Goal: Task Accomplishment & Management: Manage account settings

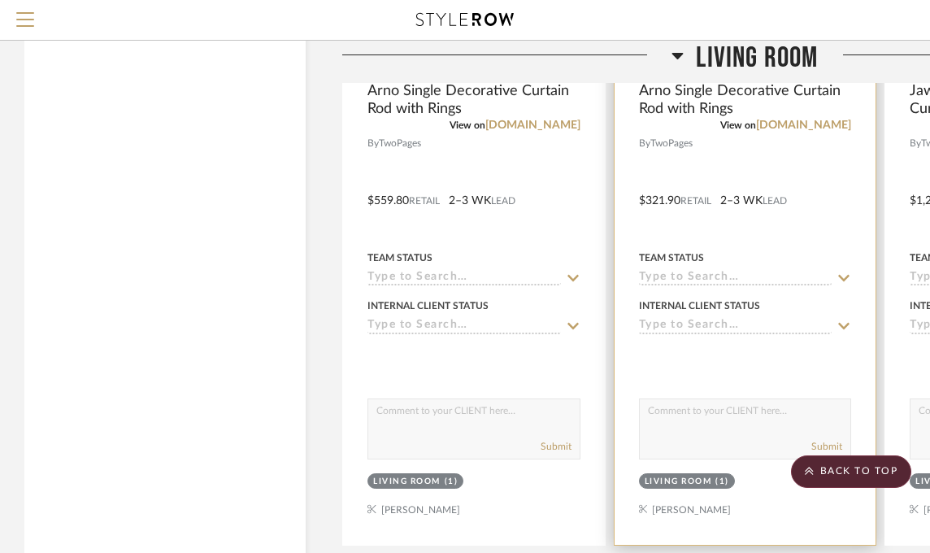
scroll to position [12437, 0]
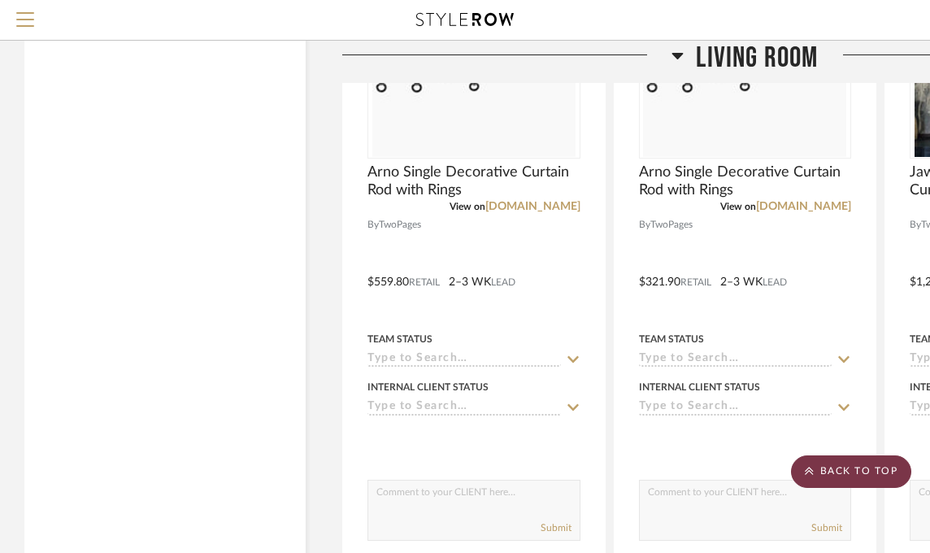
click at [817, 477] on scroll-to-top-button "BACK TO TOP" at bounding box center [851, 471] width 120 height 33
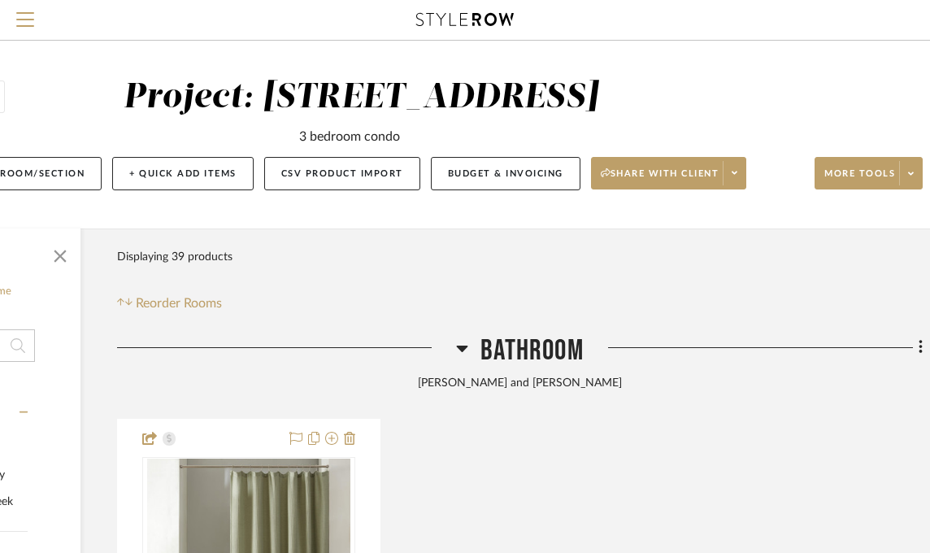
scroll to position [0, 241]
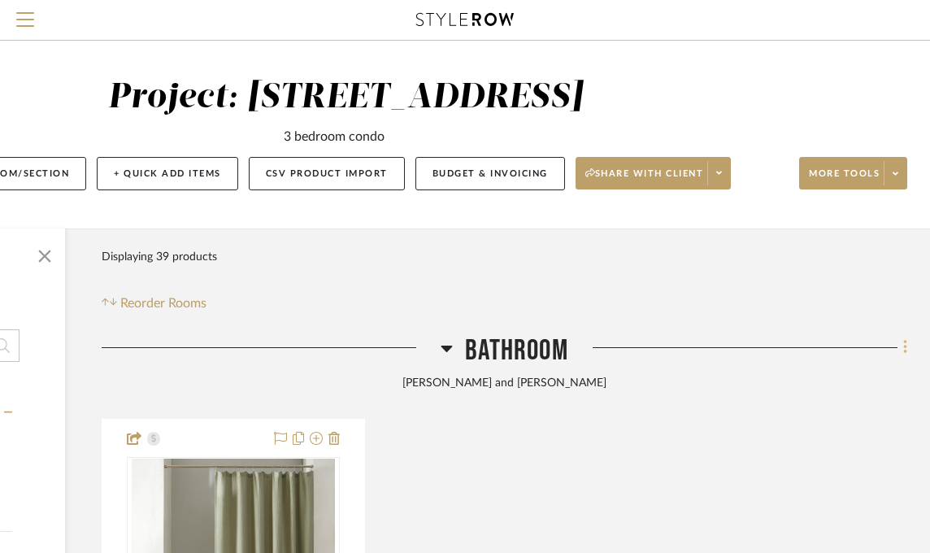
click at [905, 345] on icon at bounding box center [906, 347] width 5 height 18
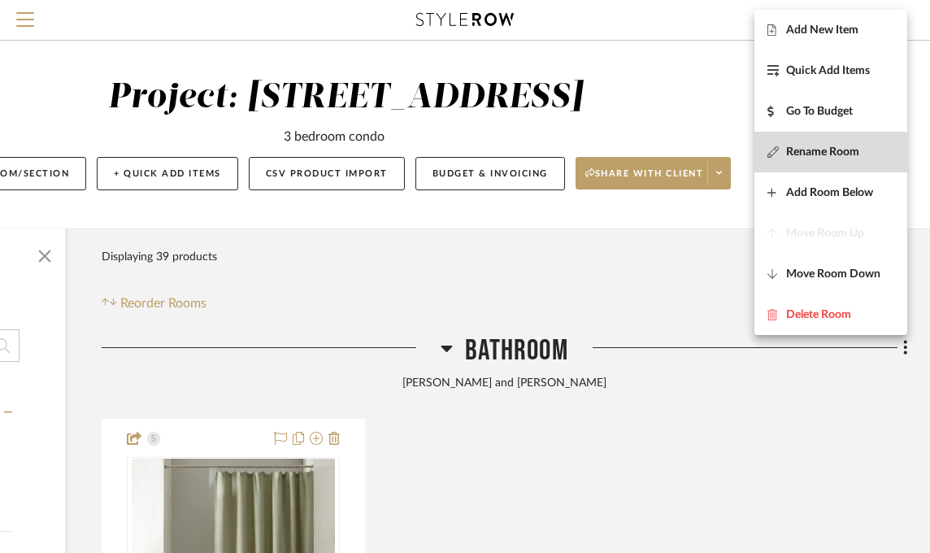
click at [823, 153] on span "Rename Room" at bounding box center [822, 153] width 73 height 14
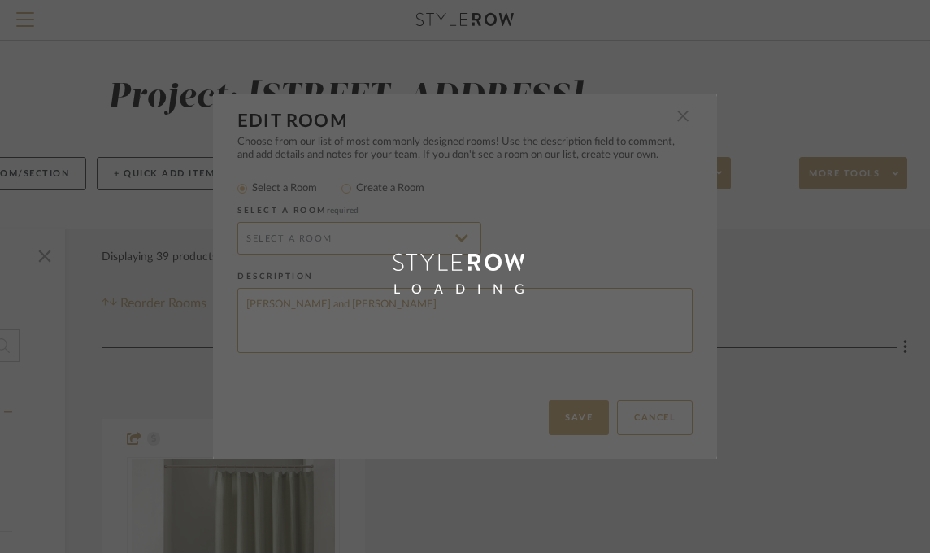
type input "Bathroom"
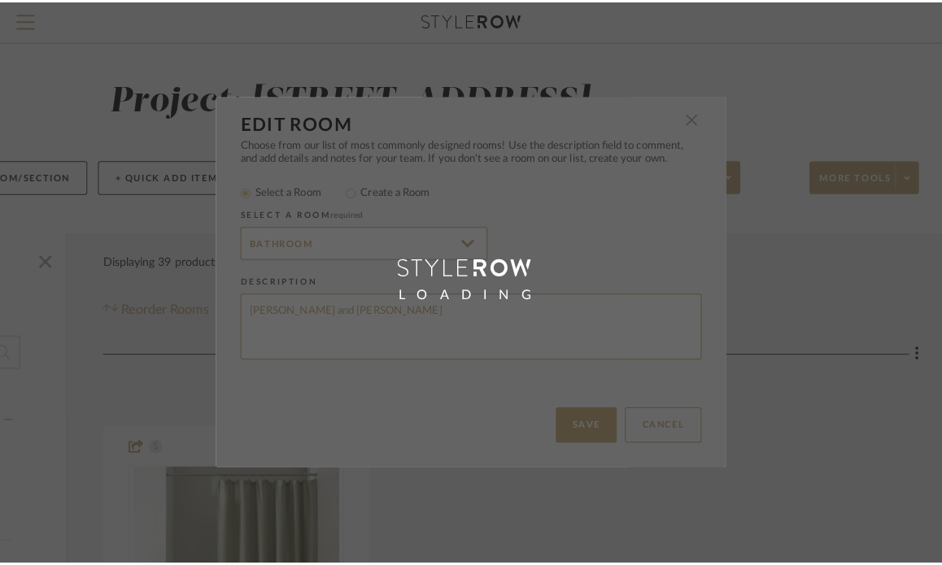
scroll to position [0, 0]
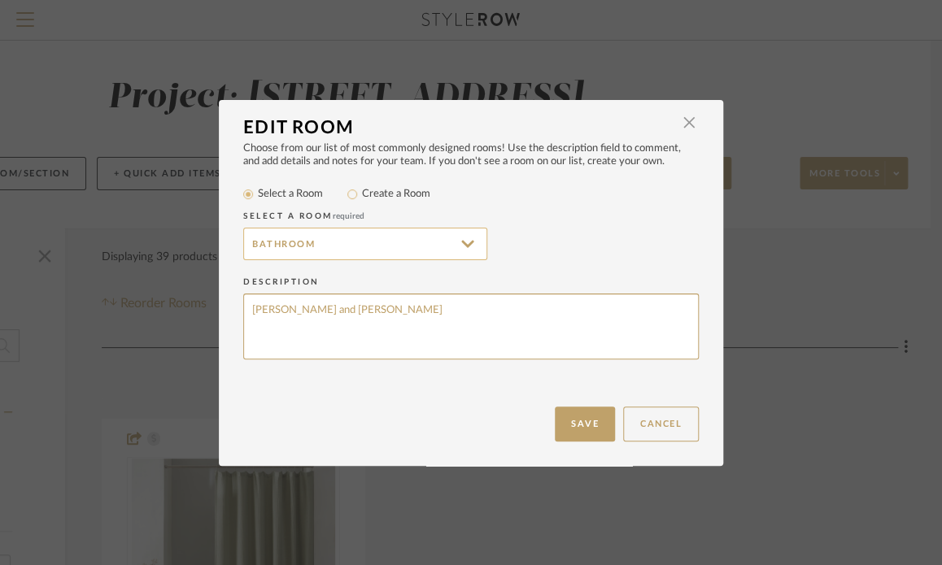
click at [323, 243] on input "Bathroom" at bounding box center [365, 244] width 244 height 33
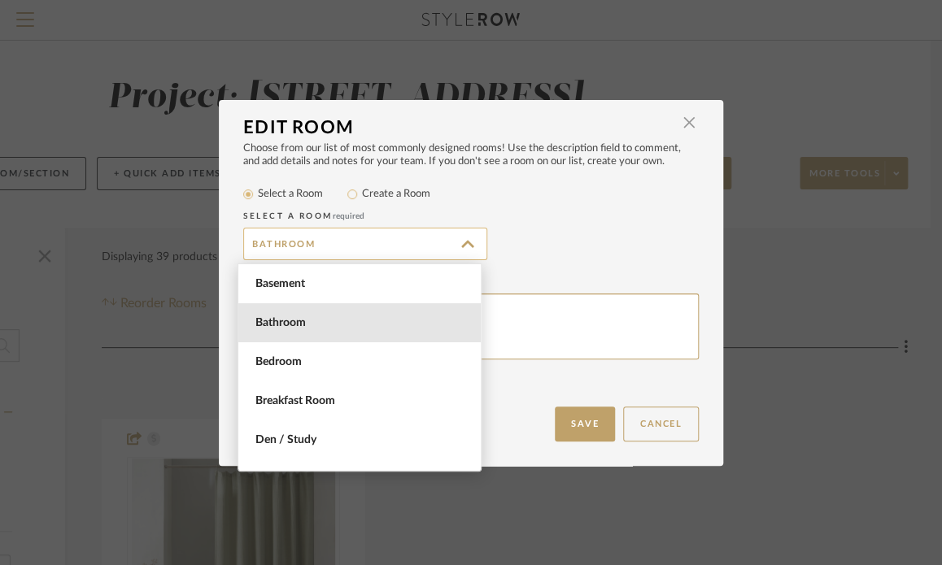
scroll to position [39, 0]
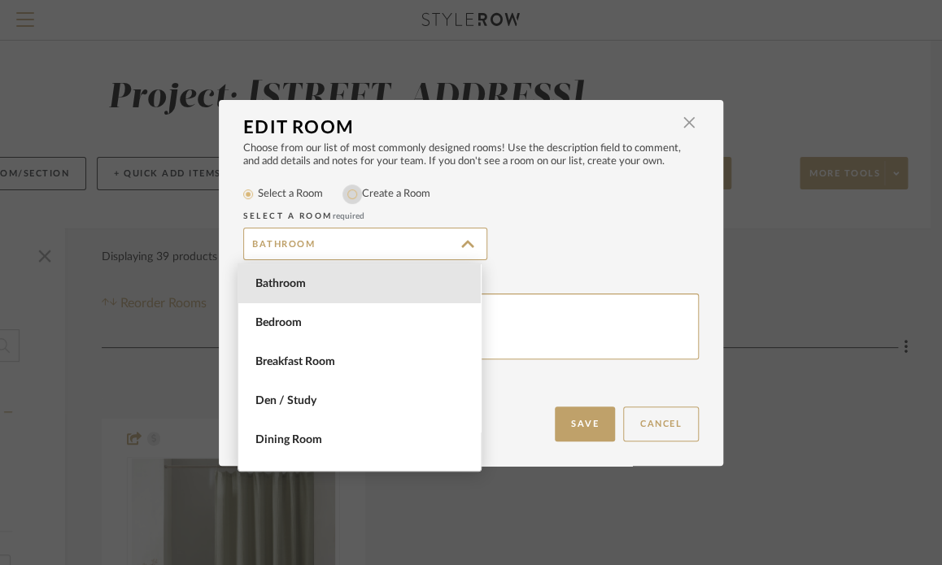
click at [351, 190] on input "Create a Room" at bounding box center [352, 195] width 20 height 20
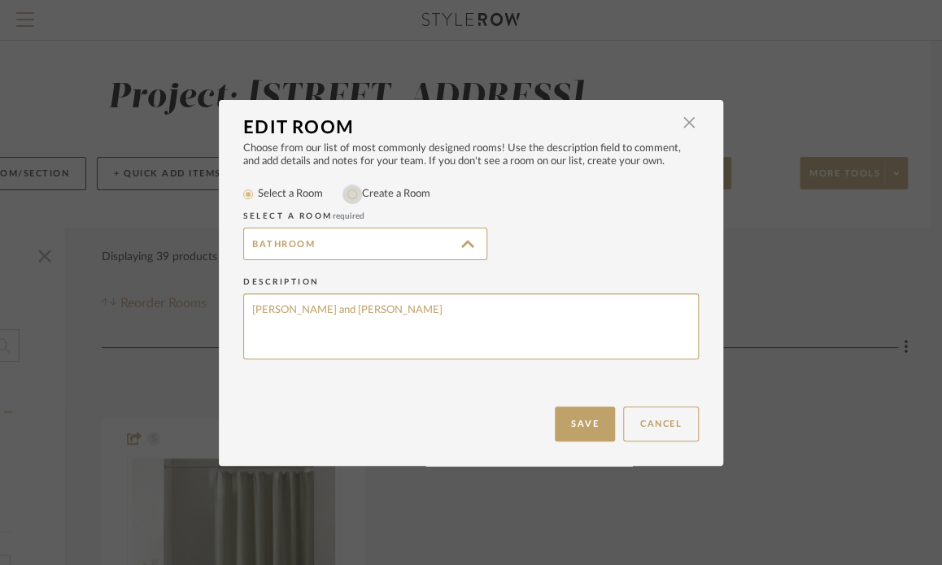
radio input "true"
click at [331, 235] on input "Bathroom" at bounding box center [365, 244] width 244 height 33
drag, startPoint x: 331, startPoint y: 235, endPoint x: 0, endPoint y: 246, distance: 331.2
click at [0, 246] on div "Edit Room × Choose from our list of most commonly designed rooms! Use the descr…" at bounding box center [471, 282] width 942 height 565
type input "[PERSON_NAME] and [PERSON_NAME]'s Bathroom"
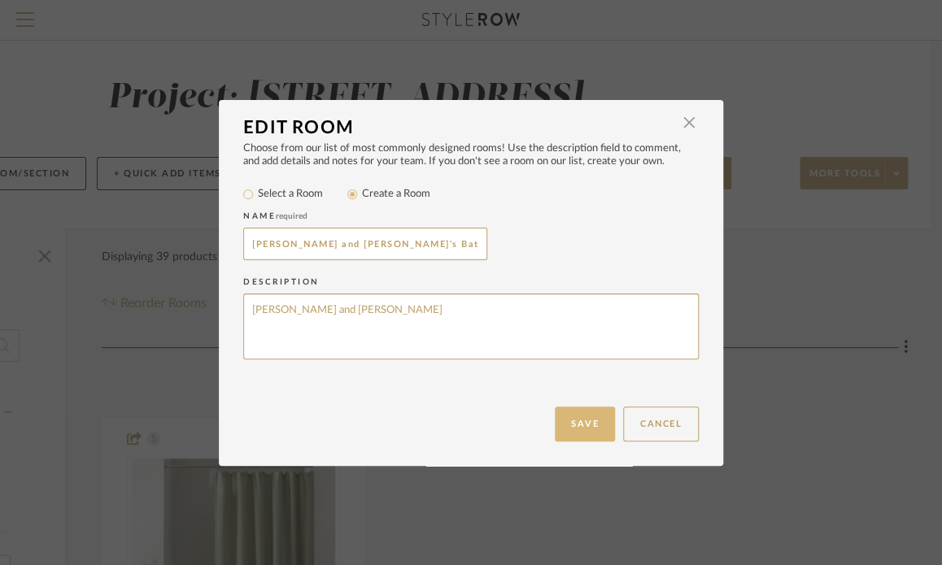
click at [564, 428] on button "Save" at bounding box center [585, 424] width 60 height 35
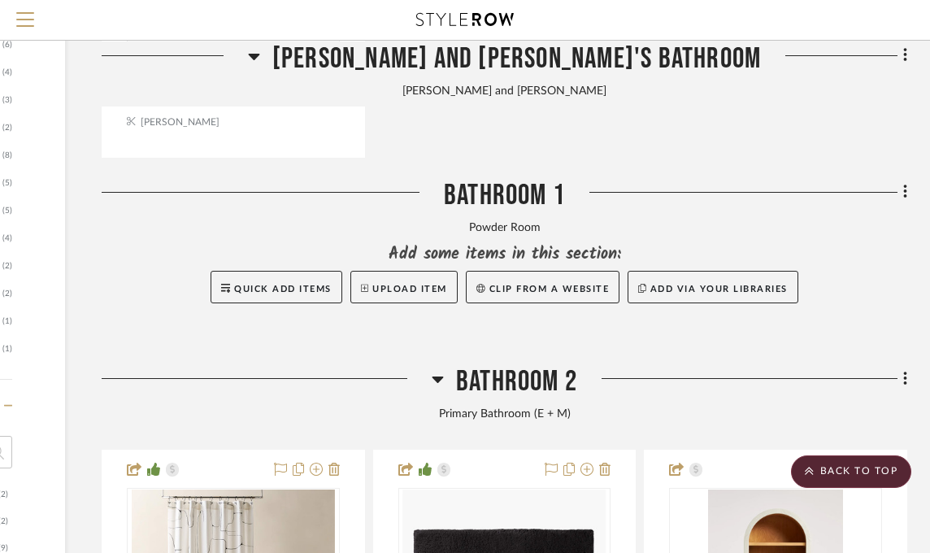
scroll to position [976, 241]
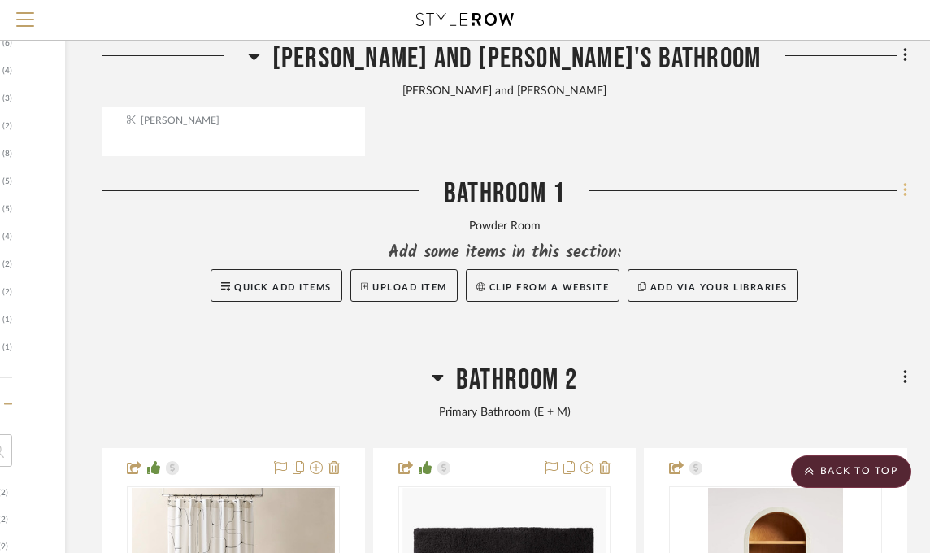
click at [904, 191] on icon at bounding box center [906, 190] width 5 height 18
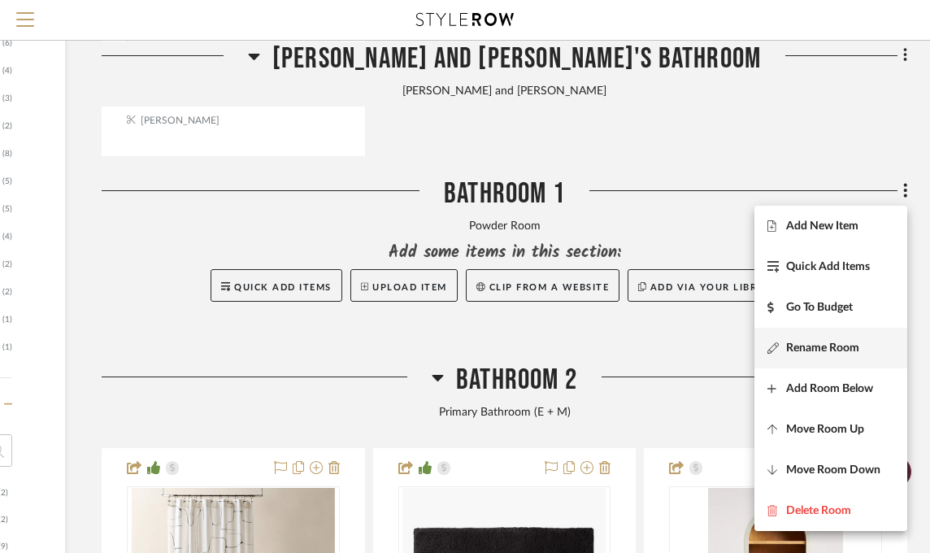
click at [816, 349] on span "Rename Room" at bounding box center [822, 349] width 73 height 14
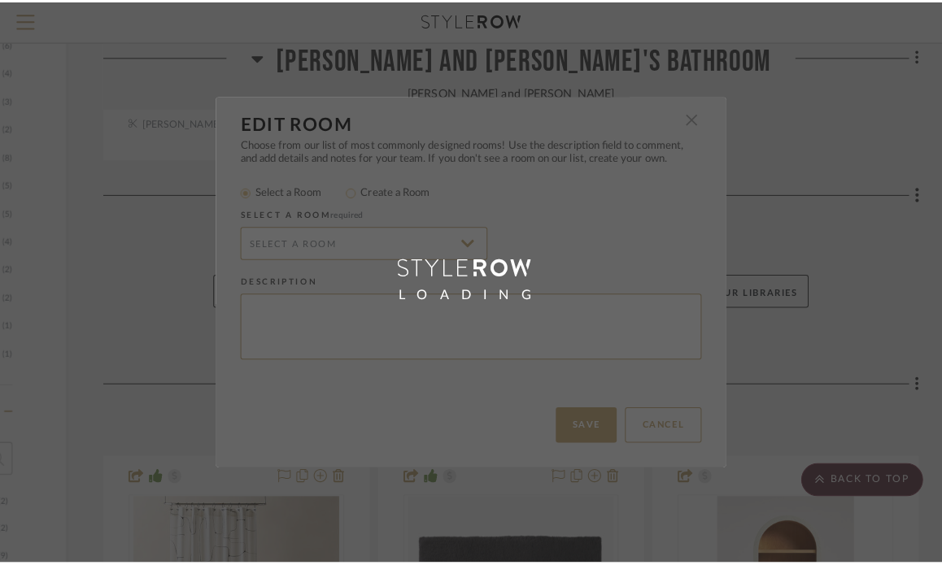
scroll to position [0, 0]
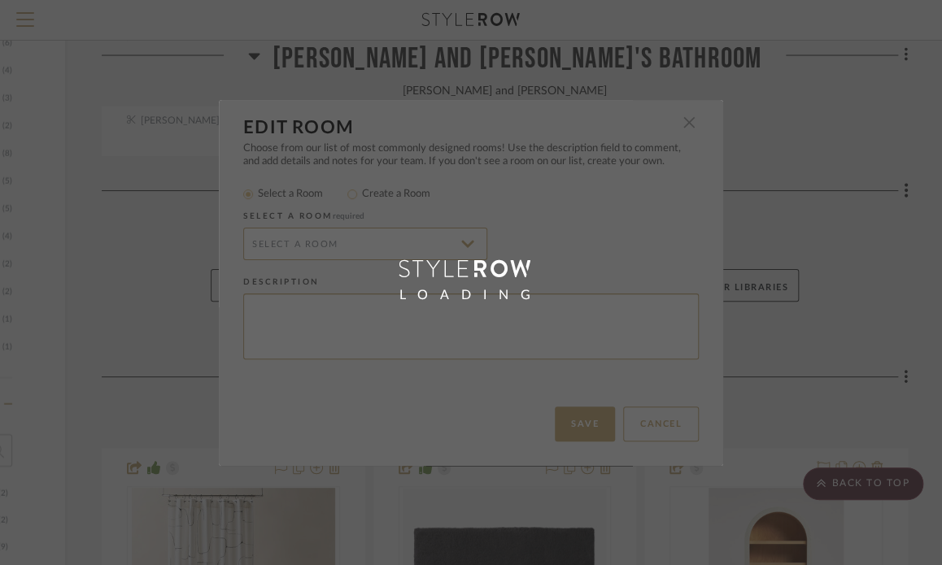
type input "Bathroom"
type textarea "Powder Room"
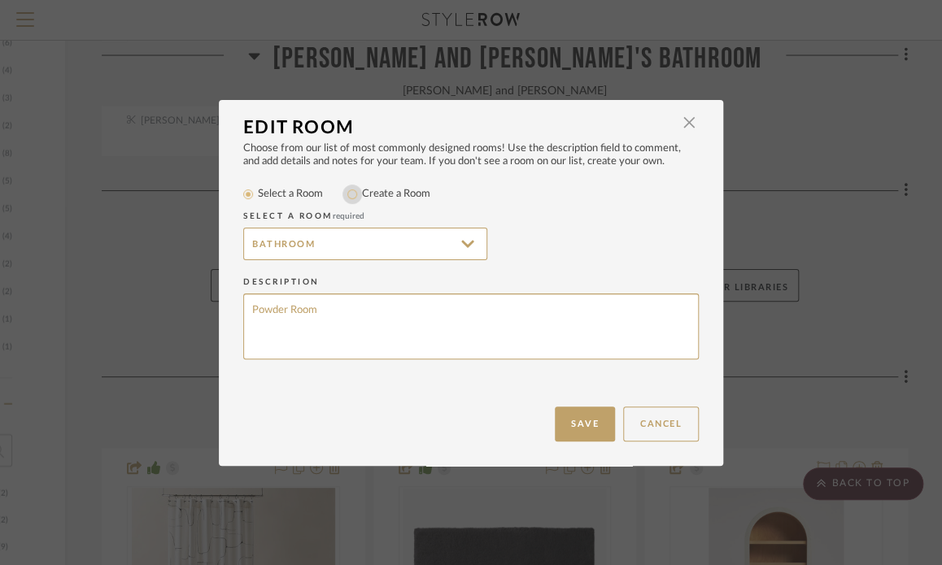
click at [351, 196] on input "Create a Room" at bounding box center [352, 195] width 20 height 20
radio input "true"
drag, startPoint x: 343, startPoint y: 233, endPoint x: 0, endPoint y: 290, distance: 347.9
click at [61, 221] on div "Edit Room × Choose from our list of most commonly designed rooms! Use the descr…" at bounding box center [471, 282] width 942 height 565
type input "o"
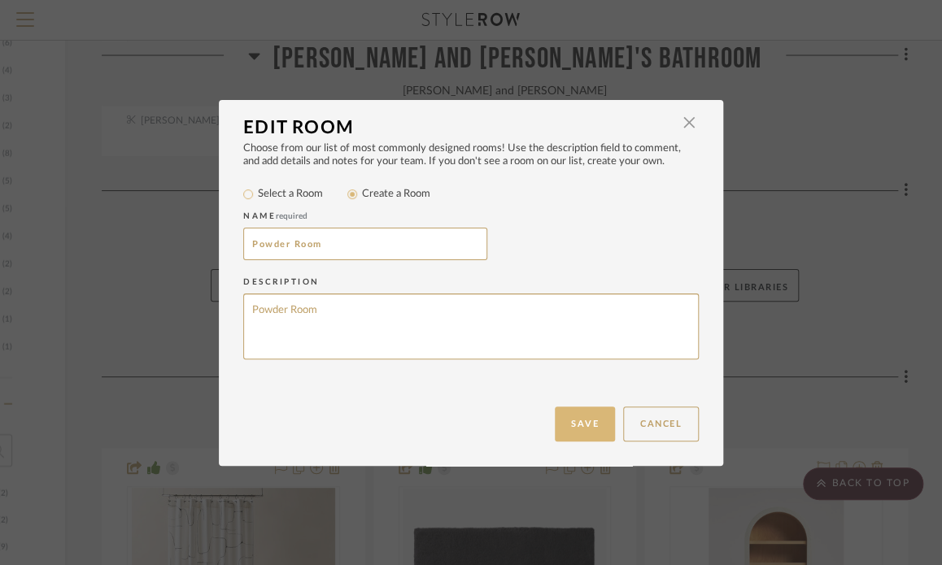
type input "Powder Room"
click at [580, 420] on button "Save" at bounding box center [585, 424] width 60 height 35
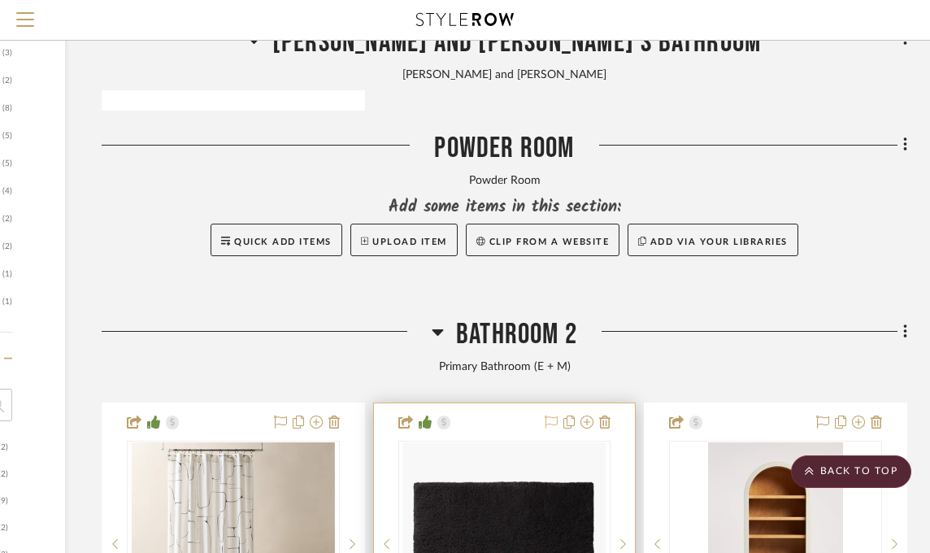
scroll to position [1057, 241]
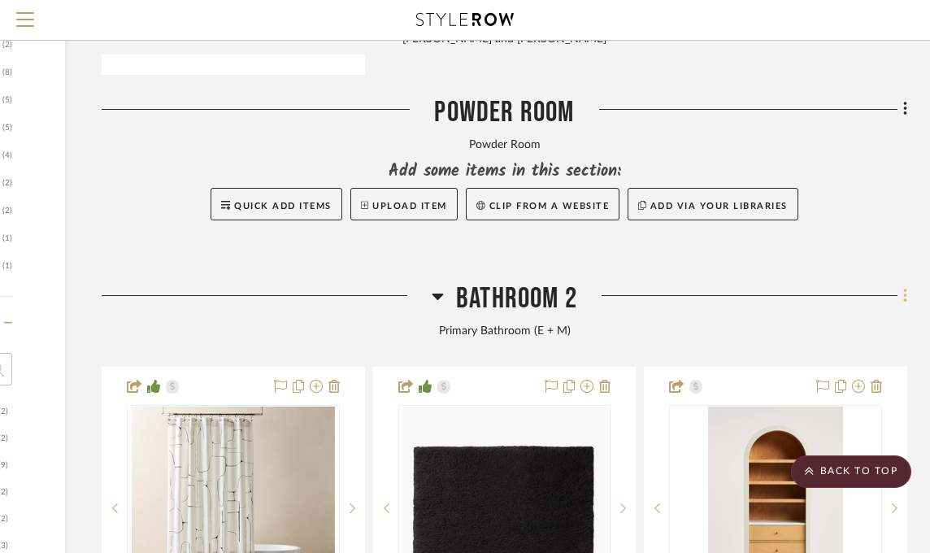
click at [907, 295] on icon at bounding box center [906, 296] width 5 height 18
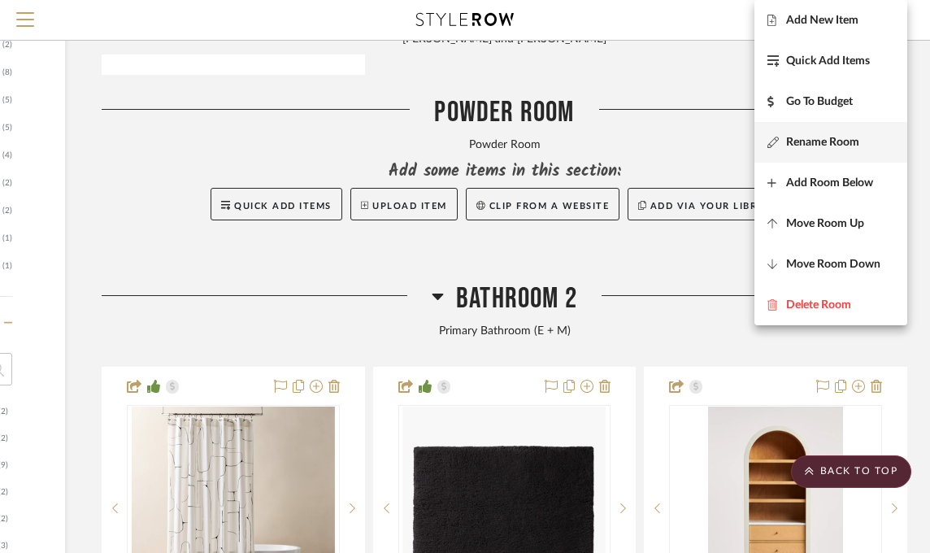
click at [829, 145] on span "Rename Room" at bounding box center [822, 143] width 73 height 14
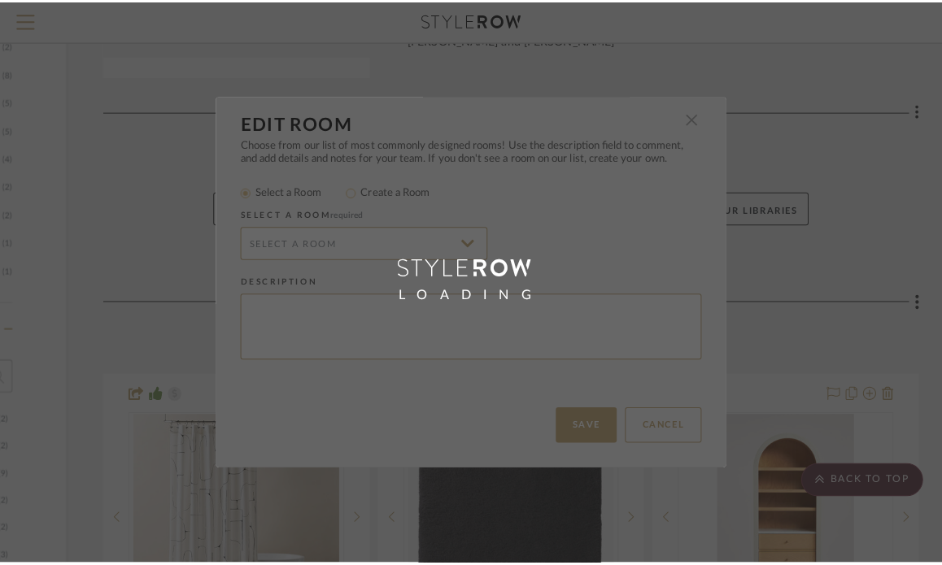
scroll to position [0, 0]
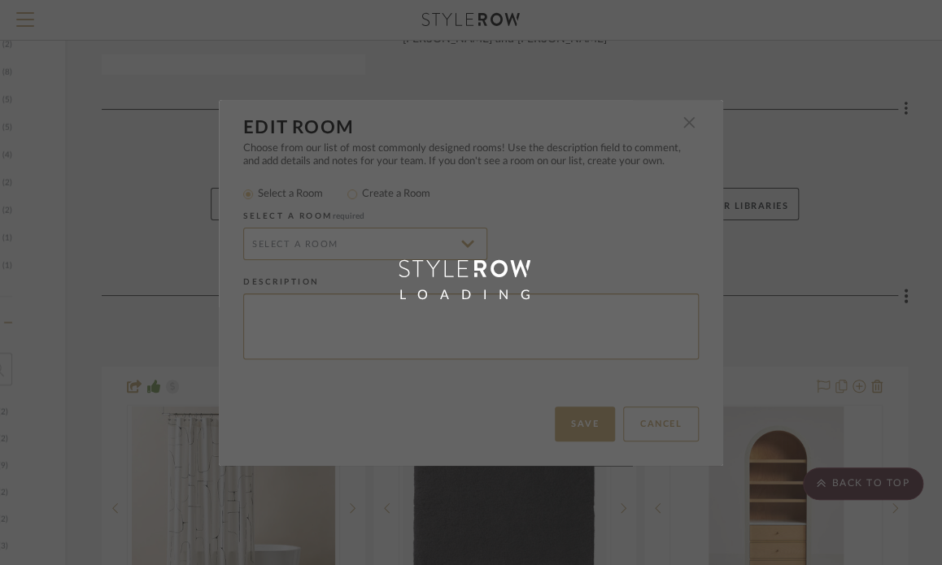
type input "Bathroom"
type textarea "Primary Bathroom (E + M)"
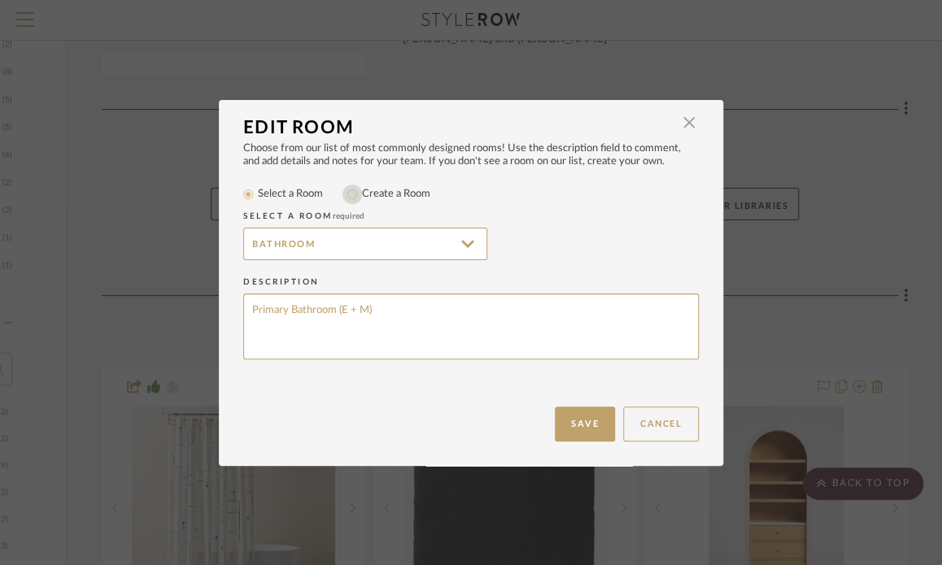
click at [350, 190] on input "Create a Room" at bounding box center [352, 195] width 20 height 20
radio input "true"
drag, startPoint x: 325, startPoint y: 235, endPoint x: 0, endPoint y: 414, distance: 371.3
click at [0, 250] on div "Edit Room × Choose from our list of most commonly designed rooms! Use the descr…" at bounding box center [471, 282] width 942 height 565
type input "P"
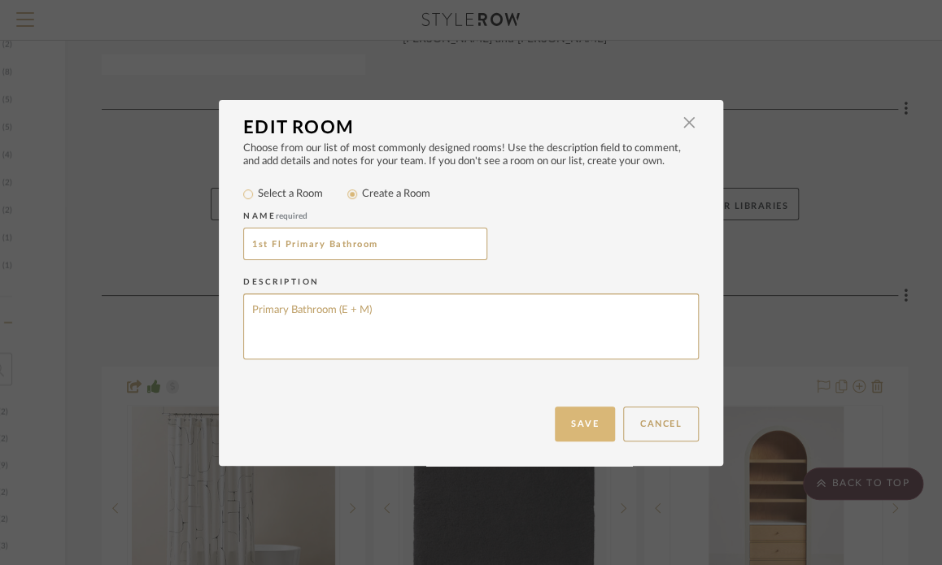
type input "1st Fl Primary Bathroom"
click at [560, 434] on button "Save" at bounding box center [585, 424] width 60 height 35
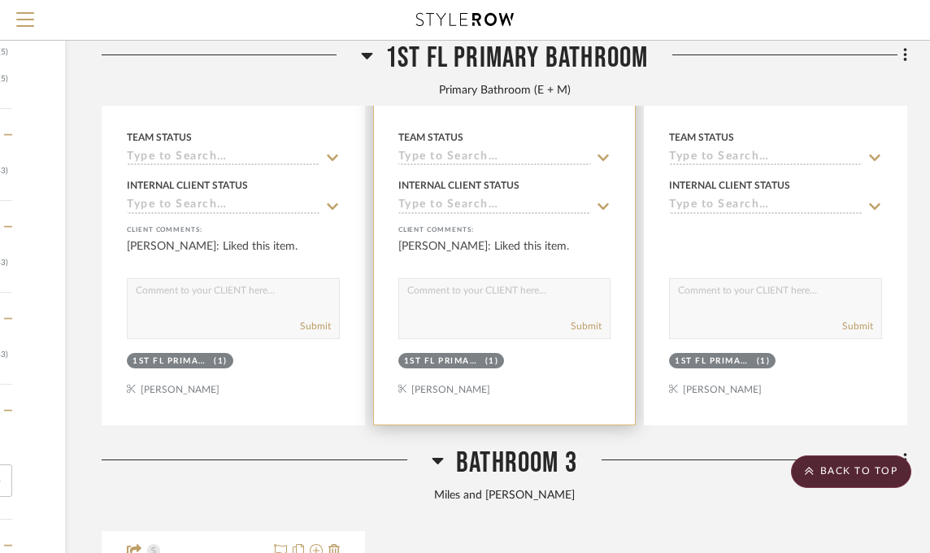
scroll to position [1871, 241]
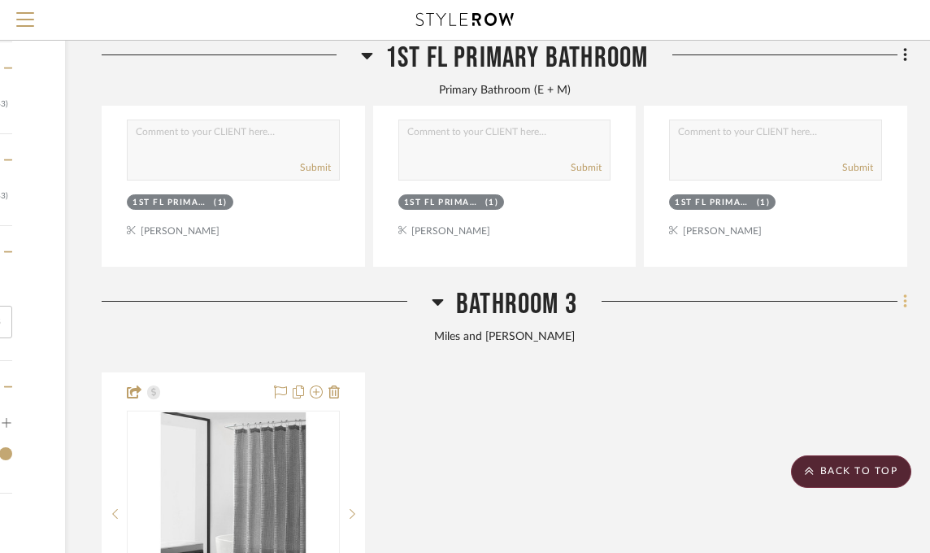
click at [899, 303] on fa-icon at bounding box center [903, 303] width 11 height 27
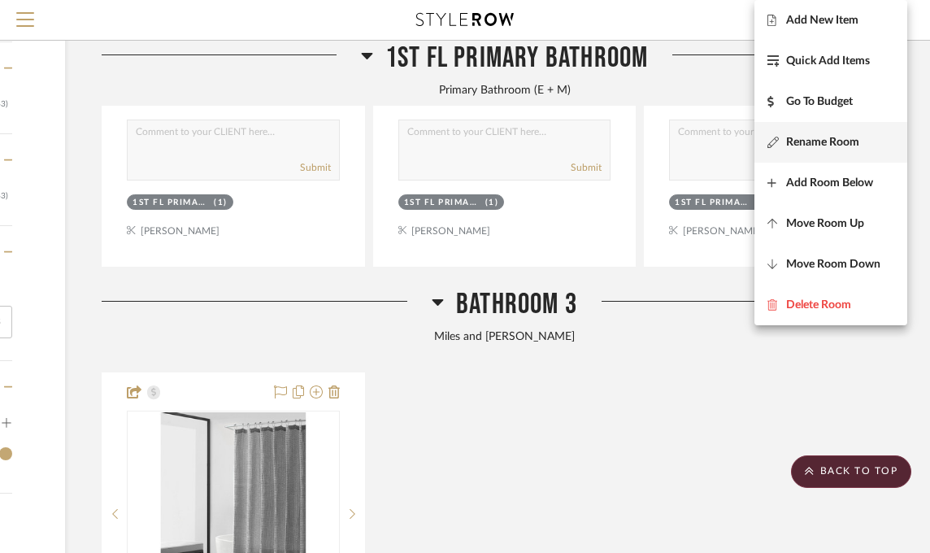
click at [815, 149] on span "Rename Room" at bounding box center [822, 143] width 73 height 14
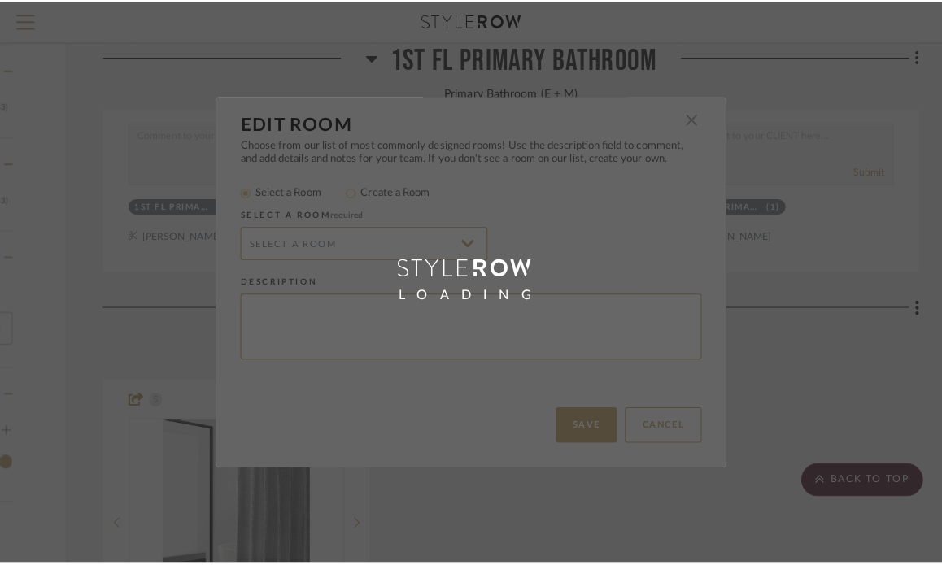
scroll to position [0, 0]
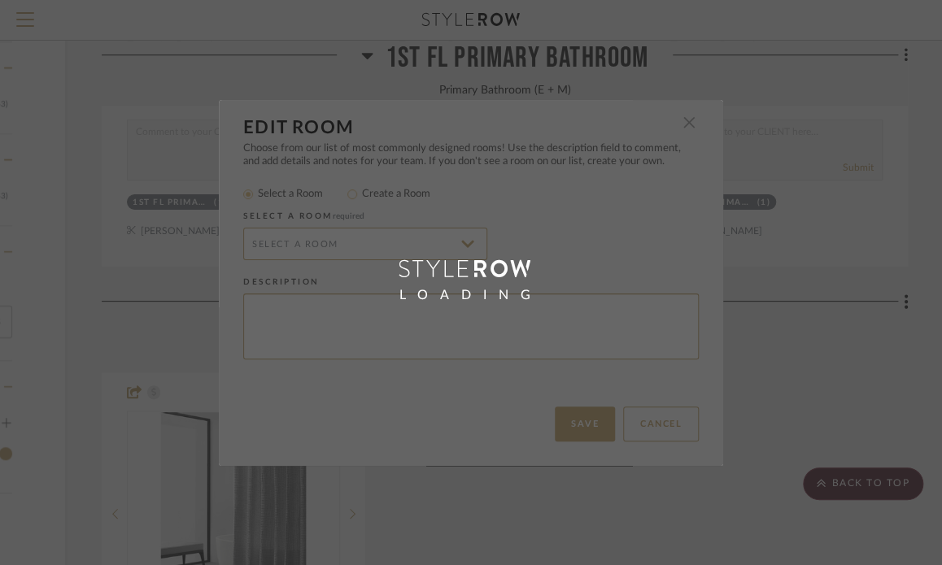
type input "Bathroom"
type textarea "Miles and [PERSON_NAME]"
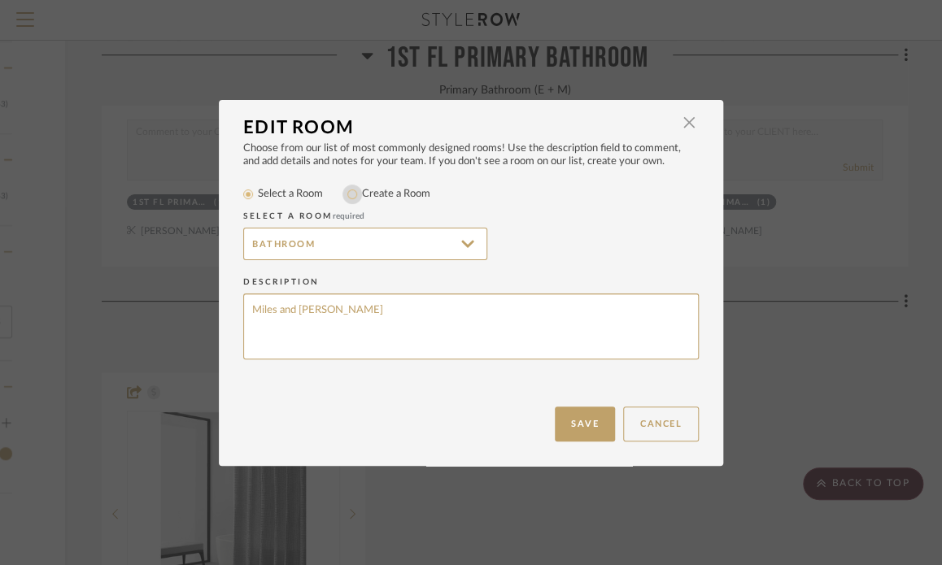
click at [355, 196] on input "Create a Room" at bounding box center [352, 195] width 20 height 20
radio input "true"
drag, startPoint x: 342, startPoint y: 240, endPoint x: 0, endPoint y: 198, distance: 345.0
click at [159, 216] on div "Edit Room × Choose from our list of most commonly designed rooms! Use the descr…" at bounding box center [471, 282] width 942 height 565
type input "Miles and [PERSON_NAME]"
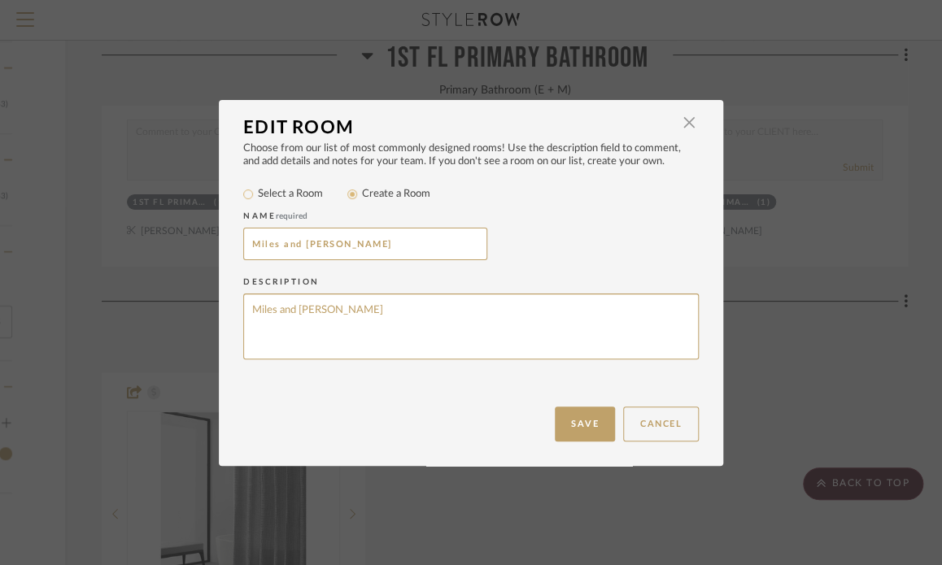
click at [590, 416] on button "Save" at bounding box center [585, 424] width 60 height 35
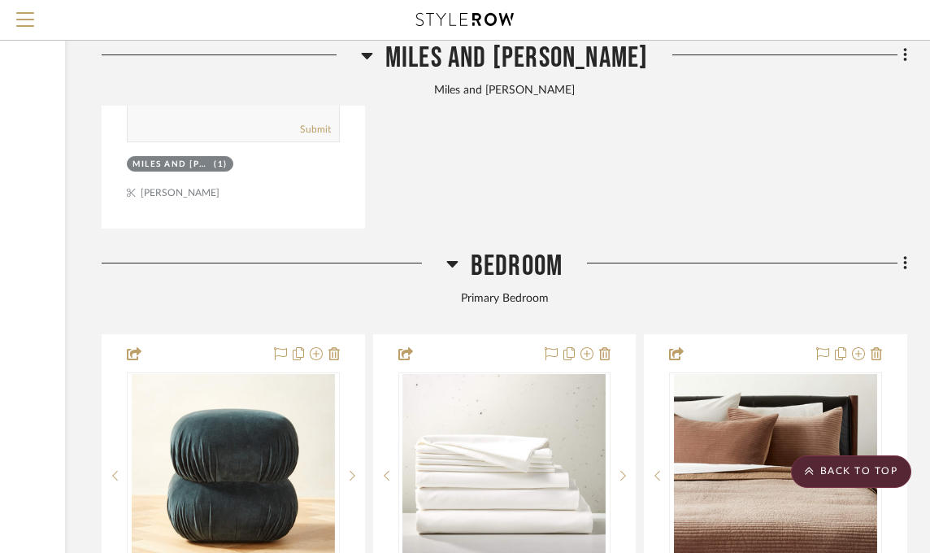
scroll to position [2765, 241]
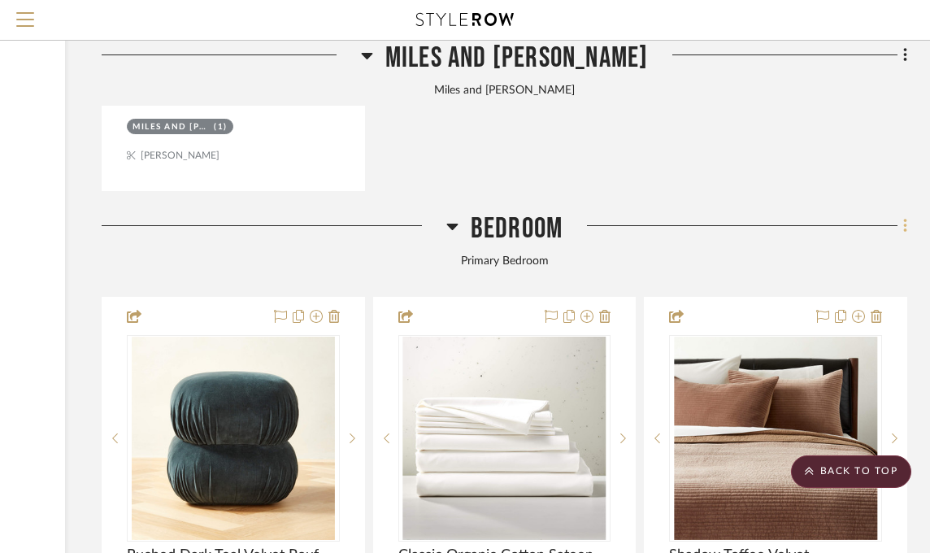
click at [902, 229] on fa-icon at bounding box center [903, 227] width 11 height 27
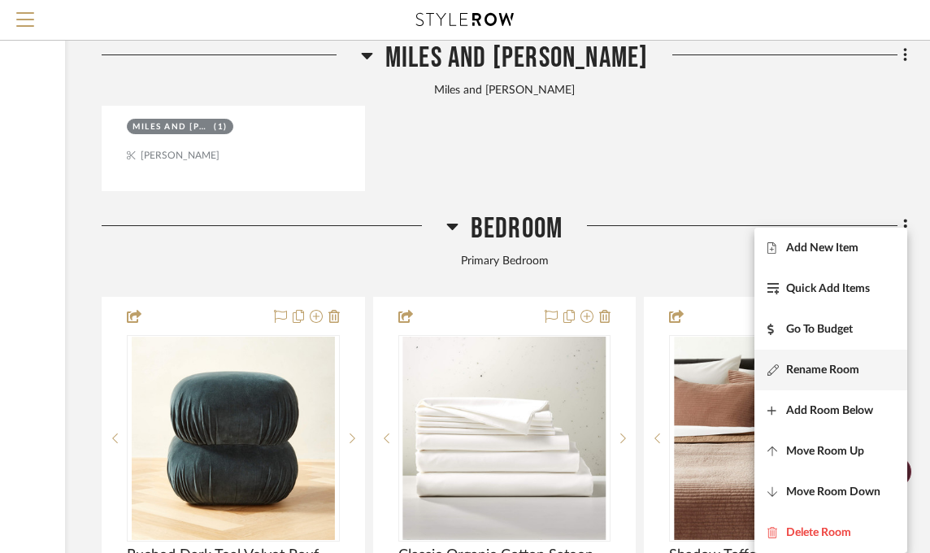
click at [841, 367] on span "Rename Room" at bounding box center [822, 371] width 73 height 14
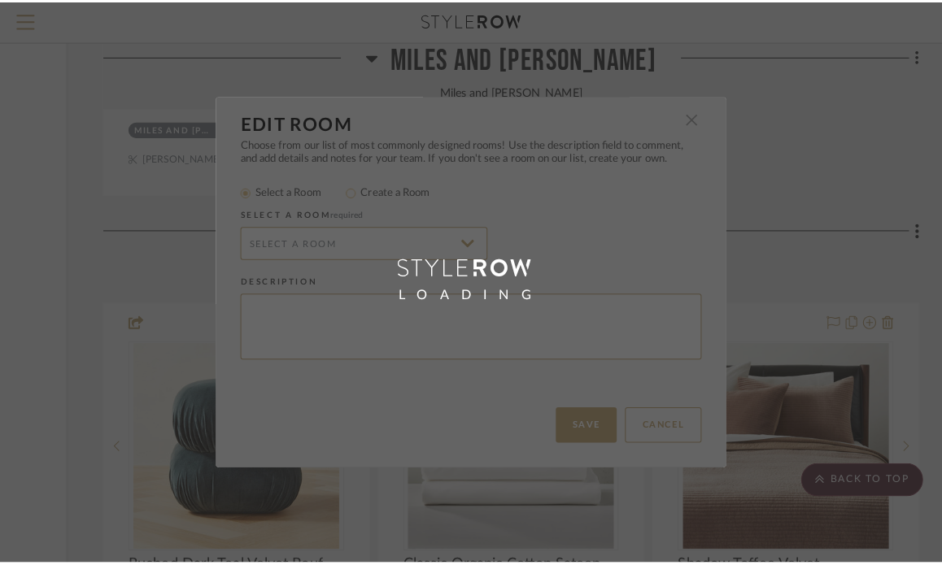
scroll to position [0, 0]
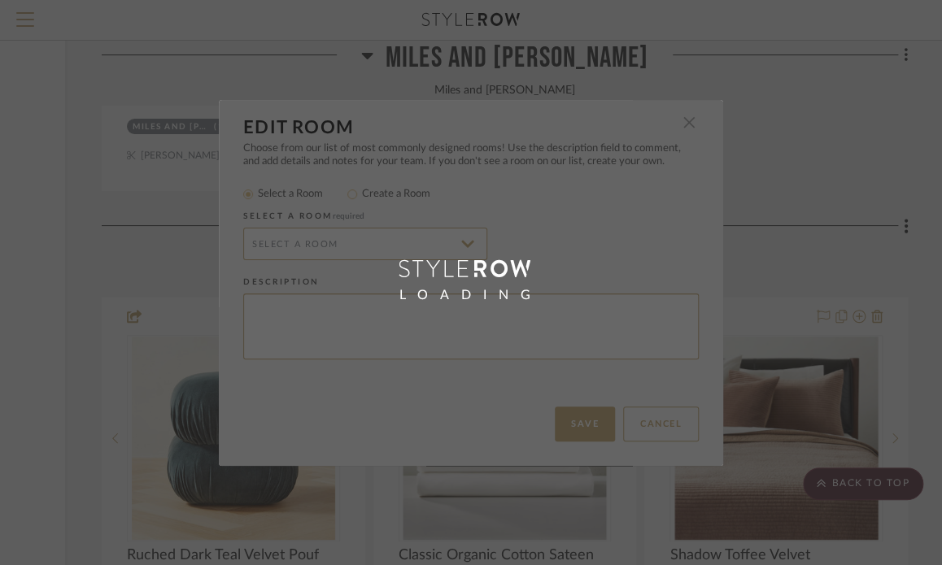
type textarea "Primary Bedroom"
type input "Bedroom"
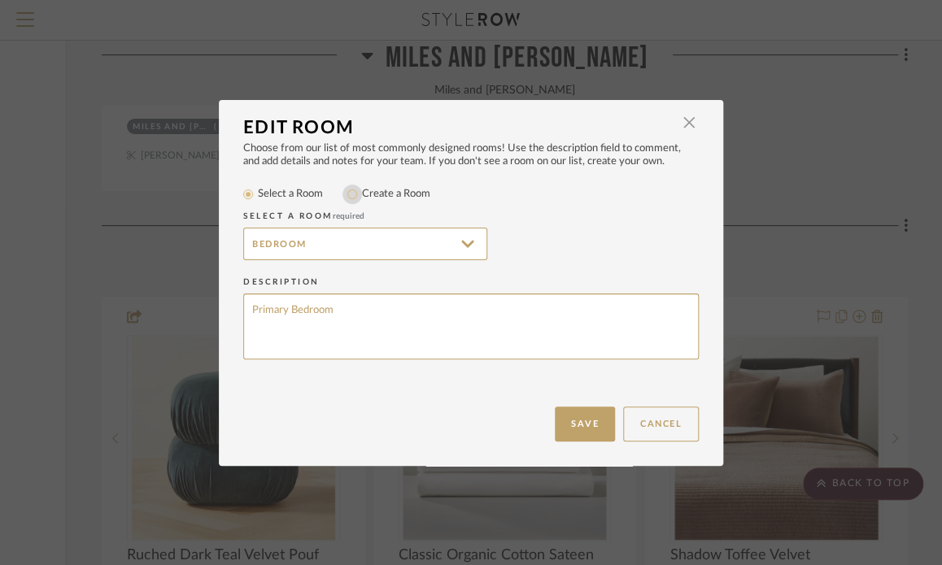
click at [347, 191] on input "Create a Room" at bounding box center [352, 195] width 20 height 20
radio input "true"
drag, startPoint x: 329, startPoint y: 235, endPoint x: 0, endPoint y: 218, distance: 329.0
click at [95, 224] on div "Edit Room × Choose from our list of most commonly designed rooms! Use the descr…" at bounding box center [471, 282] width 942 height 565
type input "Primary Bedroom 1t Floor"
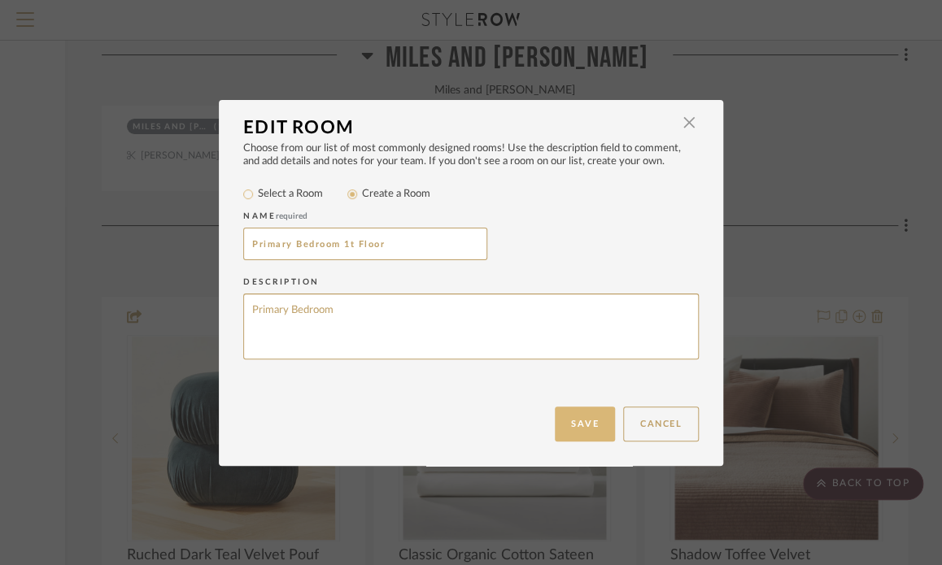
click at [577, 417] on button "Save" at bounding box center [585, 424] width 60 height 35
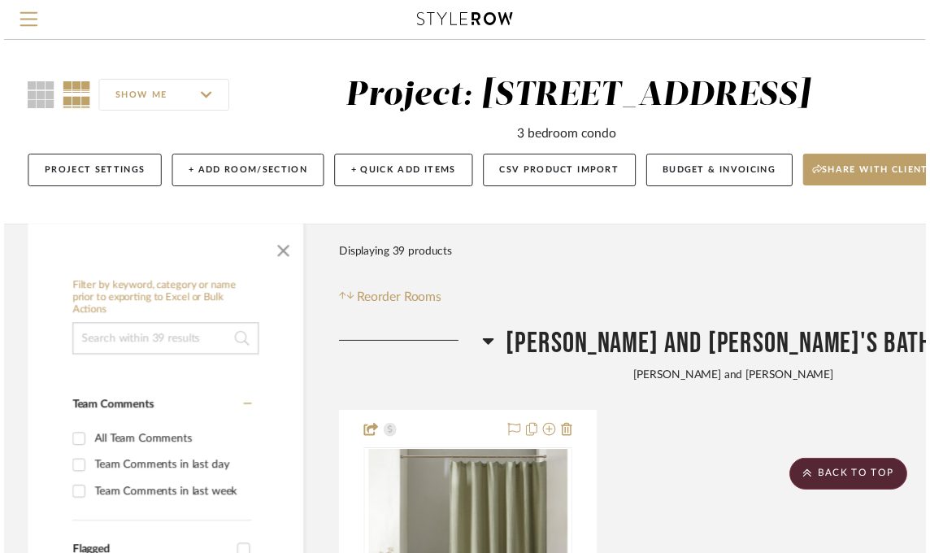
scroll to position [2765, 241]
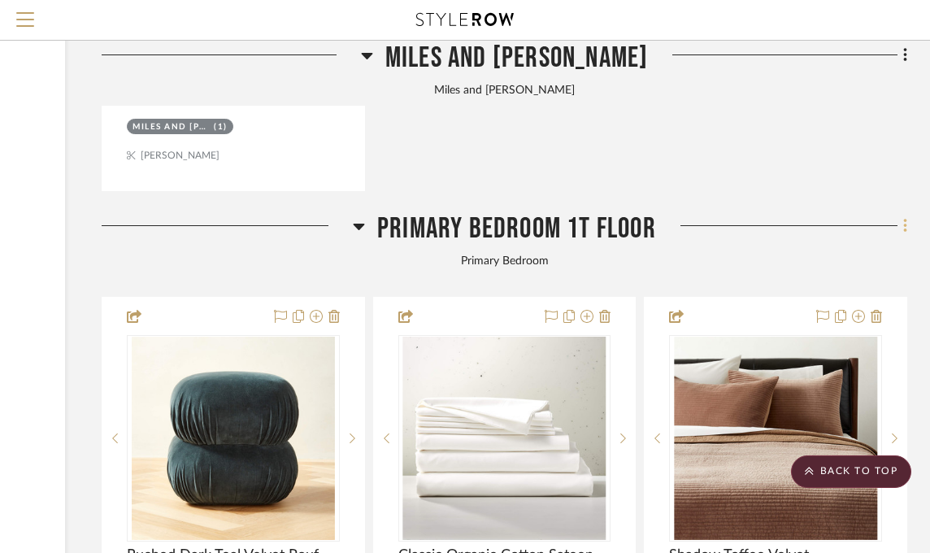
click at [904, 226] on icon at bounding box center [906, 226] width 5 height 18
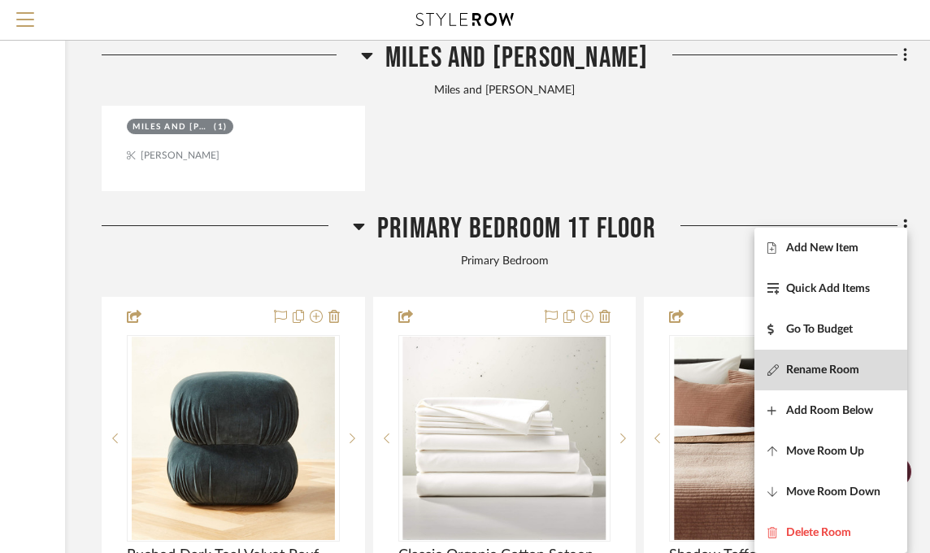
click at [816, 364] on span "Rename Room" at bounding box center [822, 371] width 73 height 14
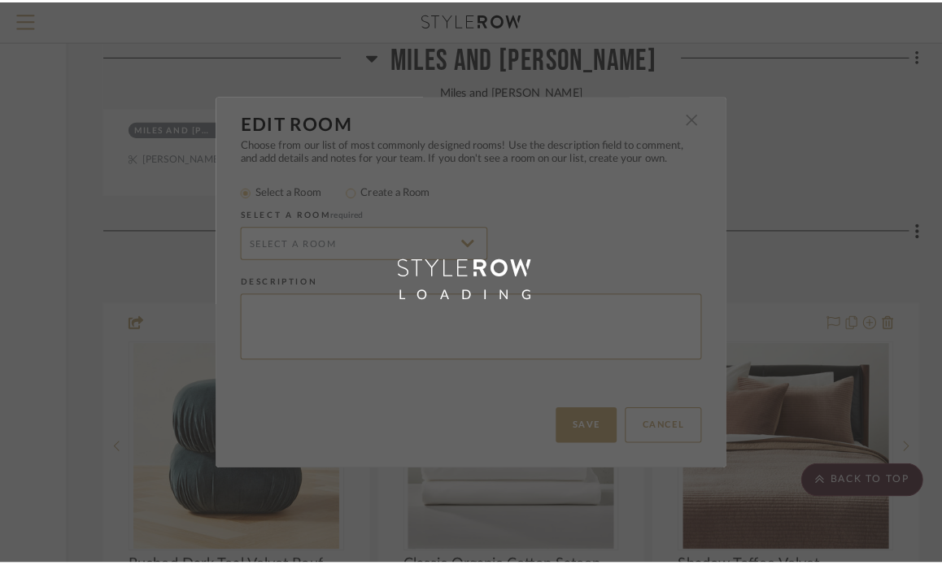
scroll to position [0, 0]
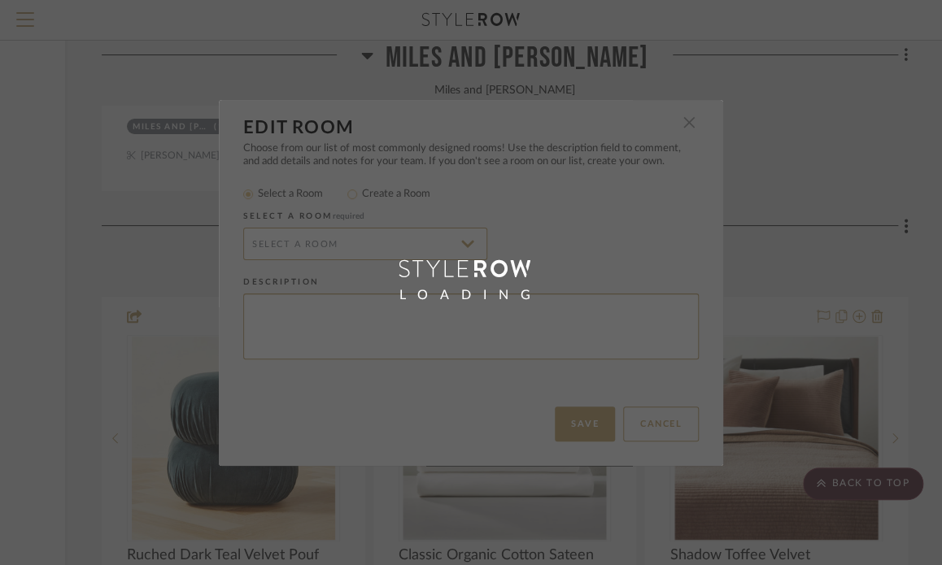
radio input "false"
radio input "true"
type textarea "Primary Bedroom"
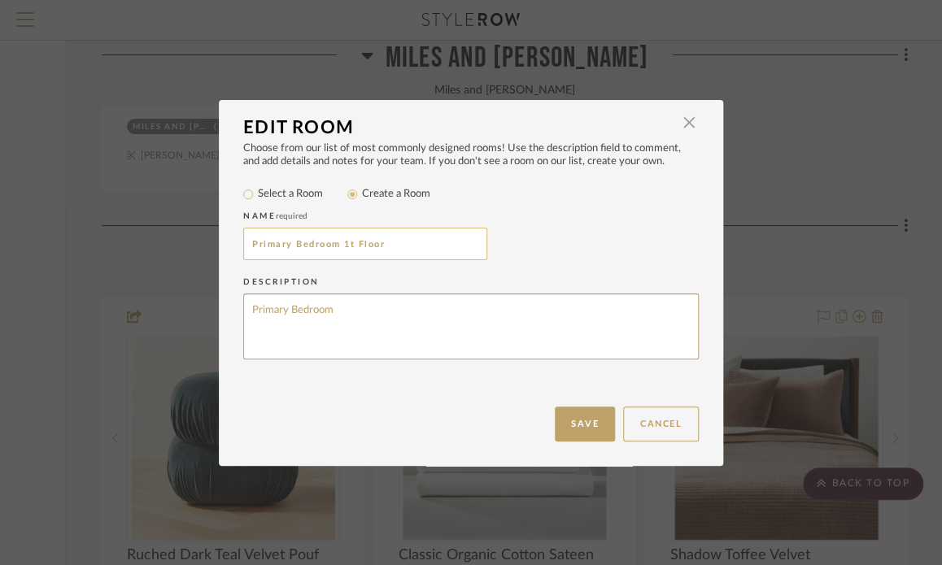
click at [341, 238] on input "Primary Bedroom 1t Floor" at bounding box center [365, 244] width 244 height 33
click at [342, 240] on input "Primary Bedroom 1t Floor" at bounding box center [365, 244] width 244 height 33
type input "Primary Bedroom 1st Floor"
click at [565, 418] on button "Save" at bounding box center [585, 424] width 60 height 35
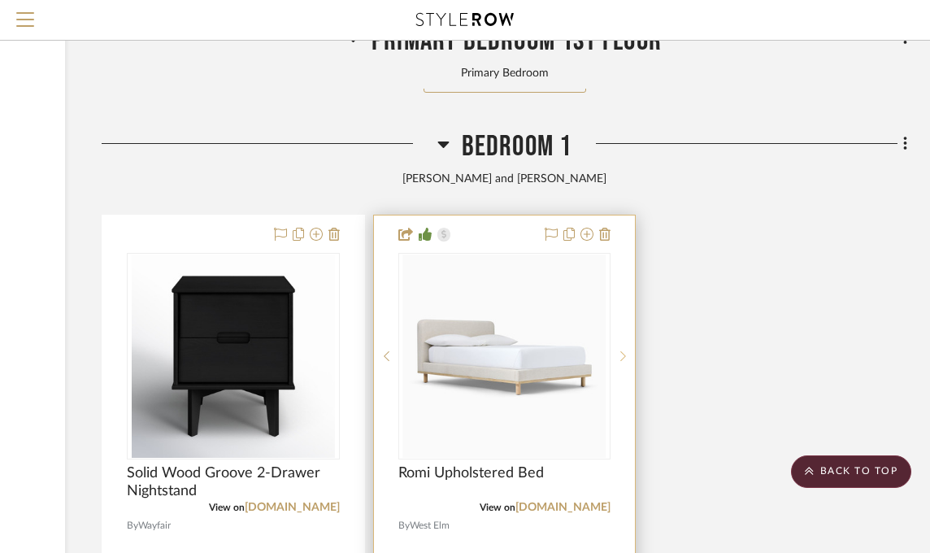
scroll to position [5937, 241]
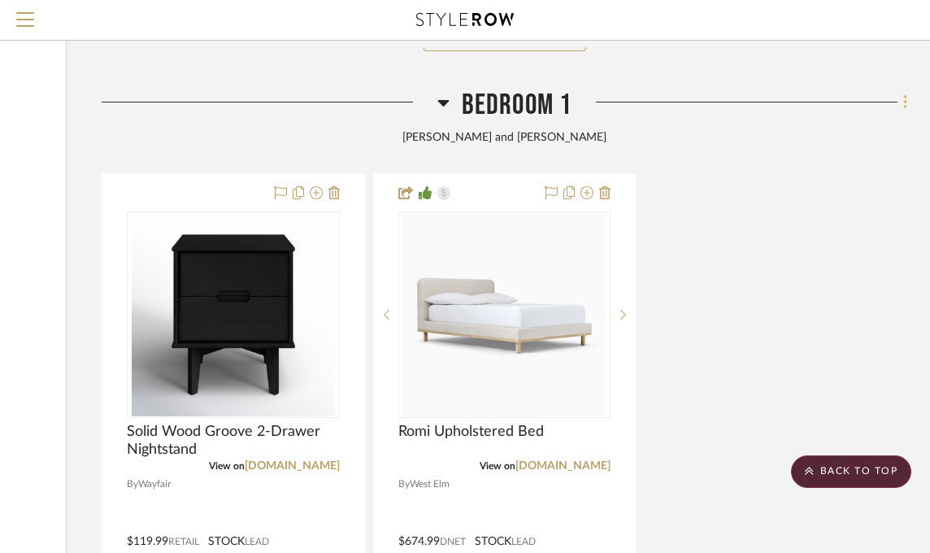
click at [904, 103] on icon at bounding box center [906, 103] width 5 height 18
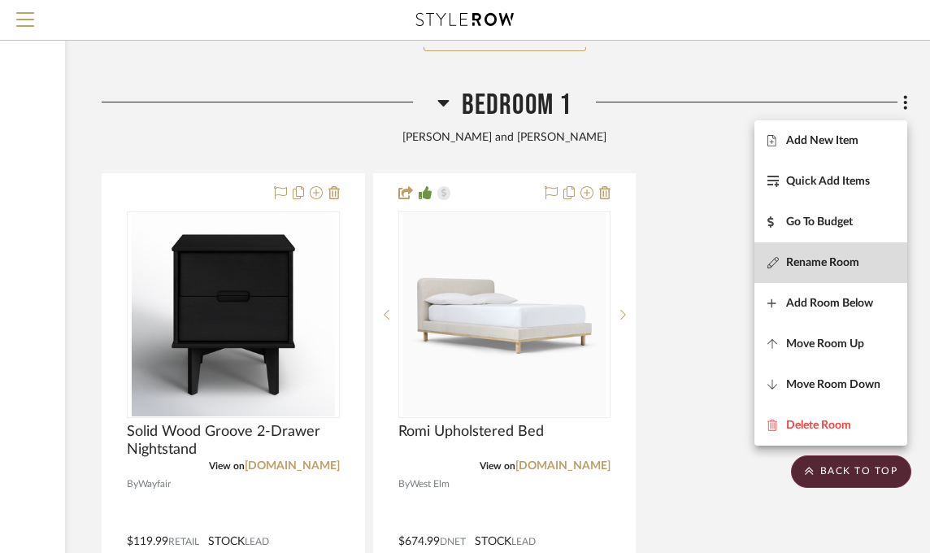
click at [808, 265] on span "Rename Room" at bounding box center [822, 262] width 73 height 14
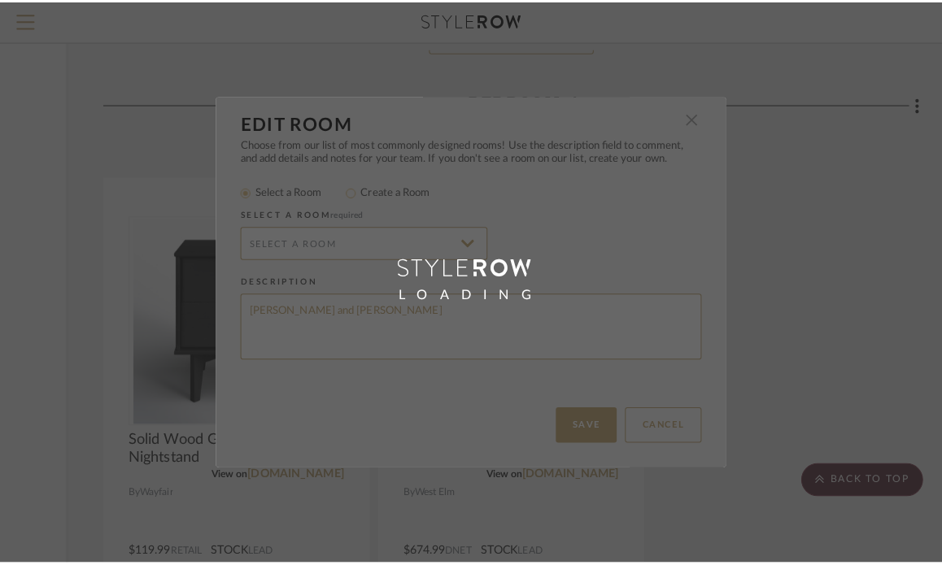
scroll to position [0, 0]
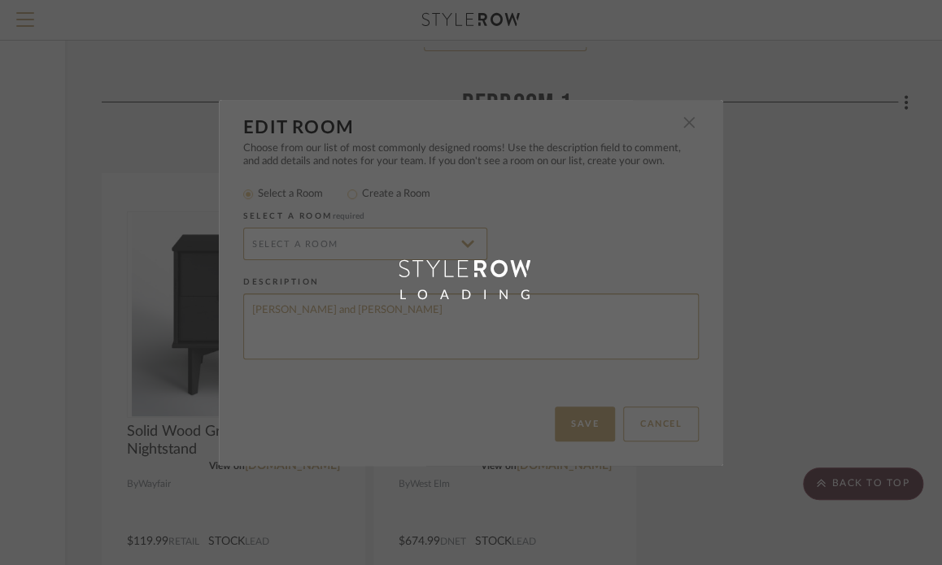
type input "Bedroom"
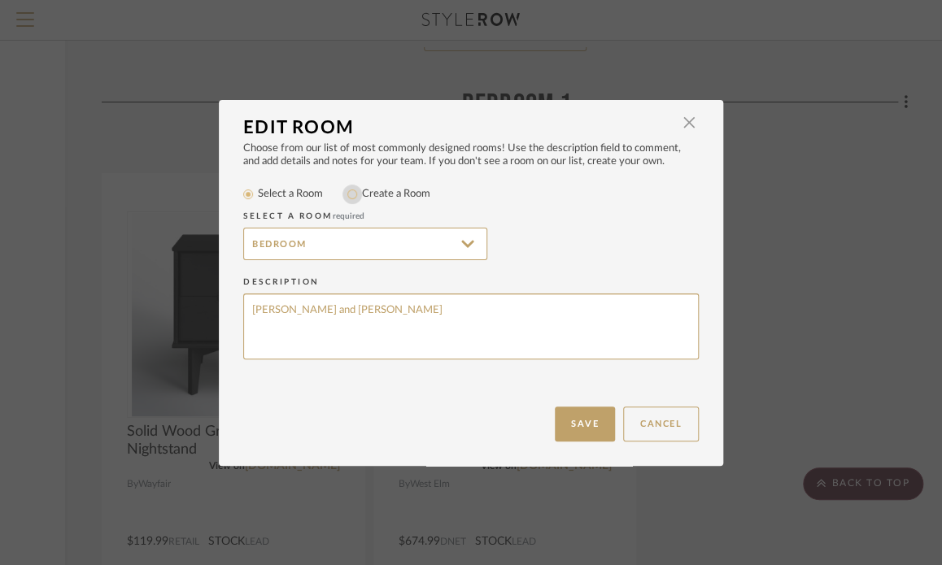
click at [346, 191] on input "Create a Room" at bounding box center [352, 195] width 20 height 20
radio input "true"
click at [307, 243] on input "Bedroom 1" at bounding box center [365, 244] width 244 height 33
click at [243, 240] on input "Bedroom" at bounding box center [365, 244] width 244 height 33
type input "Miles and [PERSON_NAME]"
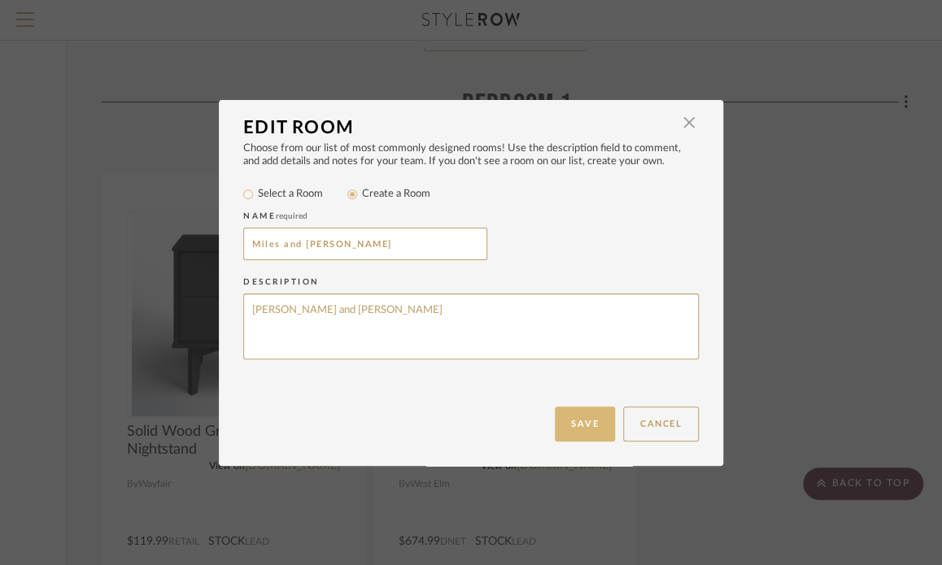
click at [598, 423] on button "Save" at bounding box center [585, 424] width 60 height 35
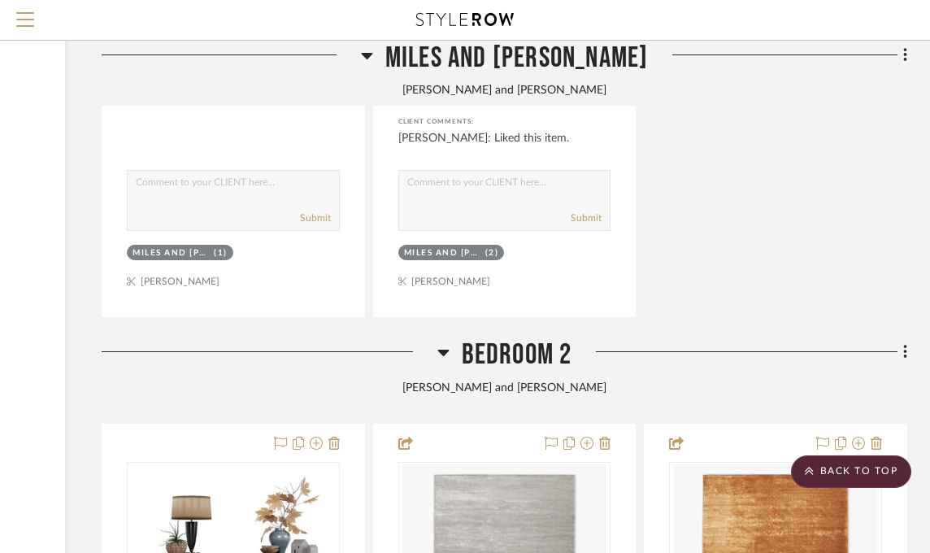
scroll to position [6588, 241]
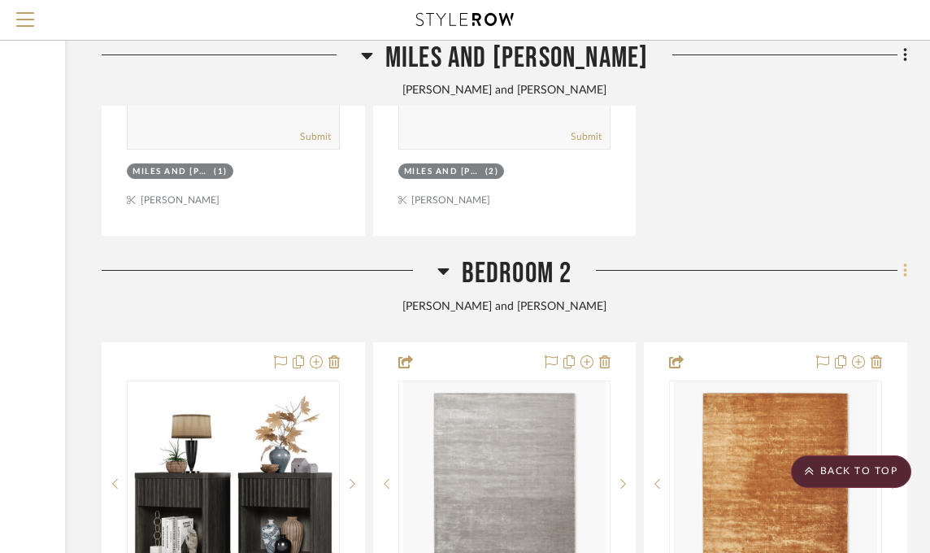
click at [899, 272] on fa-icon at bounding box center [903, 272] width 11 height 27
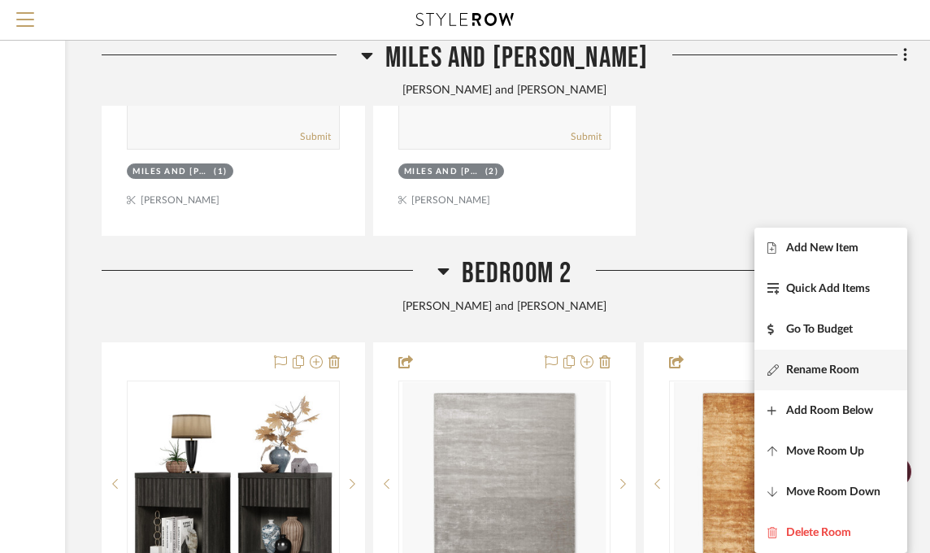
click at [839, 373] on span "Rename Room" at bounding box center [822, 371] width 73 height 14
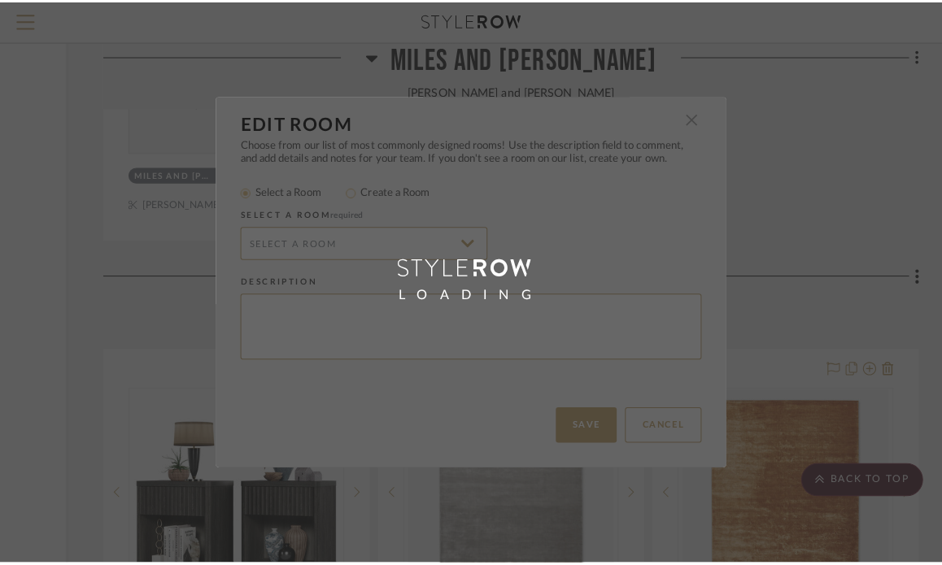
scroll to position [0, 0]
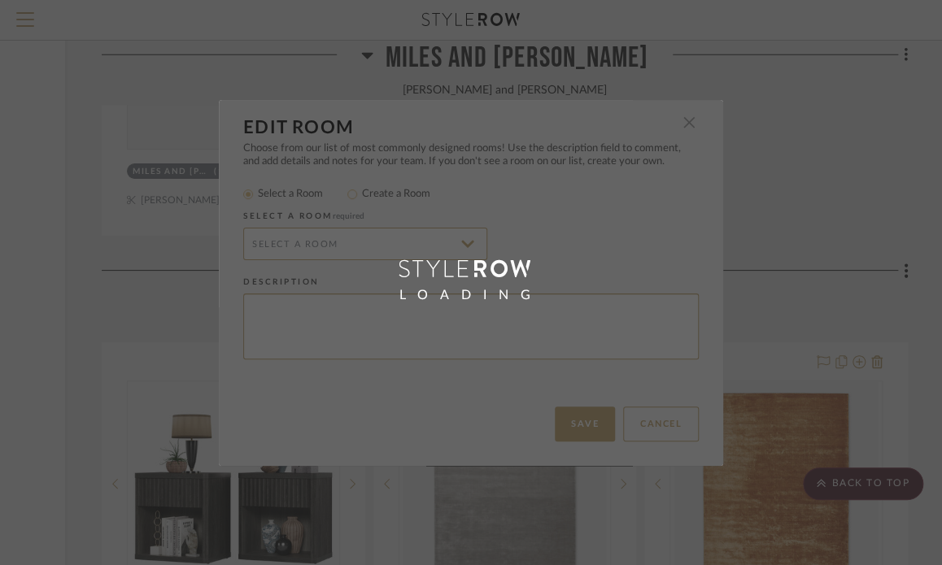
type textarea "[PERSON_NAME] and [PERSON_NAME]"
type input "Bedroom"
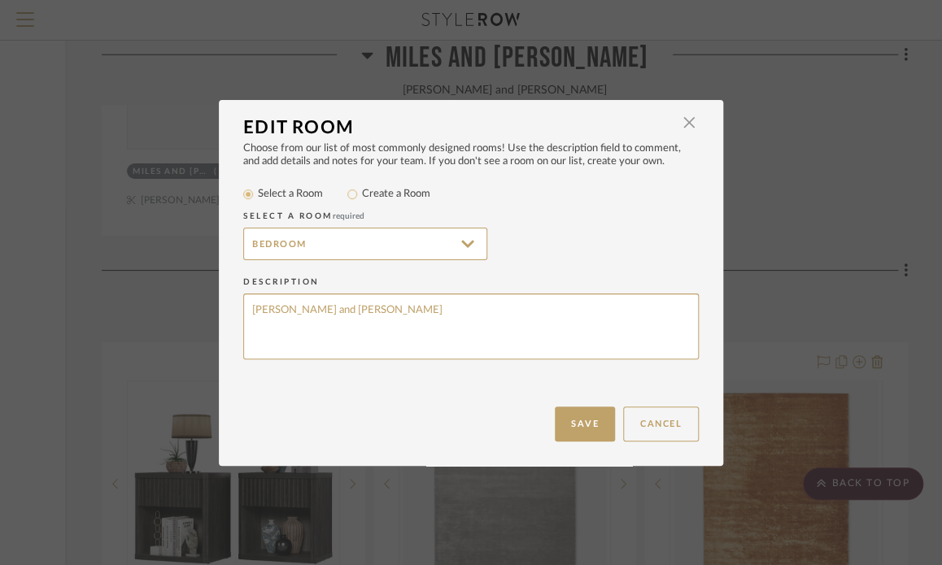
click at [362, 192] on label "Create a Room" at bounding box center [396, 194] width 68 height 16
click at [359, 192] on input "Create a Room" at bounding box center [352, 195] width 20 height 20
radio input "true"
click at [249, 242] on input "Bedroom 2" at bounding box center [365, 244] width 244 height 33
click at [403, 240] on input "[PERSON_NAME] and [PERSON_NAME] Bedroom 2" at bounding box center [365, 244] width 244 height 33
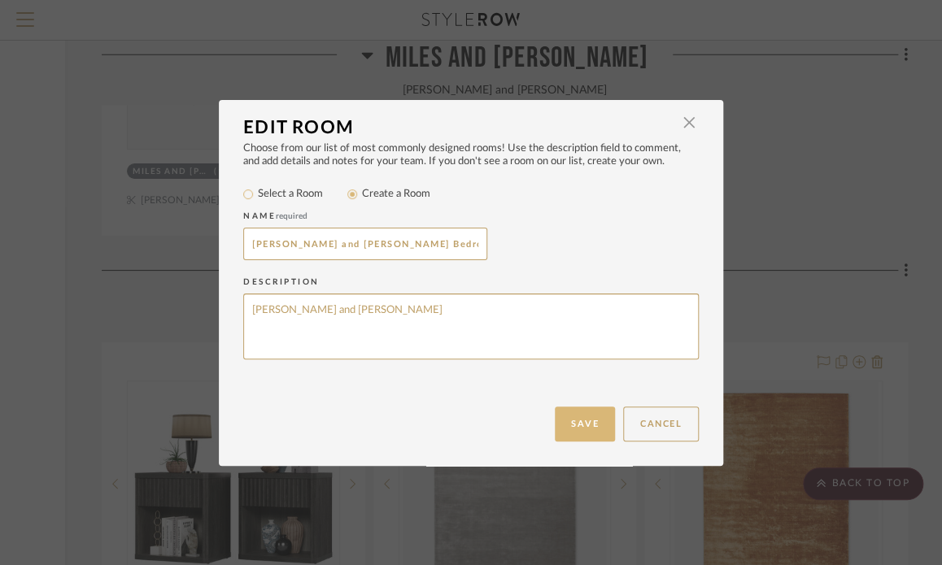
type input "[PERSON_NAME] and [PERSON_NAME] Bedroom"
click at [556, 421] on button "Save" at bounding box center [585, 424] width 60 height 35
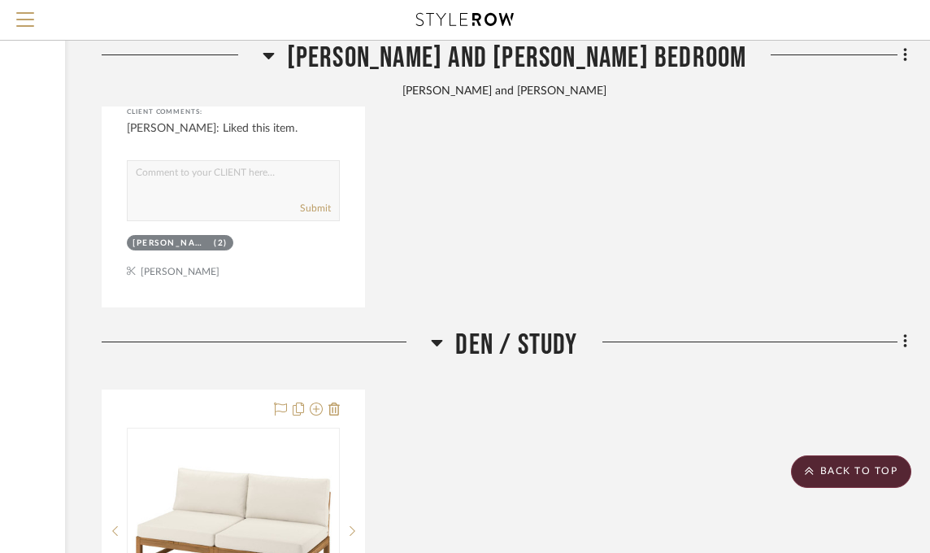
scroll to position [8052, 241]
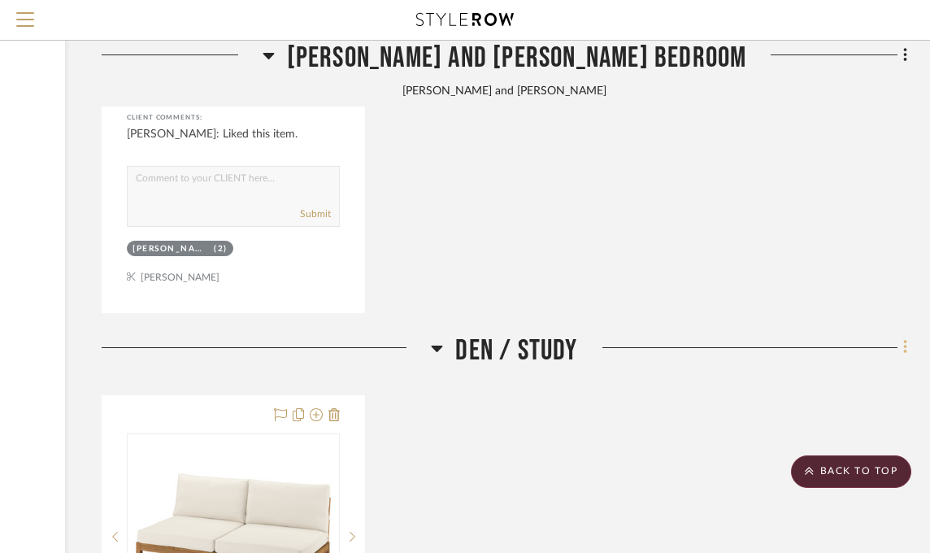
click at [904, 350] on icon at bounding box center [906, 347] width 5 height 18
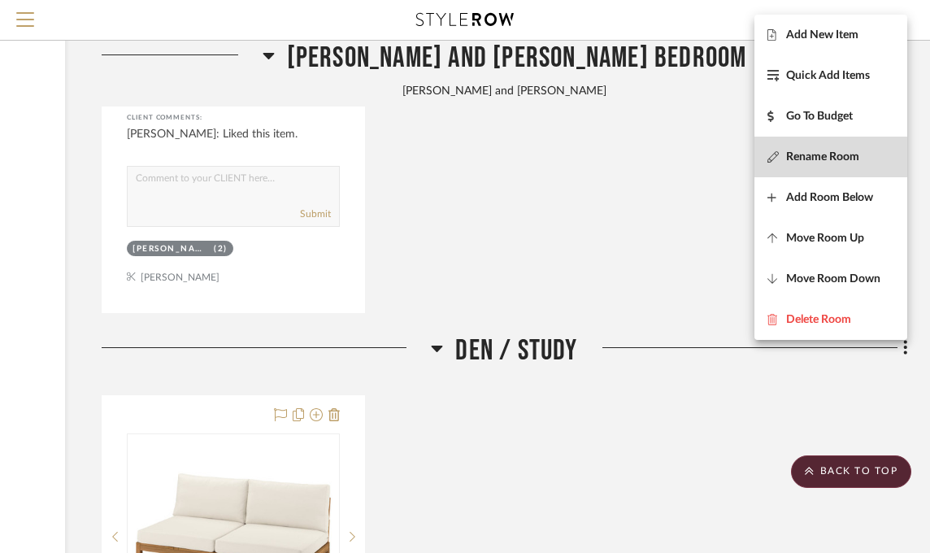
click at [796, 155] on span "Rename Room" at bounding box center [822, 157] width 73 height 14
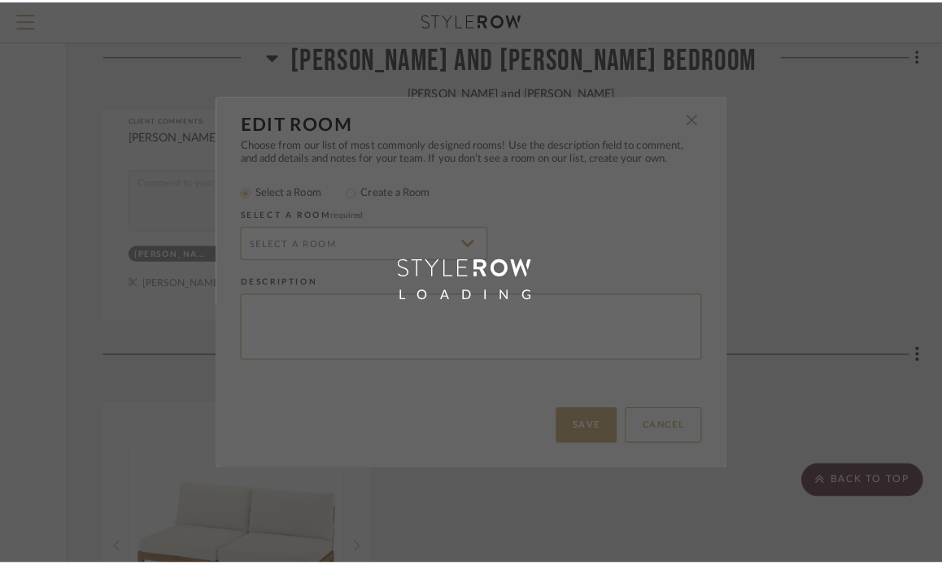
scroll to position [0, 0]
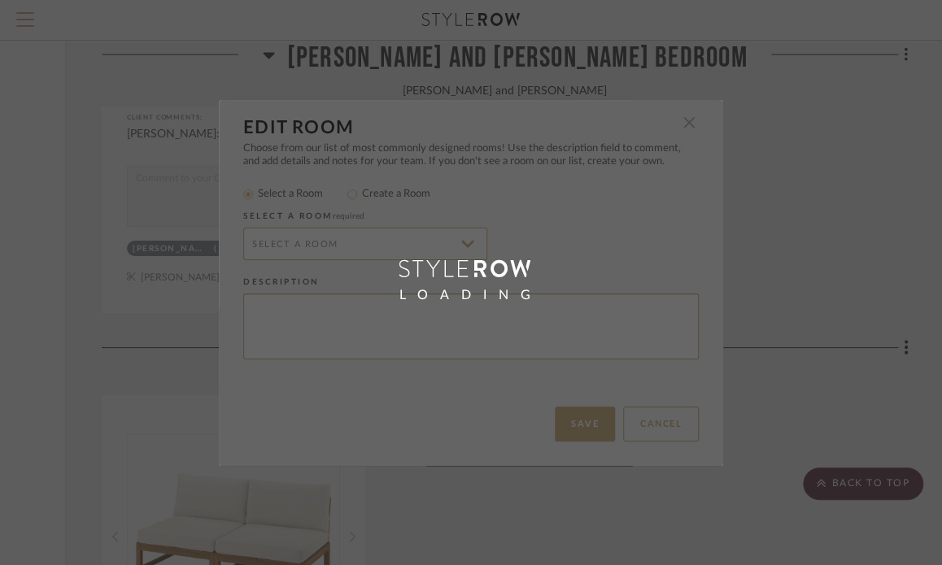
type input "Den / Study"
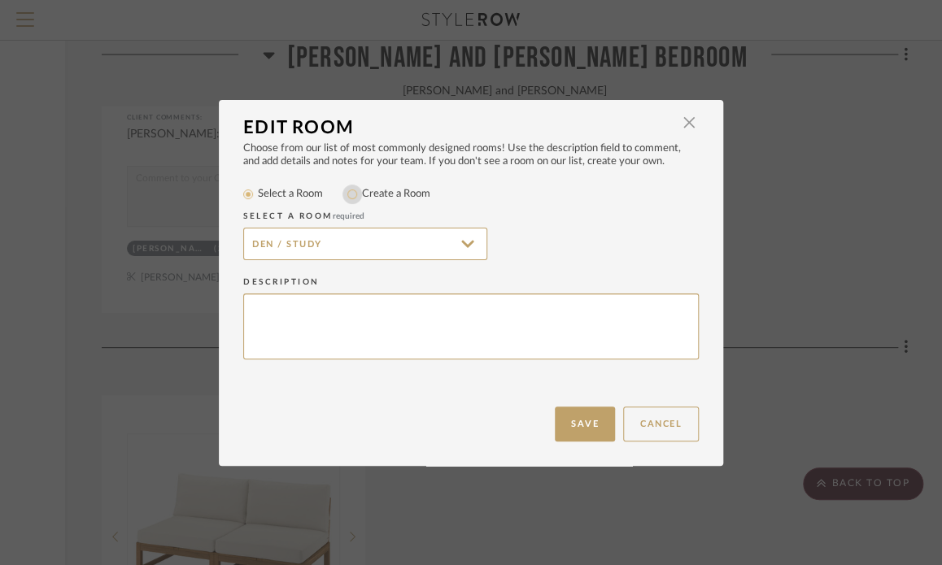
click at [346, 198] on input "Create a Room" at bounding box center [352, 195] width 20 height 20
radio input "true"
drag, startPoint x: 338, startPoint y: 244, endPoint x: 0, endPoint y: 285, distance: 340.8
click at [211, 240] on div "Edit Room × Choose from our list of most commonly designed rooms! Use the descr…" at bounding box center [471, 282] width 942 height 565
type input "Outdoor Furniture"
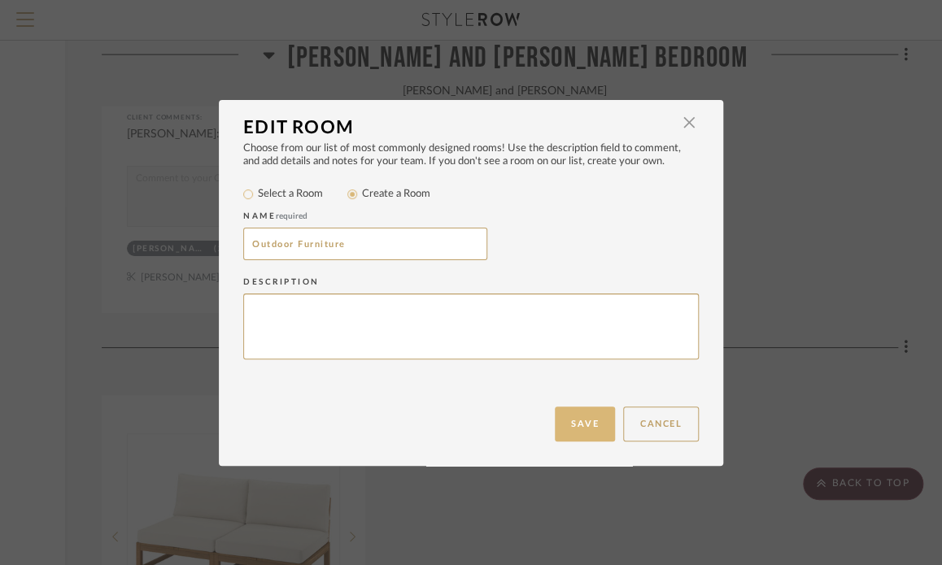
click at [578, 420] on button "Save" at bounding box center [585, 424] width 60 height 35
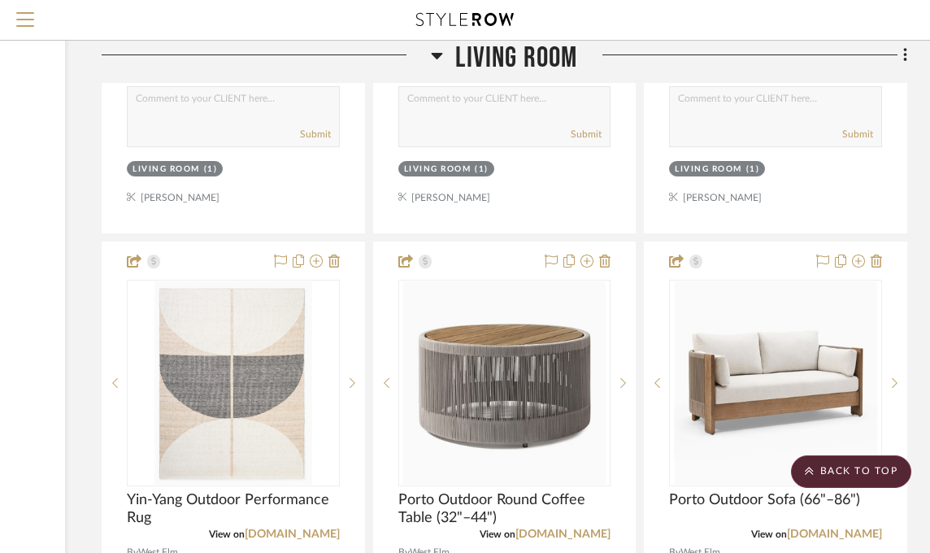
scroll to position [13663, 241]
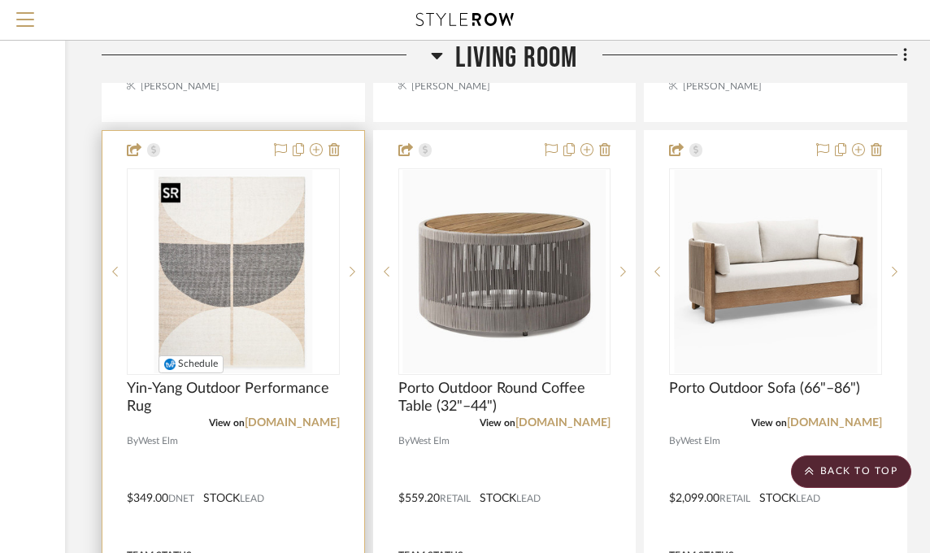
click at [0, 0] on img at bounding box center [0, 0] width 0 height 0
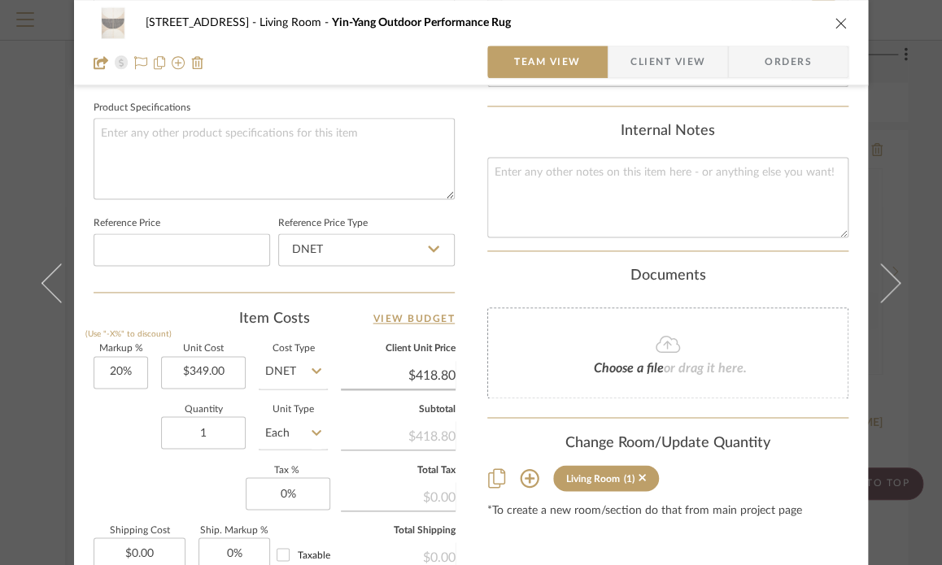
scroll to position [947, 0]
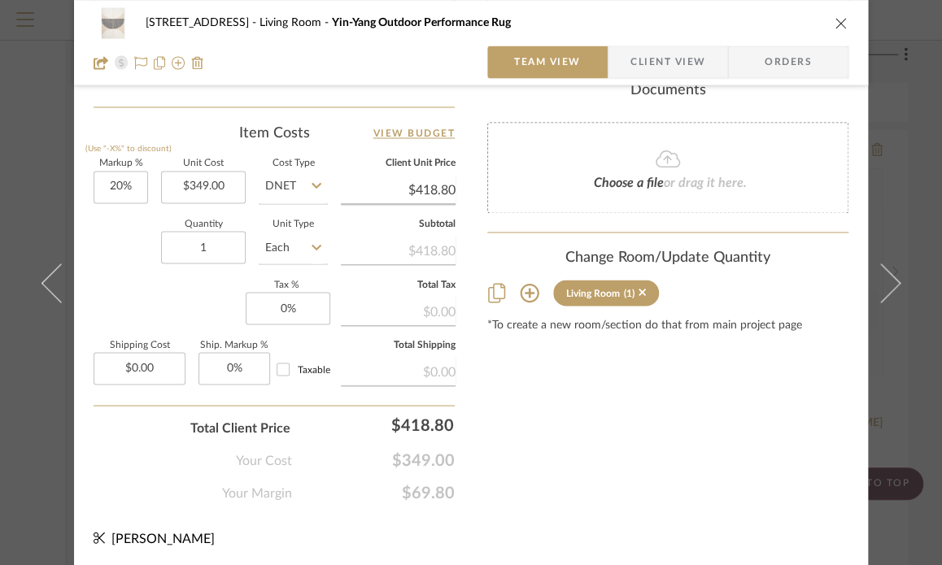
click at [521, 294] on icon at bounding box center [530, 293] width 20 height 20
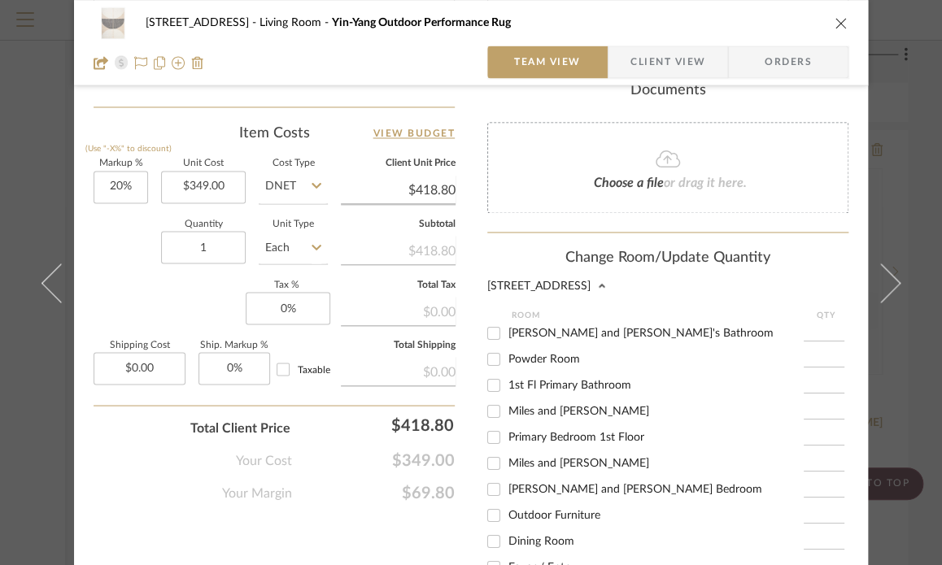
click at [487, 510] on input "Outdoor Furniture" at bounding box center [494, 515] width 26 height 26
checkbox input "true"
type input "1"
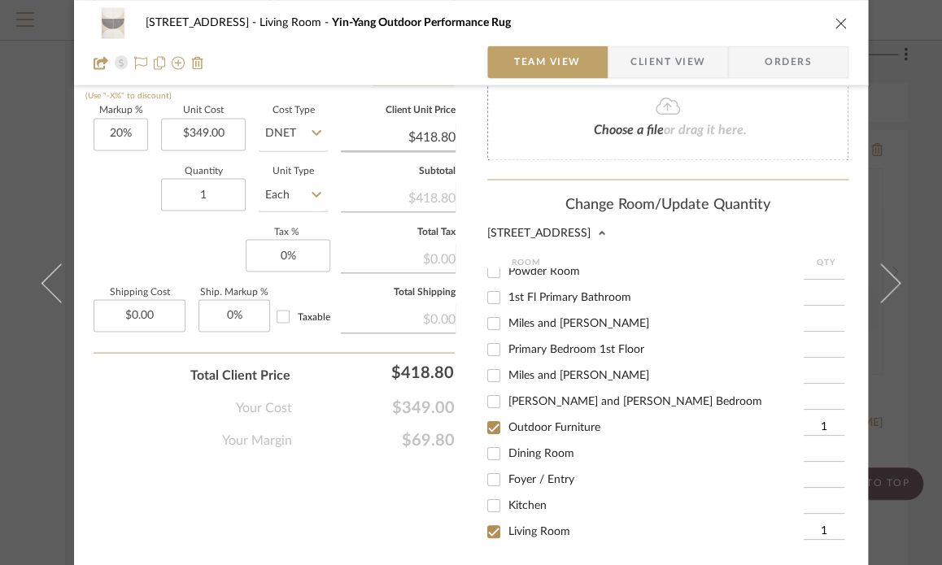
scroll to position [1028, 0]
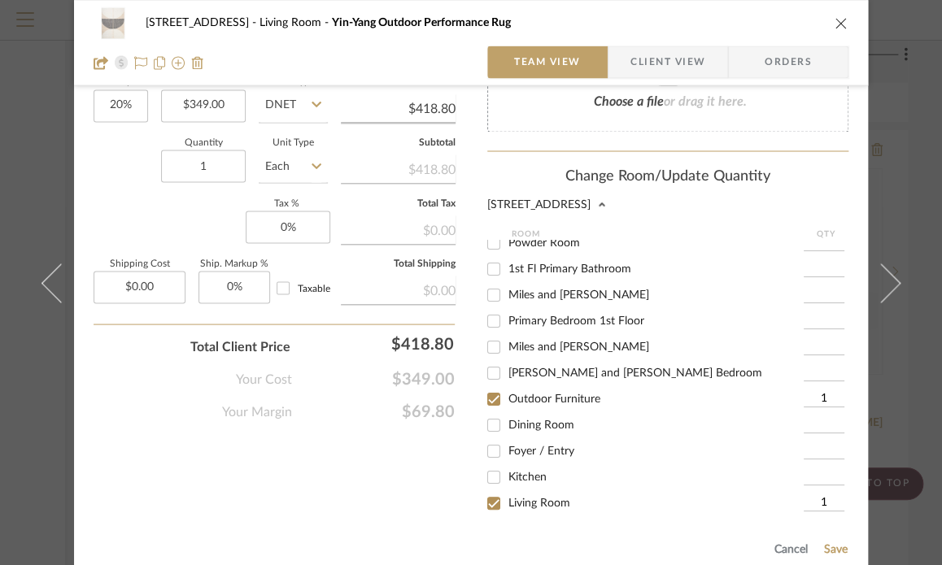
click at [486, 496] on input "Living Room" at bounding box center [494, 503] width 26 height 26
checkbox input "false"
click at [834, 546] on button "Save" at bounding box center [835, 548] width 25 height 13
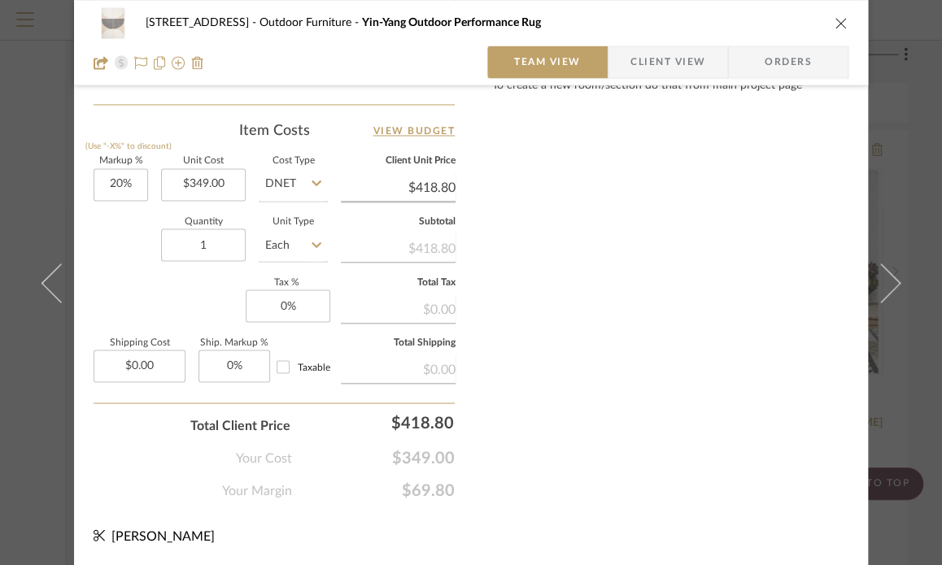
scroll to position [947, 0]
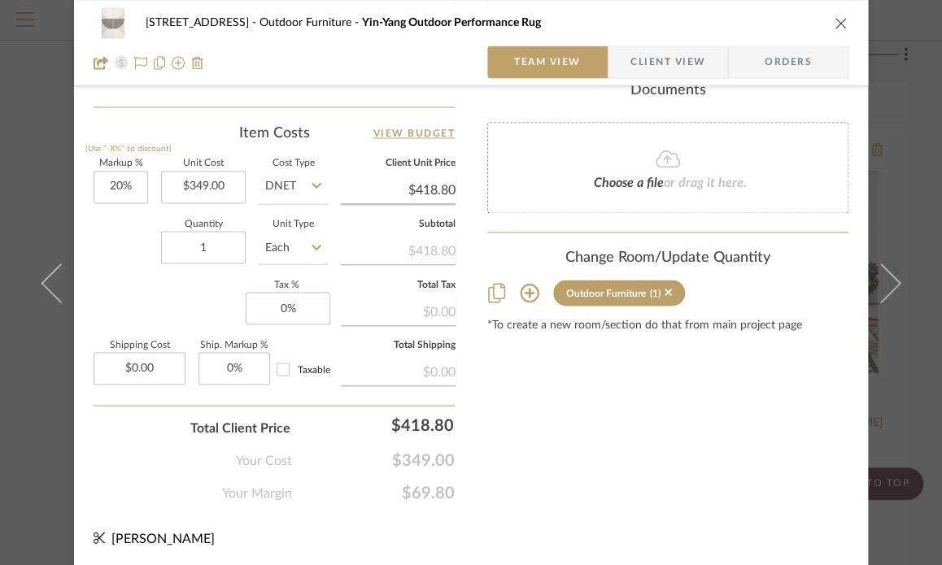
click at [836, 29] on button "close" at bounding box center [841, 22] width 15 height 15
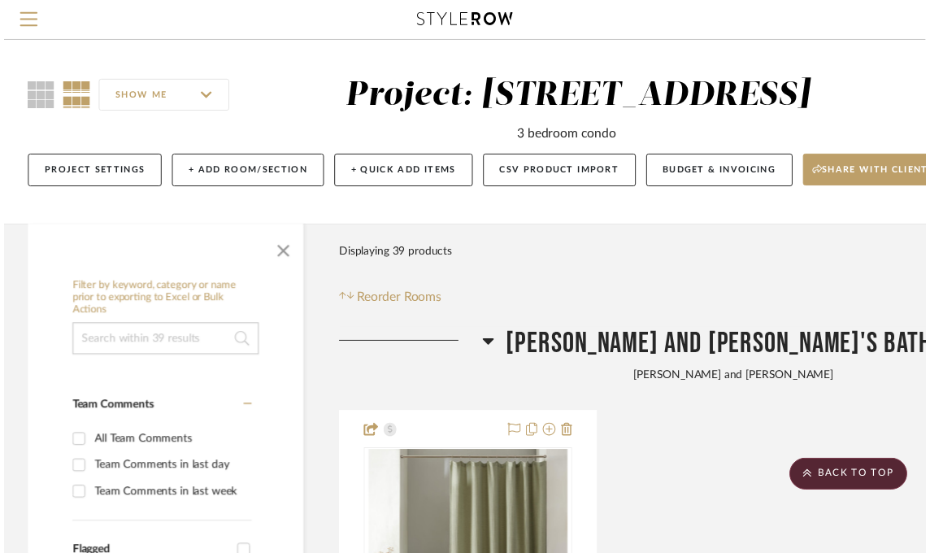
scroll to position [13663, 241]
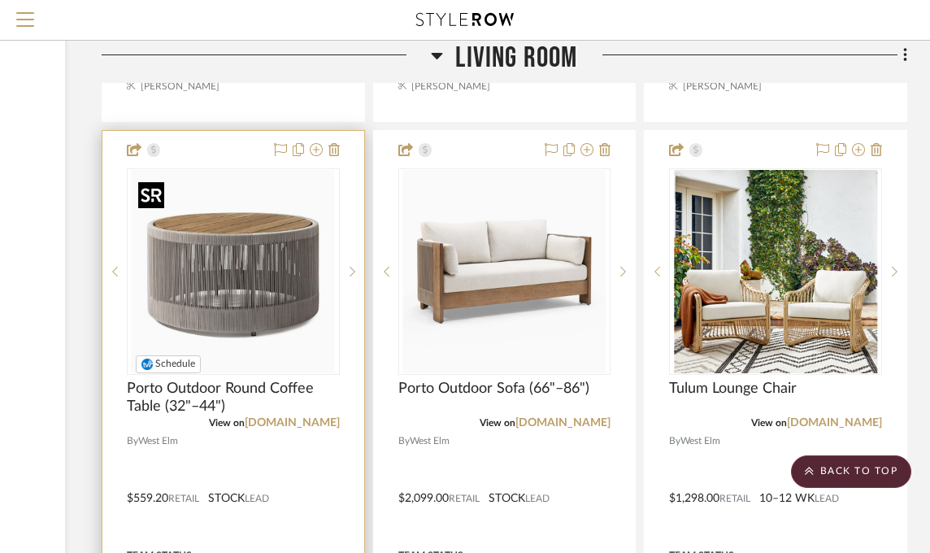
click at [259, 282] on img "0" at bounding box center [233, 271] width 203 height 203
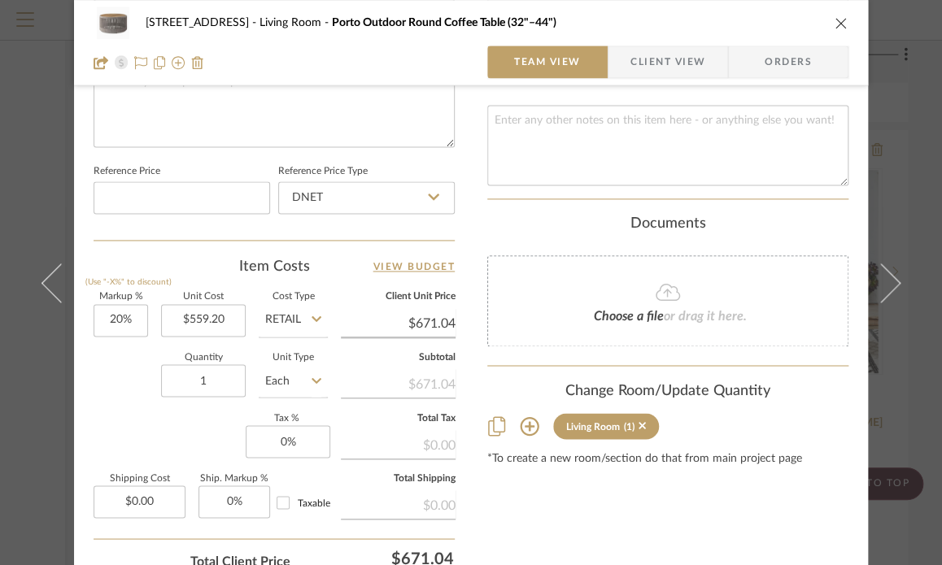
scroll to position [947, 0]
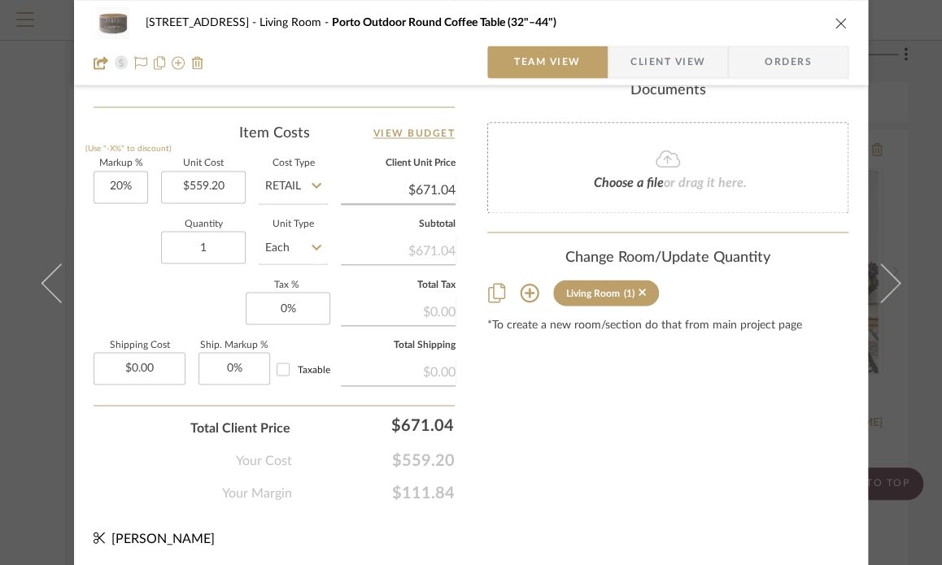
click at [522, 293] on icon at bounding box center [529, 293] width 19 height 19
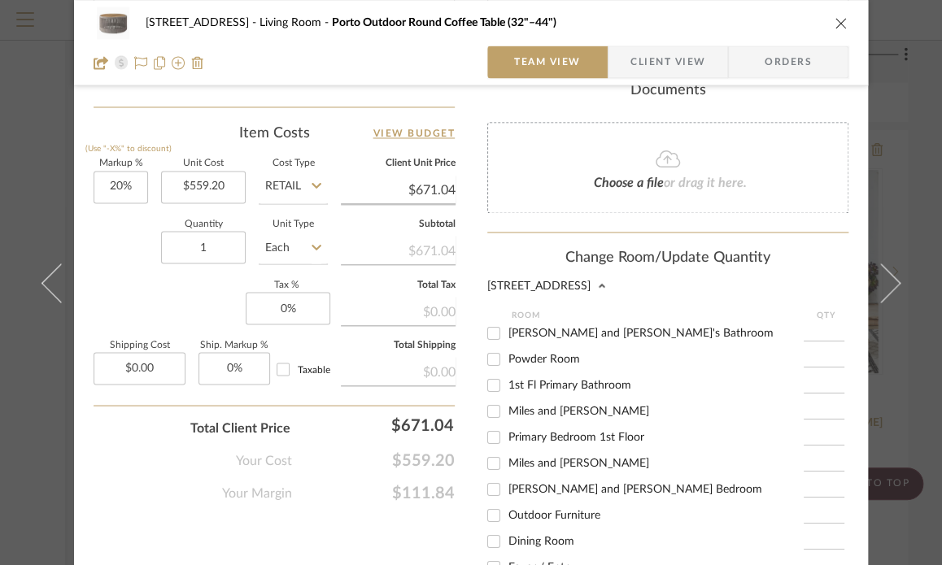
scroll to position [36, 0]
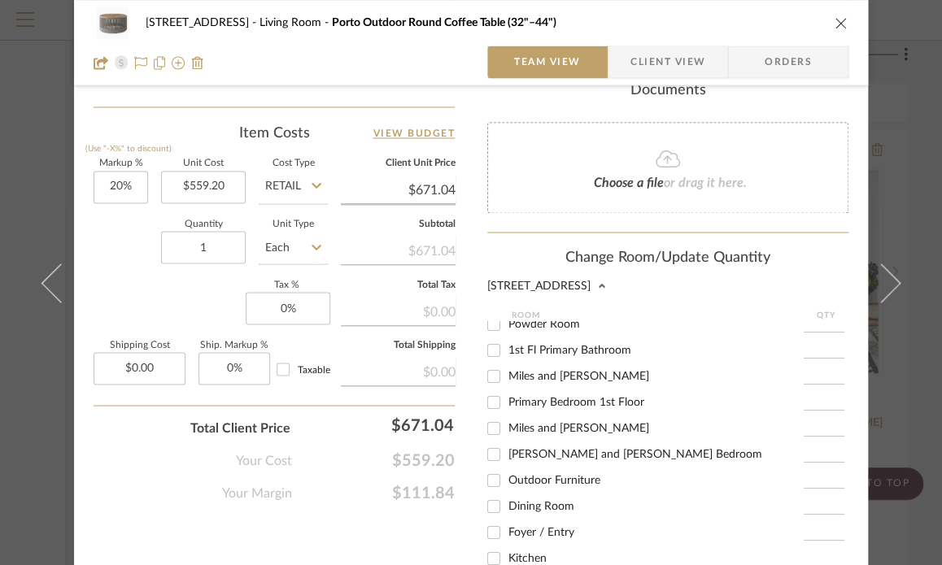
click at [488, 476] on input "Outdoor Furniture" at bounding box center [494, 480] width 26 height 26
checkbox input "true"
type input "1"
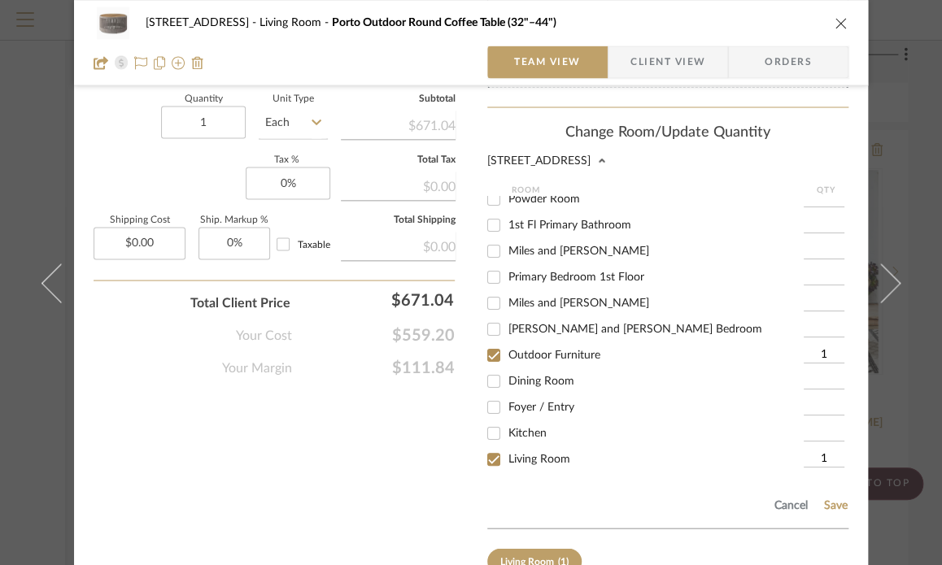
scroll to position [1170, 0]
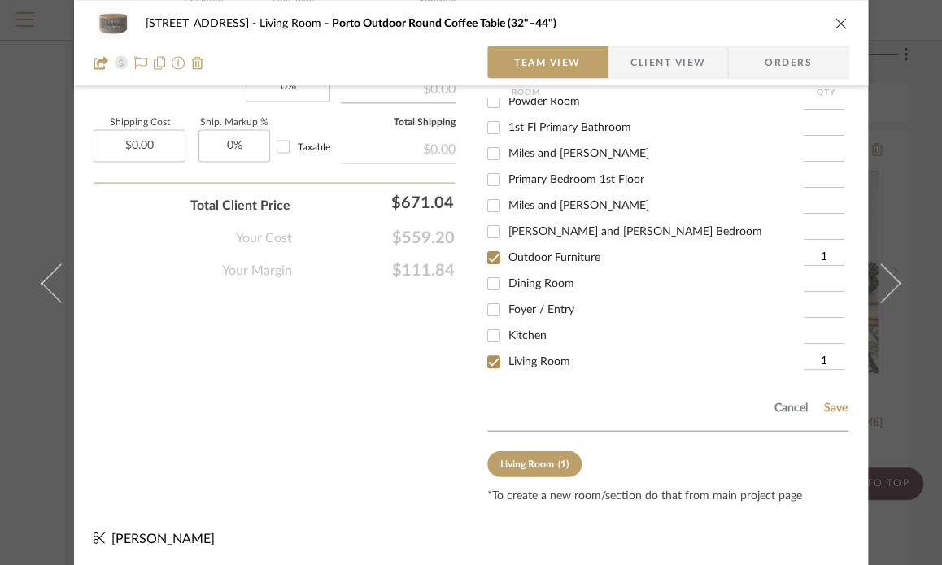
click at [490, 355] on input "Living Room" at bounding box center [494, 361] width 26 height 26
checkbox input "false"
click at [825, 403] on button "Save" at bounding box center [835, 407] width 25 height 13
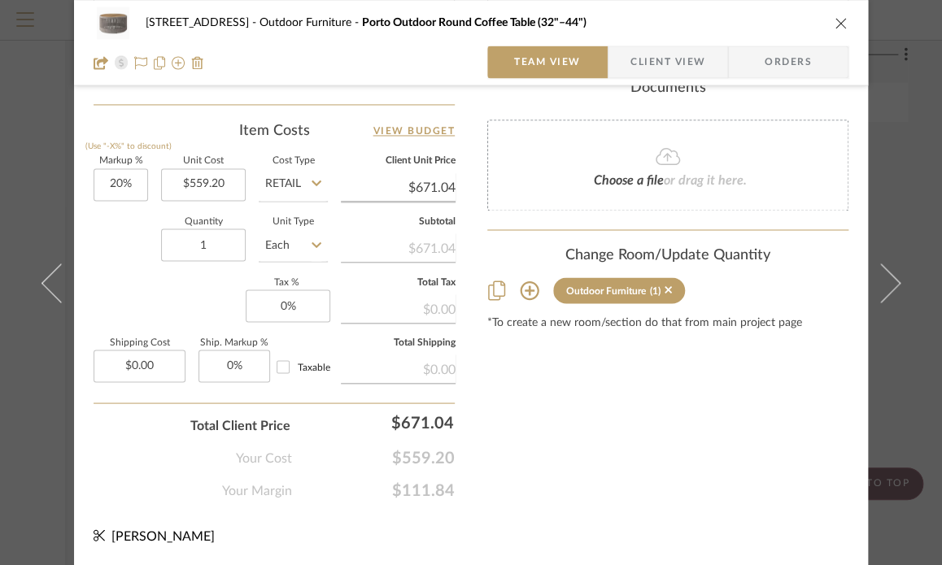
scroll to position [947, 0]
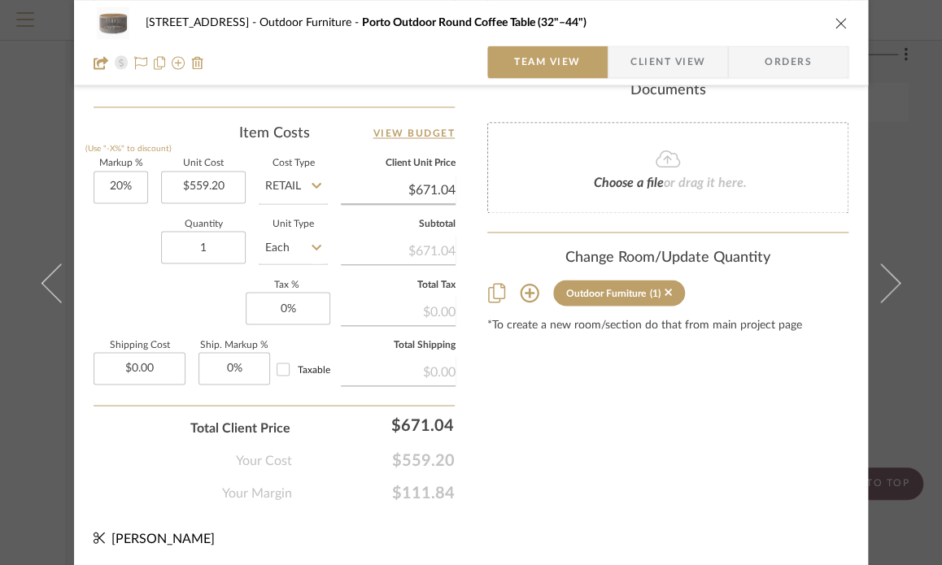
click at [835, 20] on icon "close" at bounding box center [840, 22] width 13 height 13
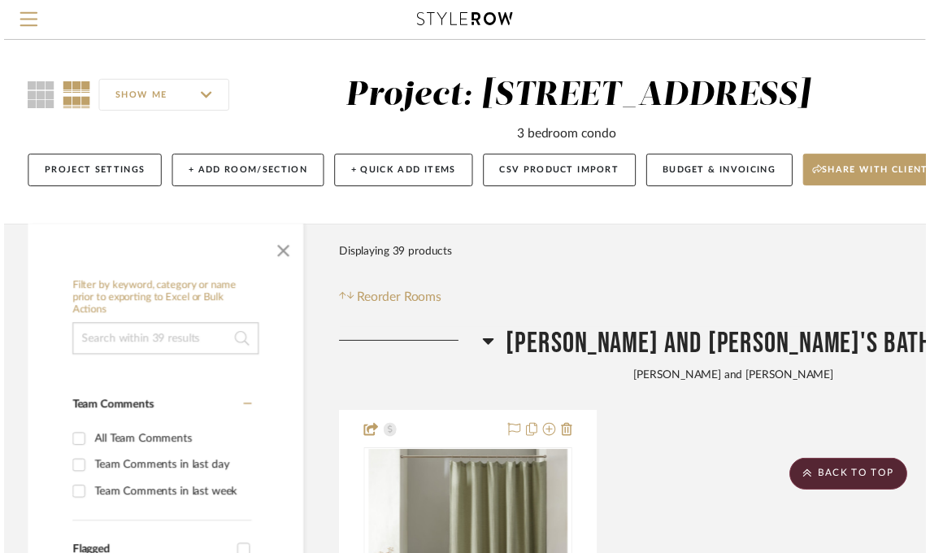
scroll to position [13663, 241]
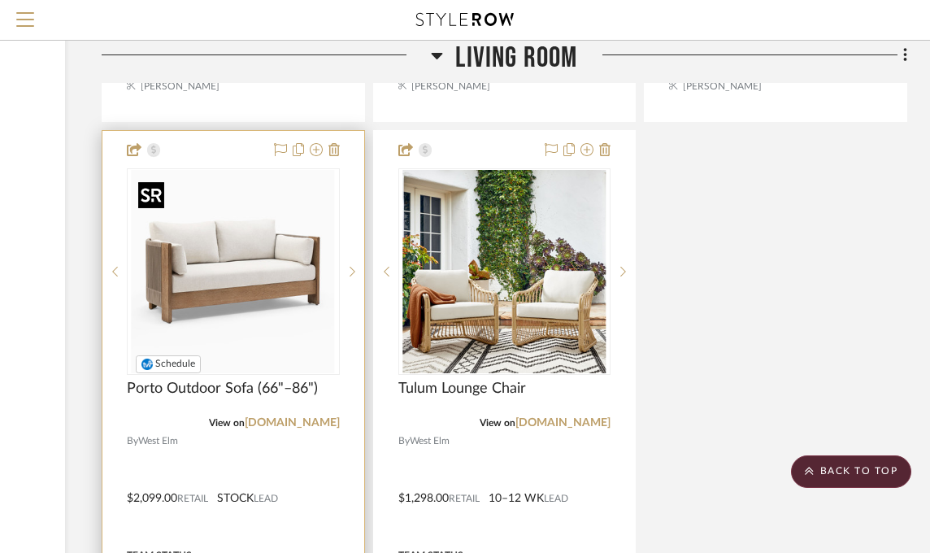
click at [266, 241] on img "0" at bounding box center [233, 271] width 203 height 203
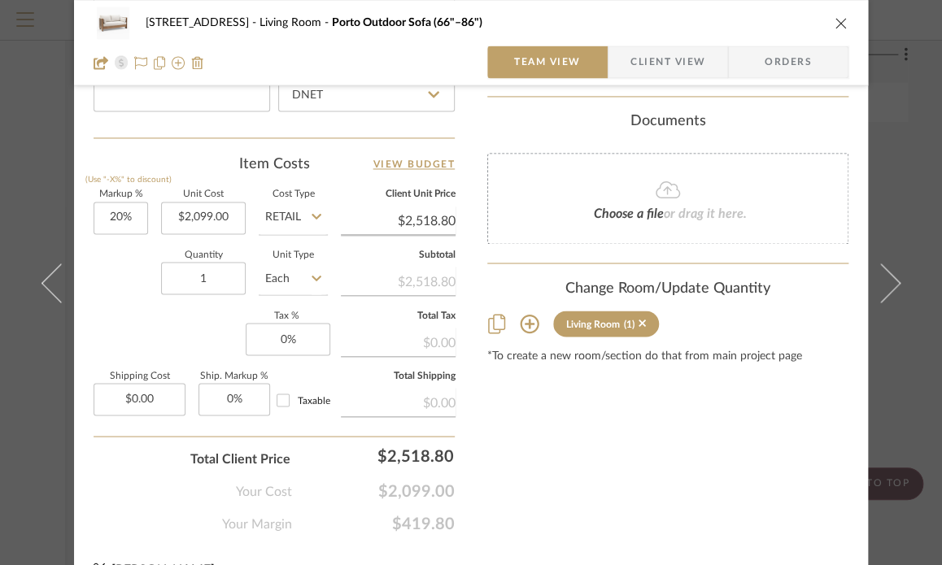
scroll to position [947, 0]
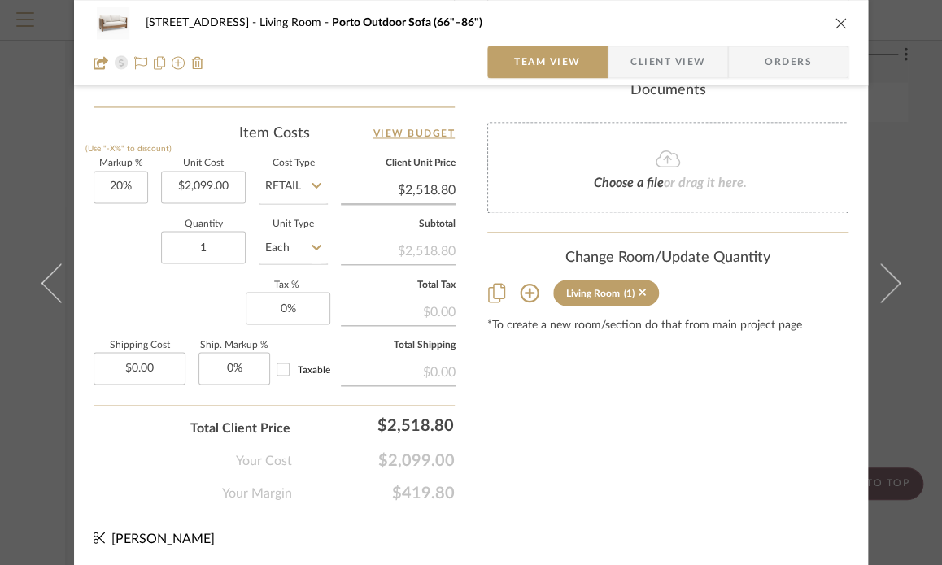
click at [573, 292] on div "Living Room" at bounding box center [593, 292] width 54 height 11
click at [521, 295] on icon at bounding box center [530, 293] width 20 height 20
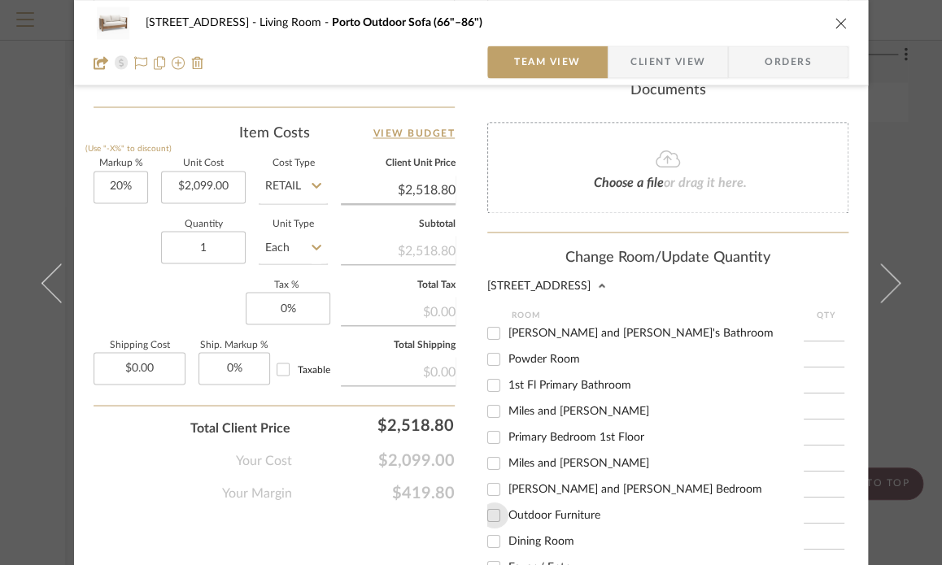
click at [490, 515] on input "Outdoor Furniture" at bounding box center [494, 515] width 26 height 26
checkbox input "true"
type input "1"
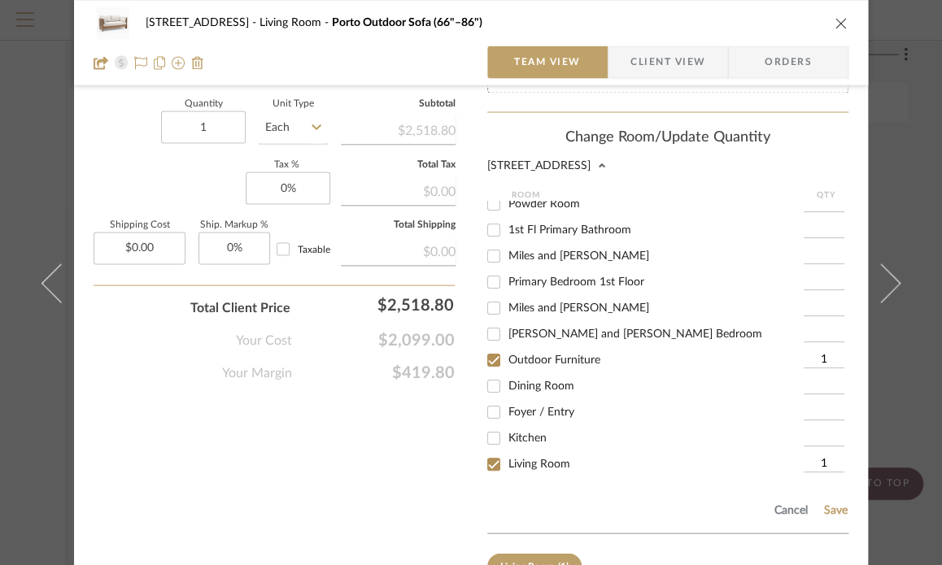
scroll to position [1170, 0]
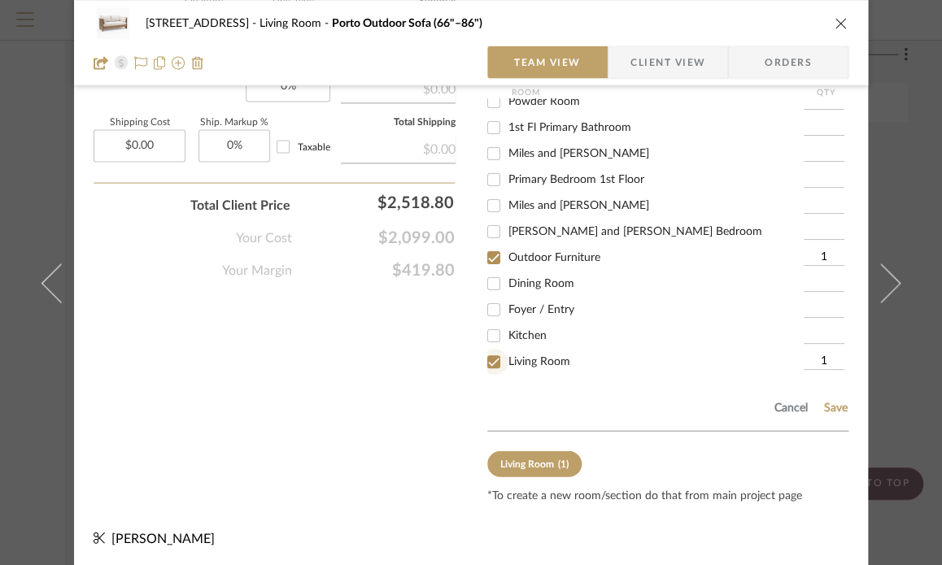
click at [484, 367] on input "Living Room" at bounding box center [494, 361] width 26 height 26
checkbox input "false"
click at [537, 460] on div "Living Room" at bounding box center [527, 463] width 54 height 11
click at [833, 403] on button "Save" at bounding box center [835, 407] width 25 height 13
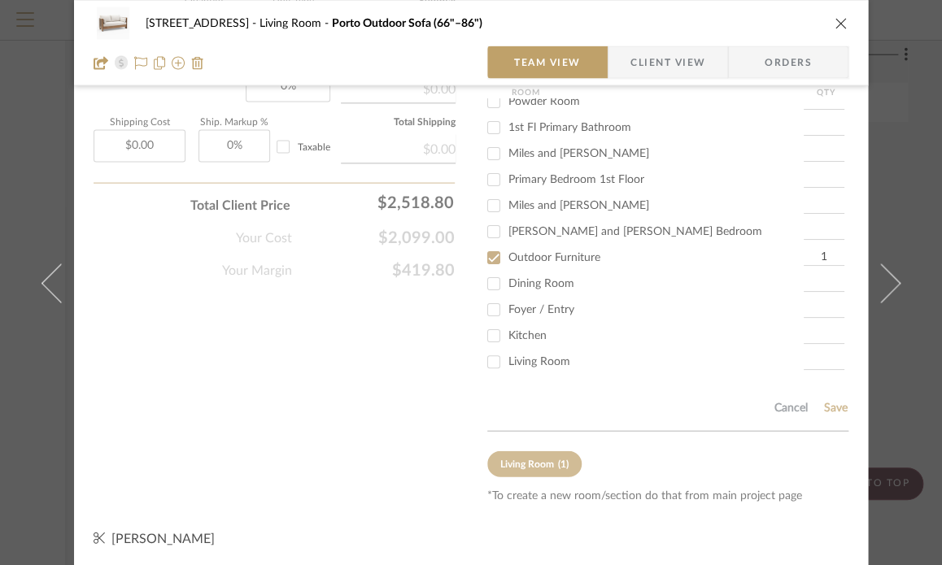
scroll to position [947, 0]
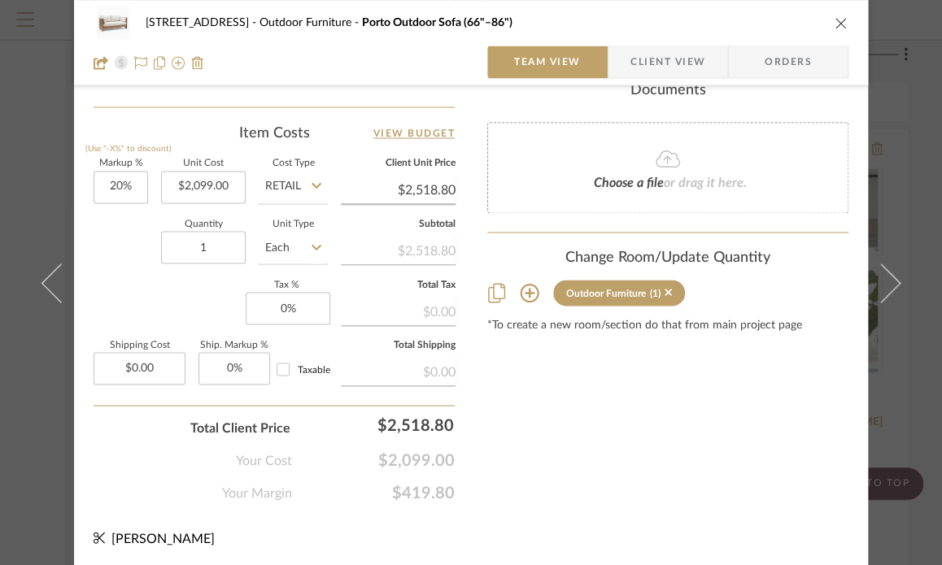
click at [836, 17] on icon "close" at bounding box center [840, 22] width 13 height 13
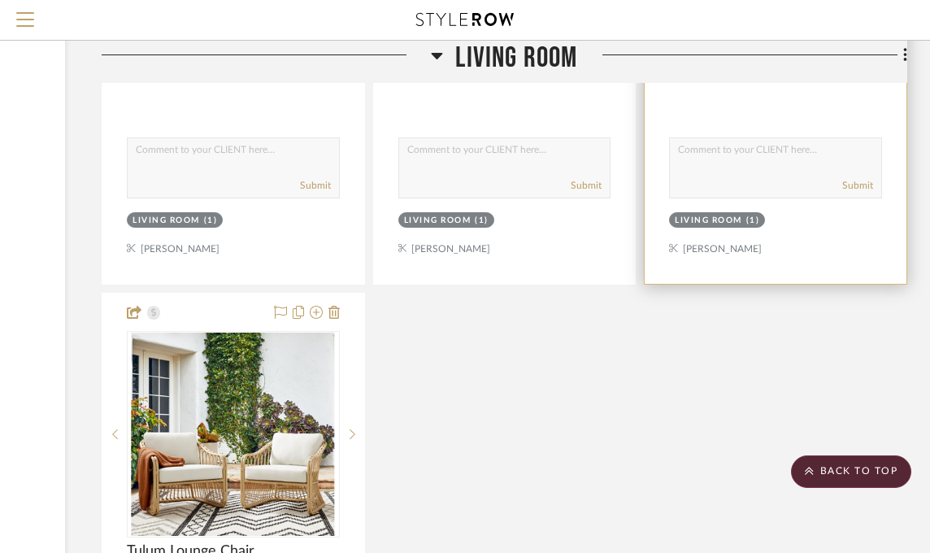
scroll to position [14477, 241]
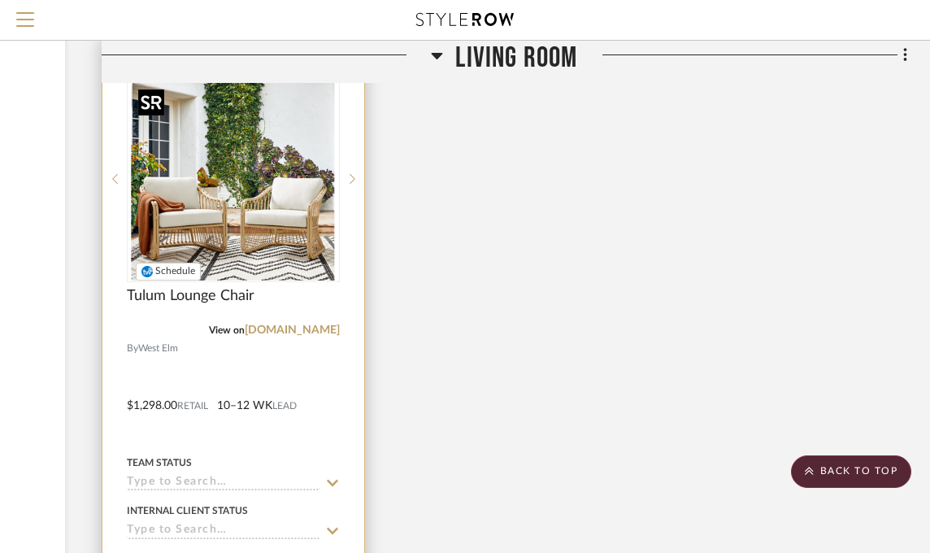
click at [205, 157] on img "0" at bounding box center [233, 178] width 203 height 203
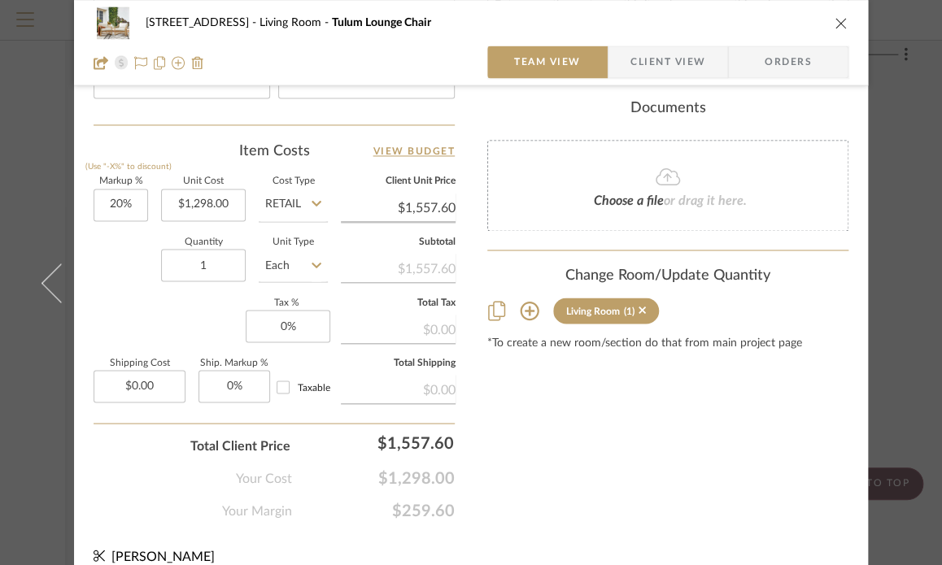
scroll to position [947, 0]
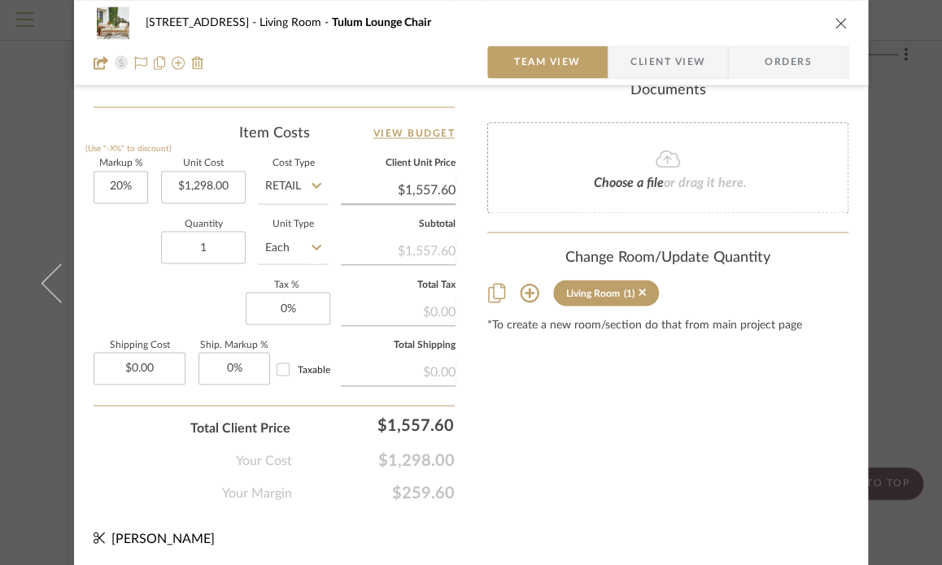
click at [522, 287] on icon at bounding box center [529, 293] width 19 height 19
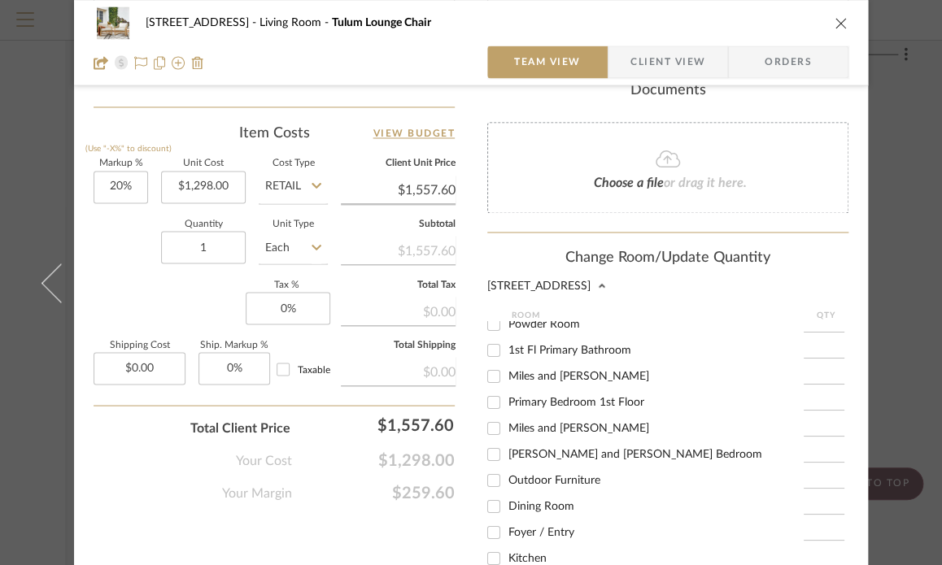
scroll to position [36, 0]
click at [486, 481] on input "Outdoor Furniture" at bounding box center [494, 480] width 26 height 26
checkbox input "true"
type input "1"
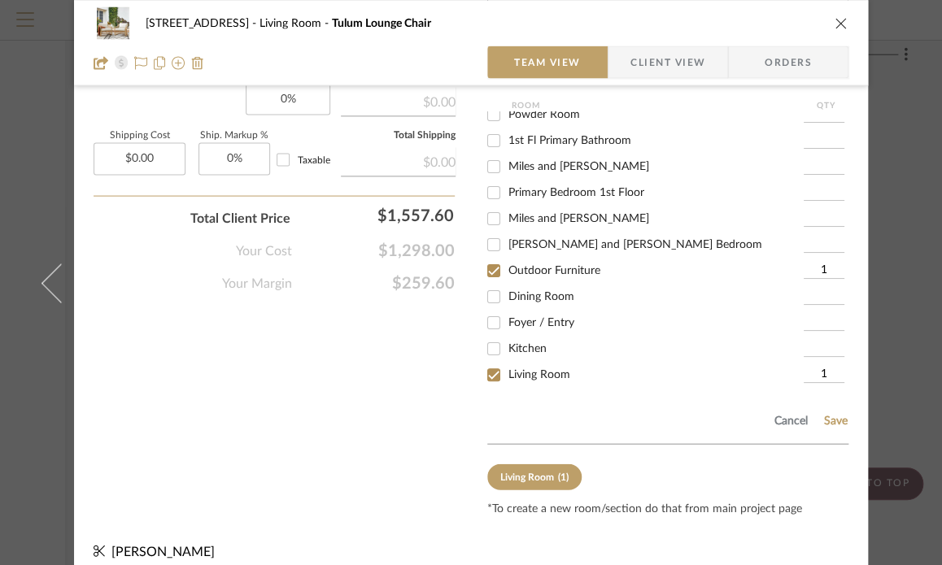
scroll to position [1170, 0]
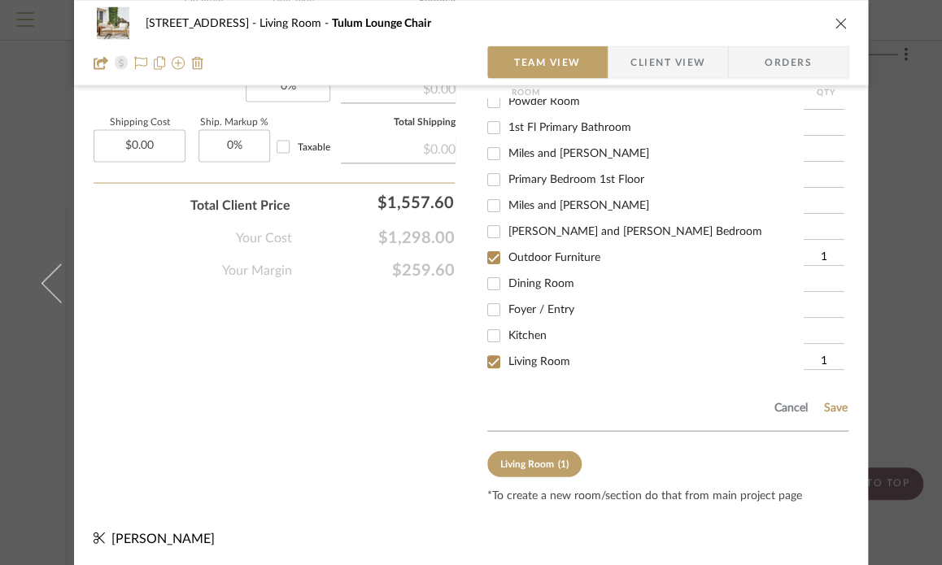
click at [482, 356] on input "Living Room" at bounding box center [494, 361] width 26 height 26
checkbox input "false"
click at [829, 404] on button "Save" at bounding box center [835, 407] width 25 height 13
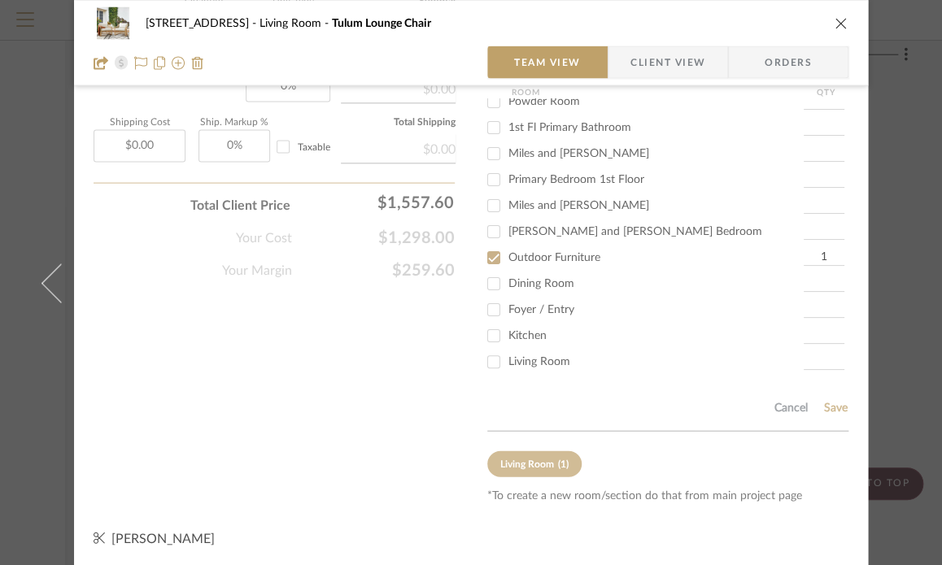
scroll to position [947, 0]
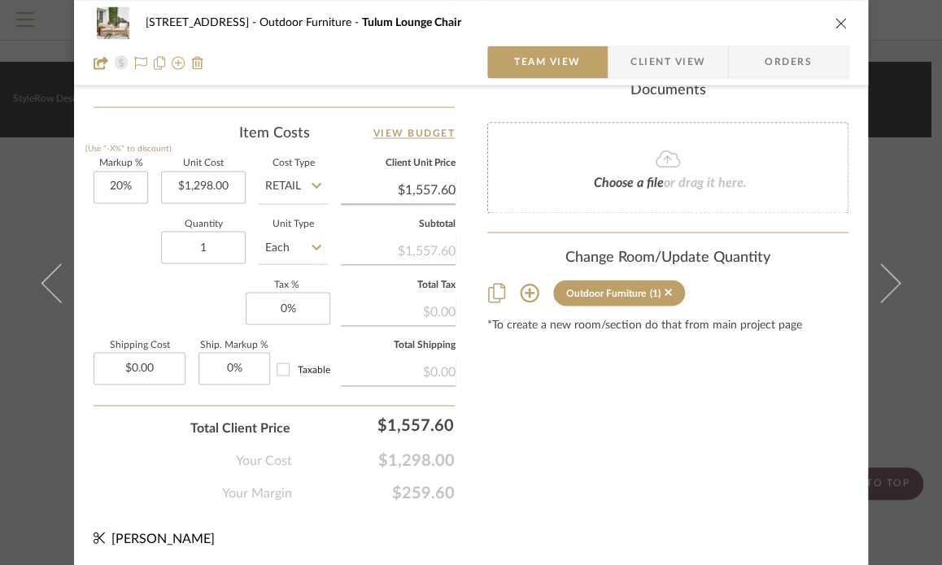
click at [839, 23] on icon "close" at bounding box center [840, 22] width 13 height 13
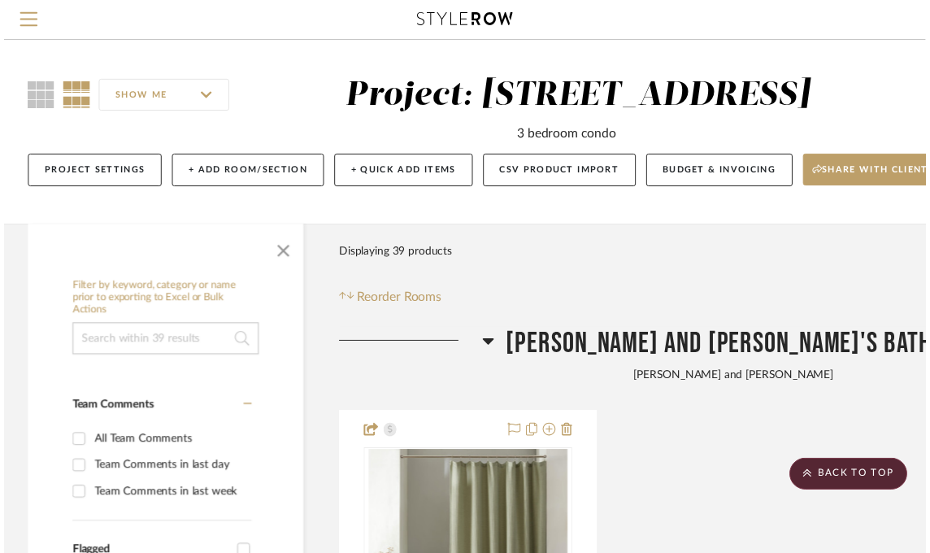
scroll to position [14067, 241]
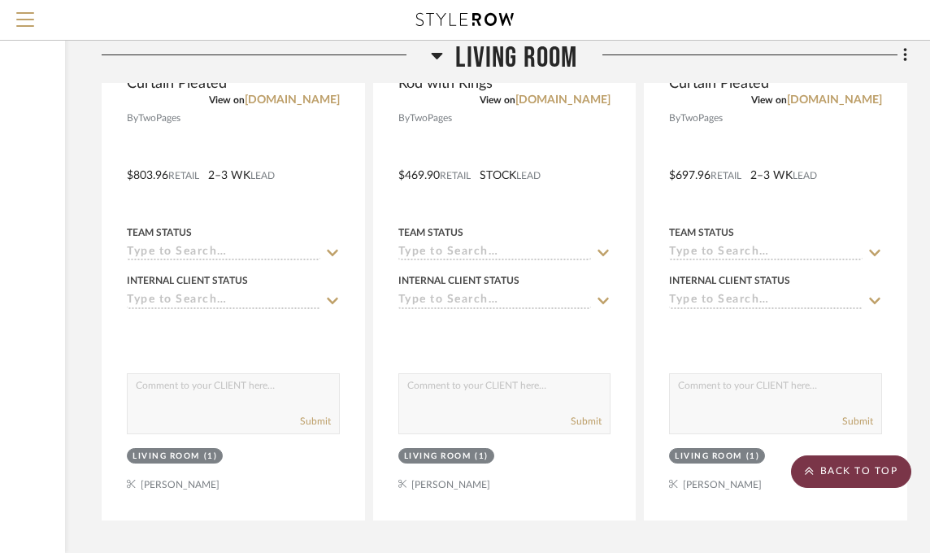
click at [855, 468] on scroll-to-top-button "BACK TO TOP" at bounding box center [851, 471] width 120 height 33
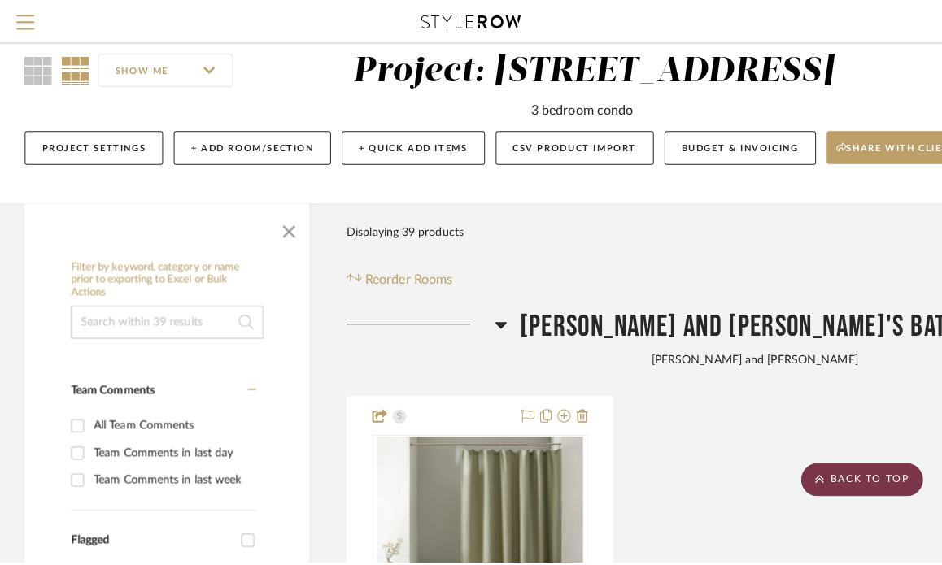
scroll to position [0, 0]
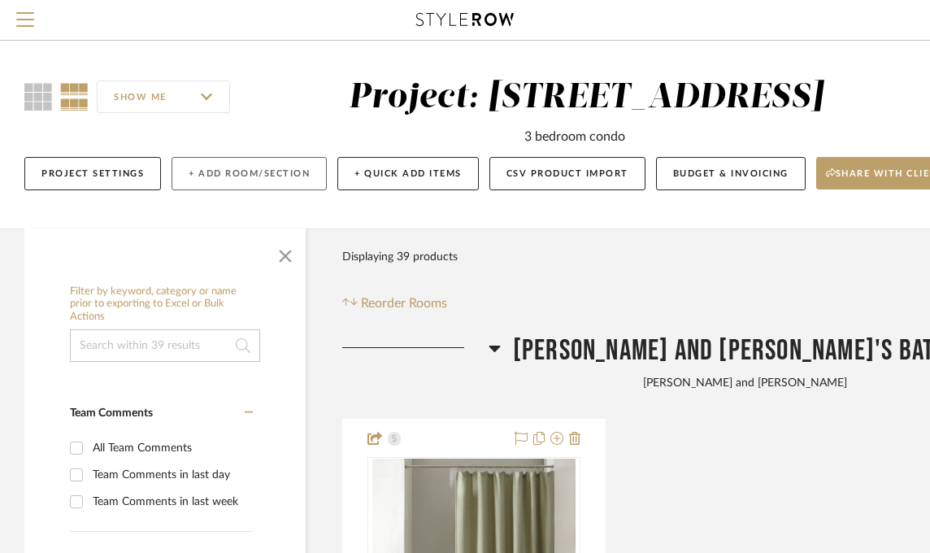
click at [270, 172] on button "+ Add Room/Section" at bounding box center [249, 173] width 155 height 33
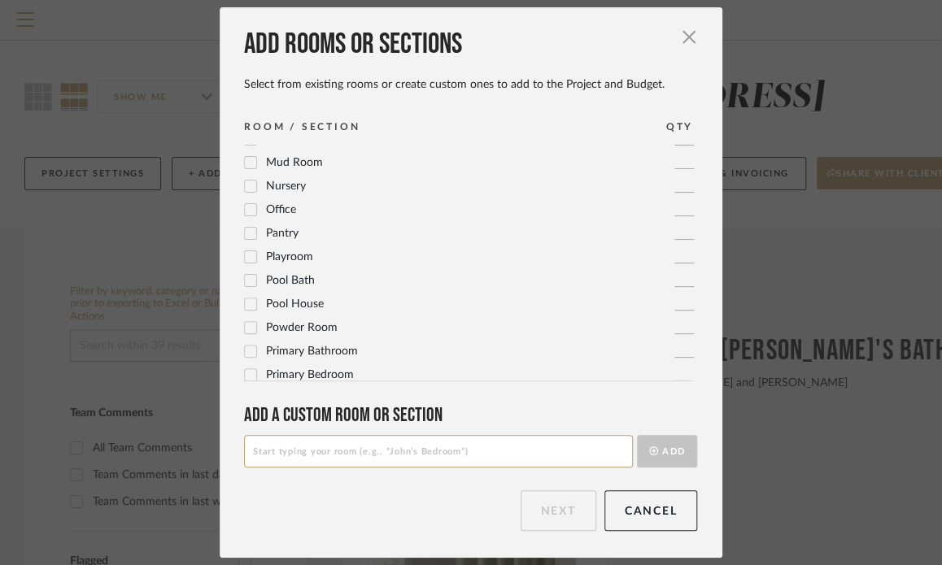
scroll to position [542, 0]
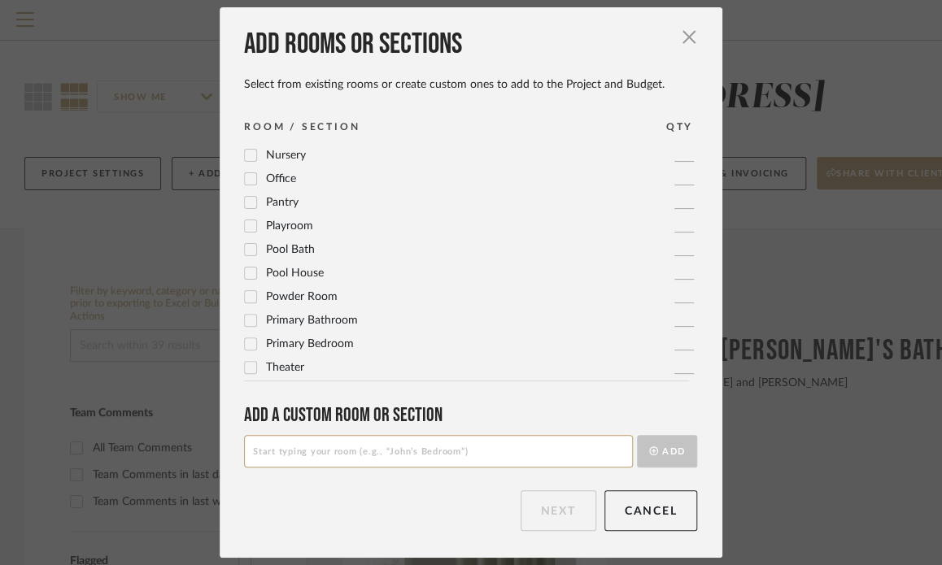
click at [318, 448] on input at bounding box center [438, 451] width 389 height 33
type input "Hallway (outside of primary bedroom 1st fl)"
click at [650, 451] on icon "submit" at bounding box center [653, 450] width 9 height 9
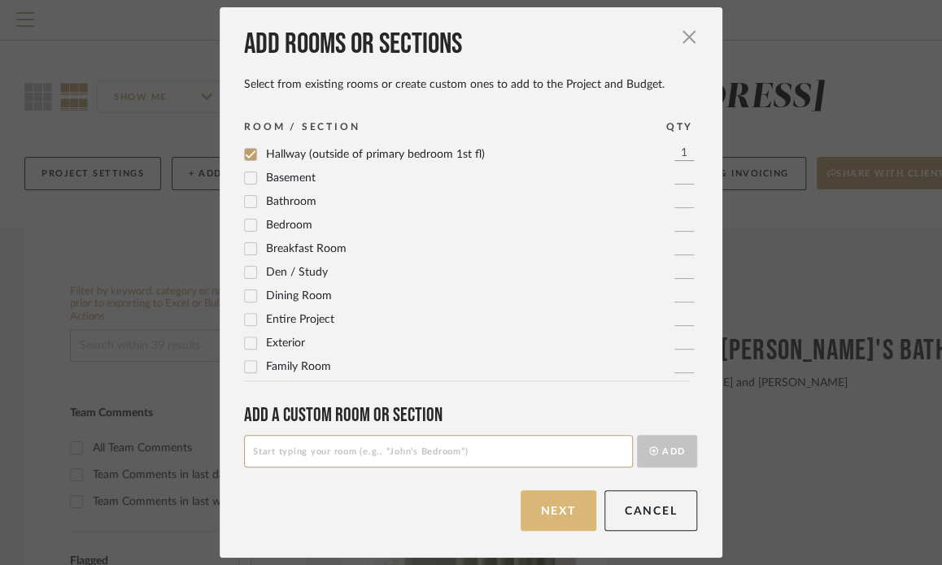
click at [538, 503] on button "Next" at bounding box center [559, 510] width 76 height 41
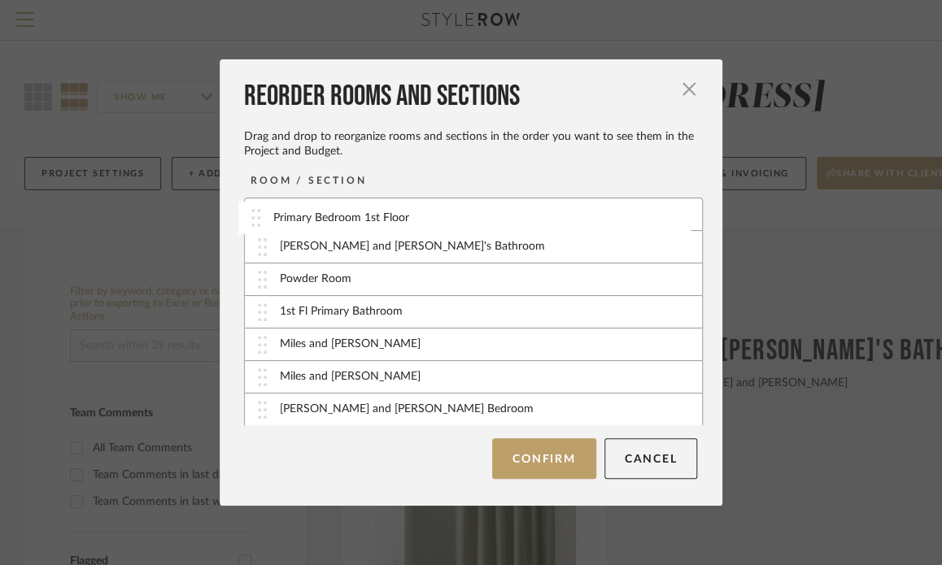
drag, startPoint x: 259, startPoint y: 264, endPoint x: 259, endPoint y: 219, distance: 44.7
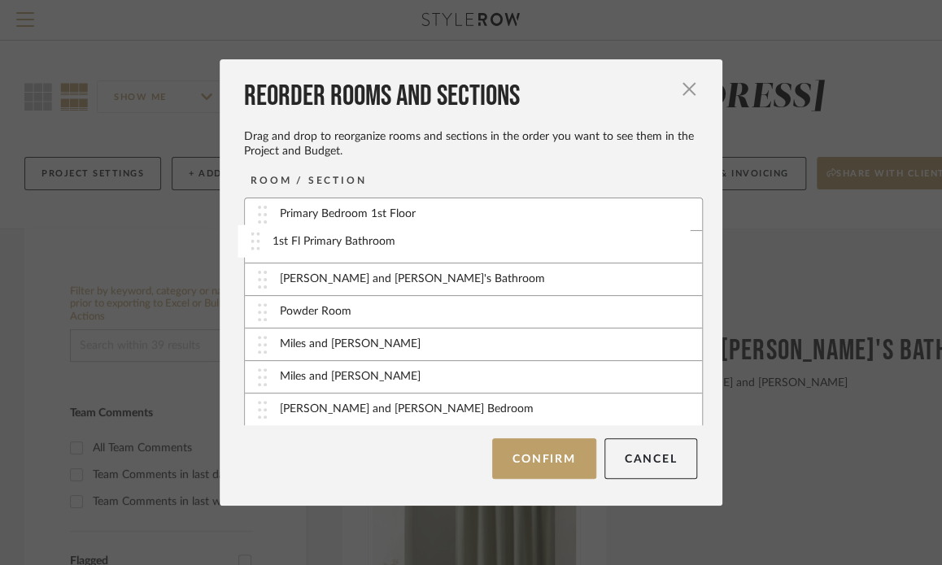
drag, startPoint x: 255, startPoint y: 314, endPoint x: 254, endPoint y: 243, distance: 70.8
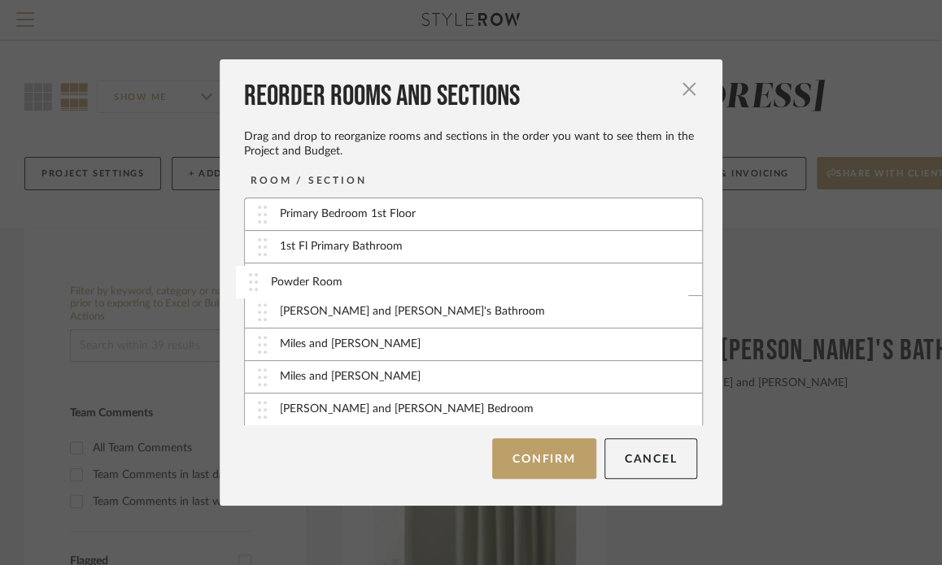
drag, startPoint x: 261, startPoint y: 319, endPoint x: 258, endPoint y: 290, distance: 29.5
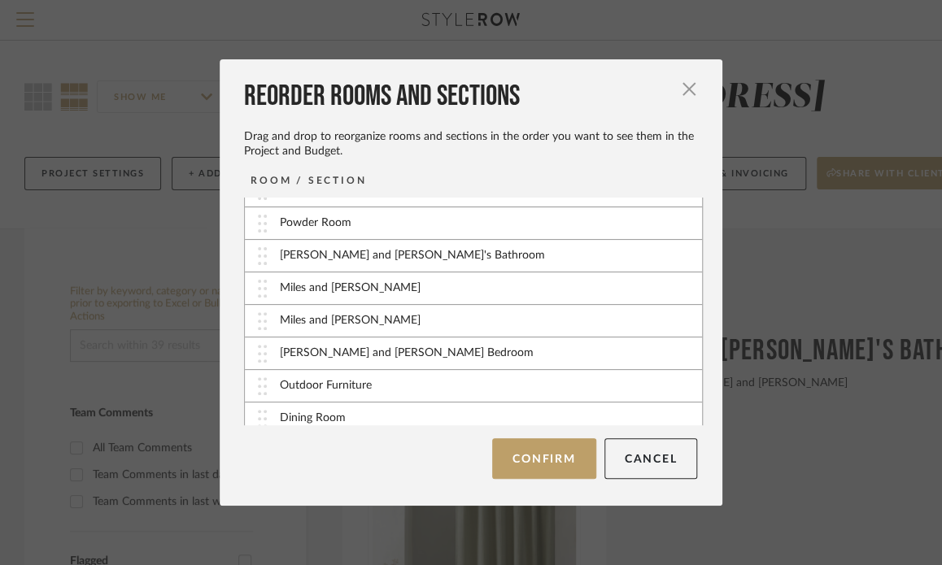
scroll to position [81, 0]
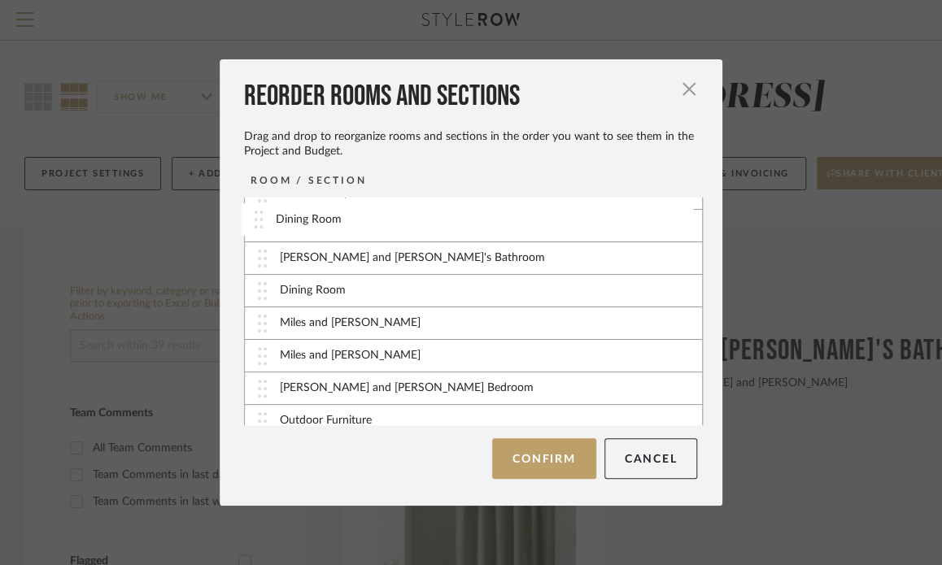
drag, startPoint x: 256, startPoint y: 399, endPoint x: 258, endPoint y: 227, distance: 172.4
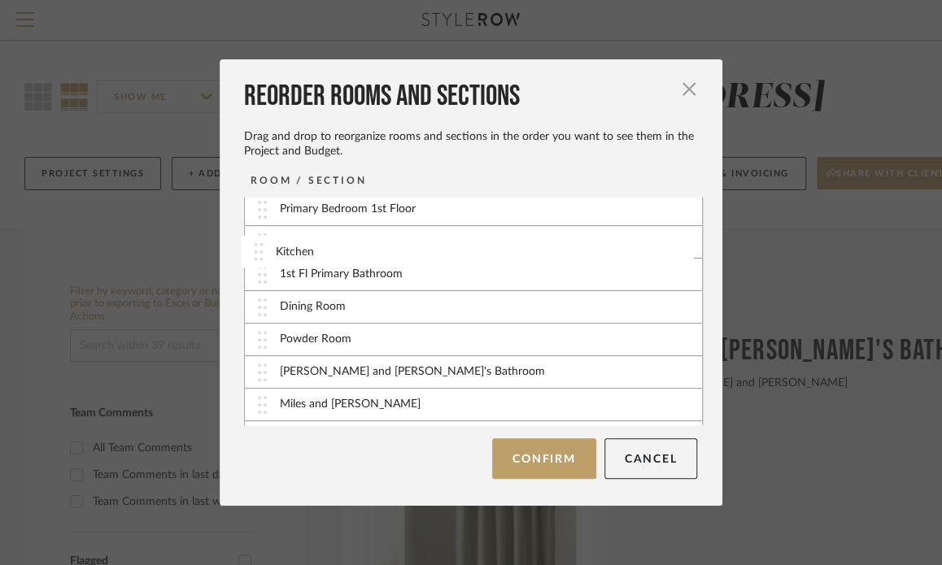
scroll to position [0, 0]
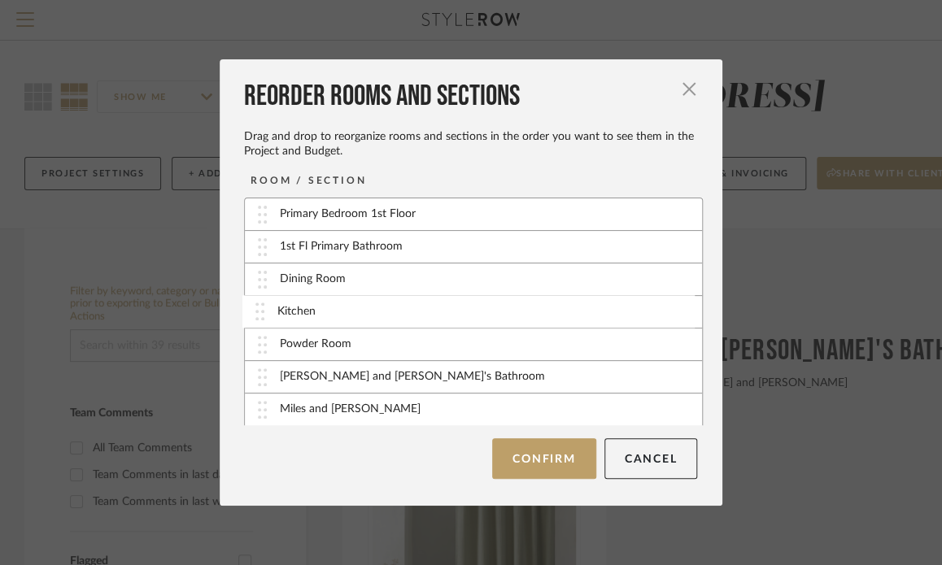
drag, startPoint x: 259, startPoint y: 348, endPoint x: 262, endPoint y: 315, distance: 33.5
drag, startPoint x: 257, startPoint y: 383, endPoint x: 259, endPoint y: 285, distance: 98.4
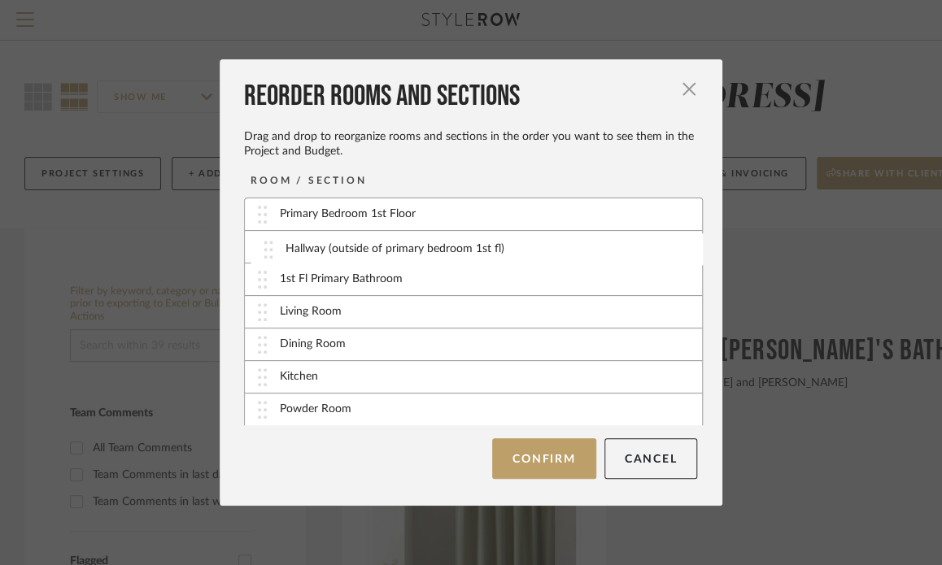
drag, startPoint x: 257, startPoint y: 410, endPoint x: 269, endPoint y: 250, distance: 160.7
click at [530, 452] on button "Confirm" at bounding box center [543, 458] width 103 height 41
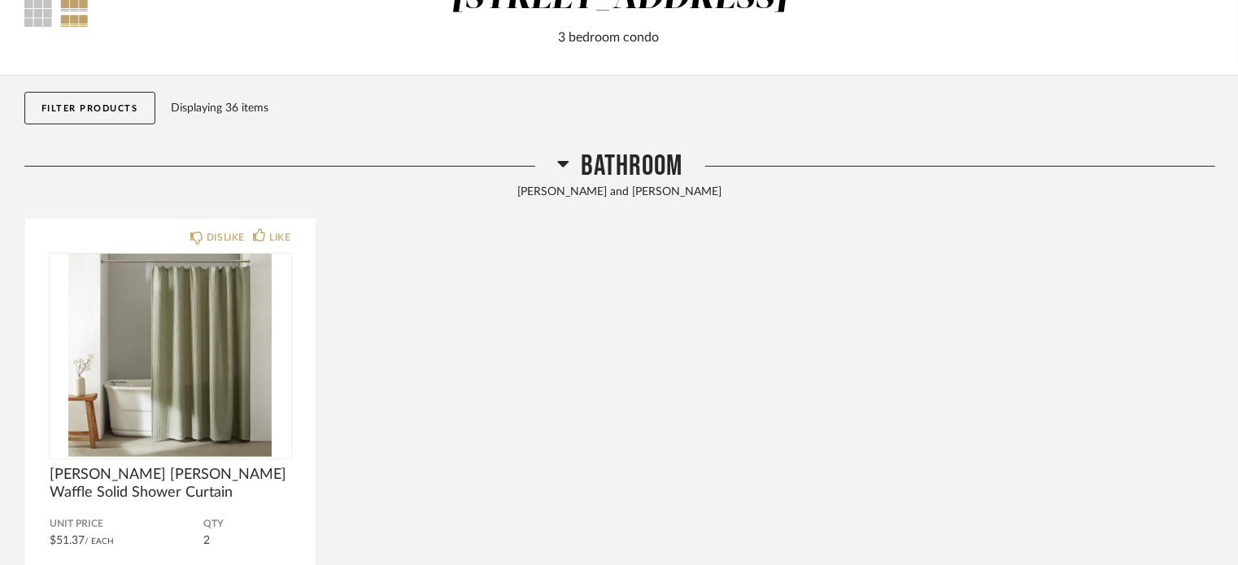
scroll to position [163, 0]
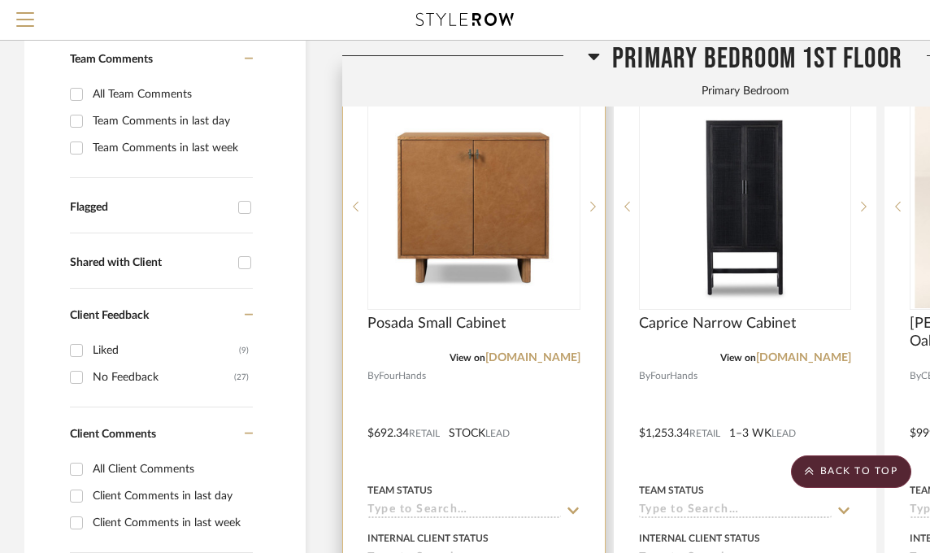
scroll to position [325, 0]
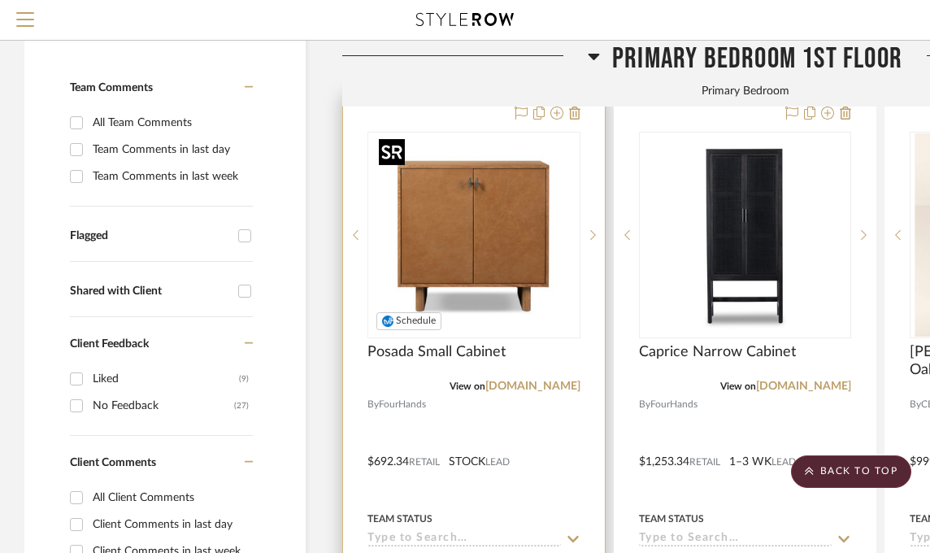
click at [500, 258] on img "0" at bounding box center [473, 234] width 203 height 203
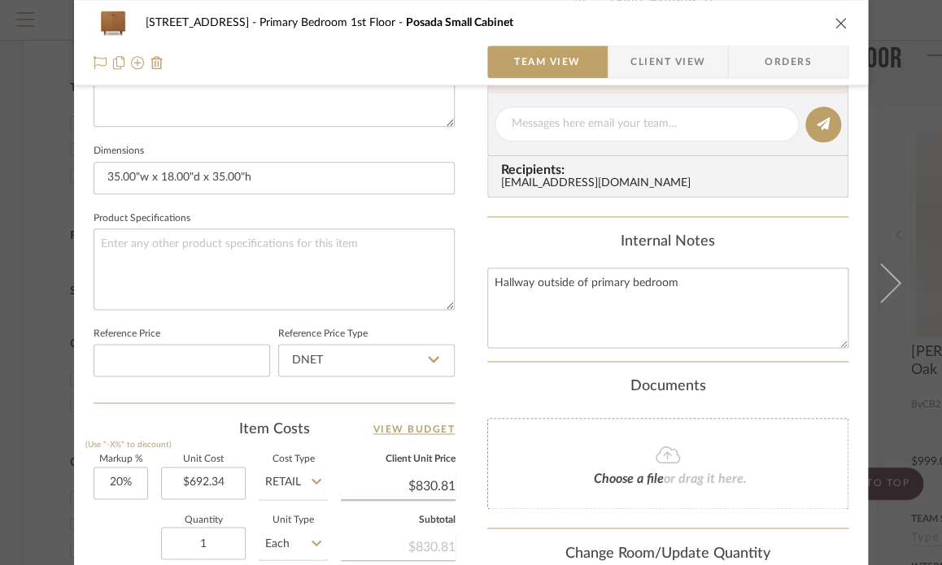
scroll to position [947, 0]
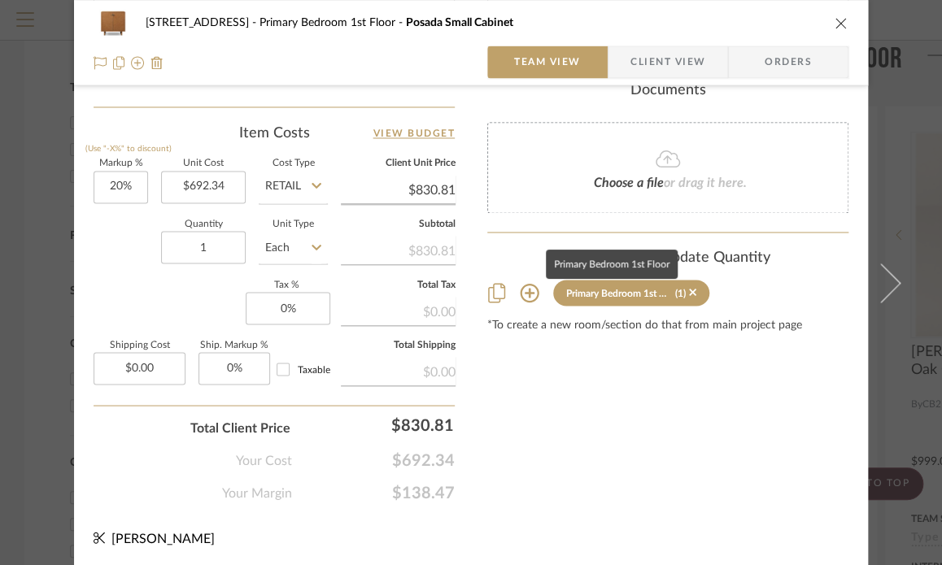
click at [634, 287] on div "Primary Bedroom 1st Floor" at bounding box center [618, 292] width 104 height 11
click at [492, 292] on icon at bounding box center [496, 293] width 17 height 20
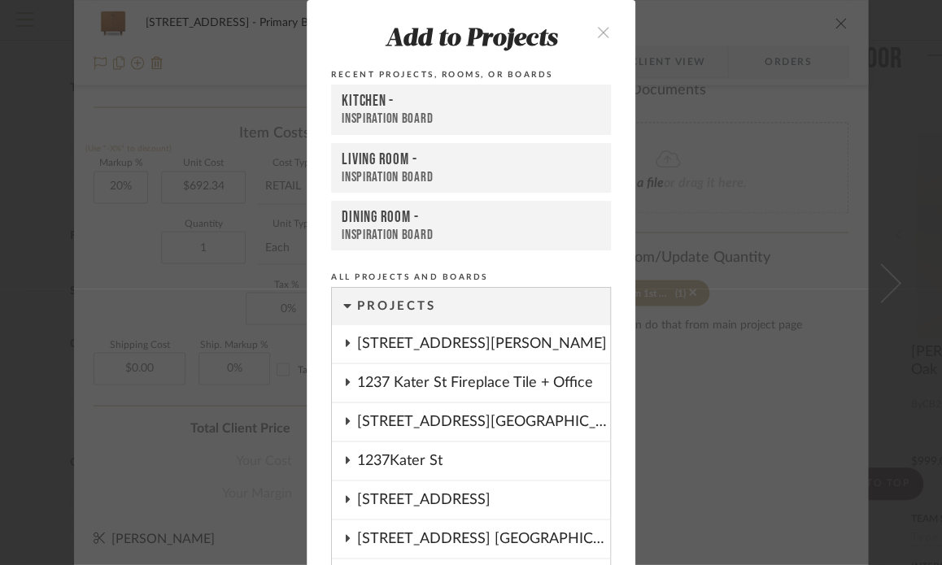
click at [603, 28] on icon "close" at bounding box center [603, 32] width 14 height 14
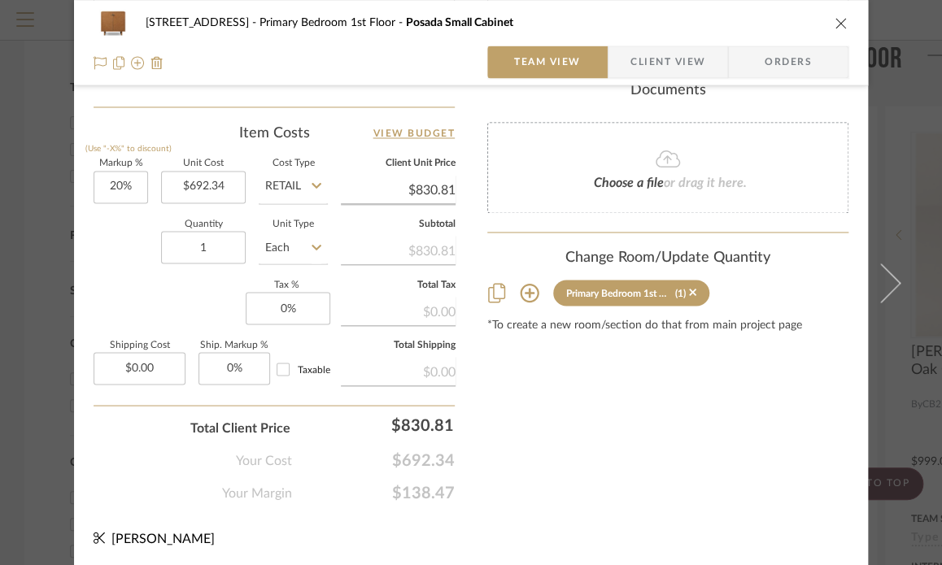
click at [524, 291] on icon at bounding box center [529, 293] width 19 height 19
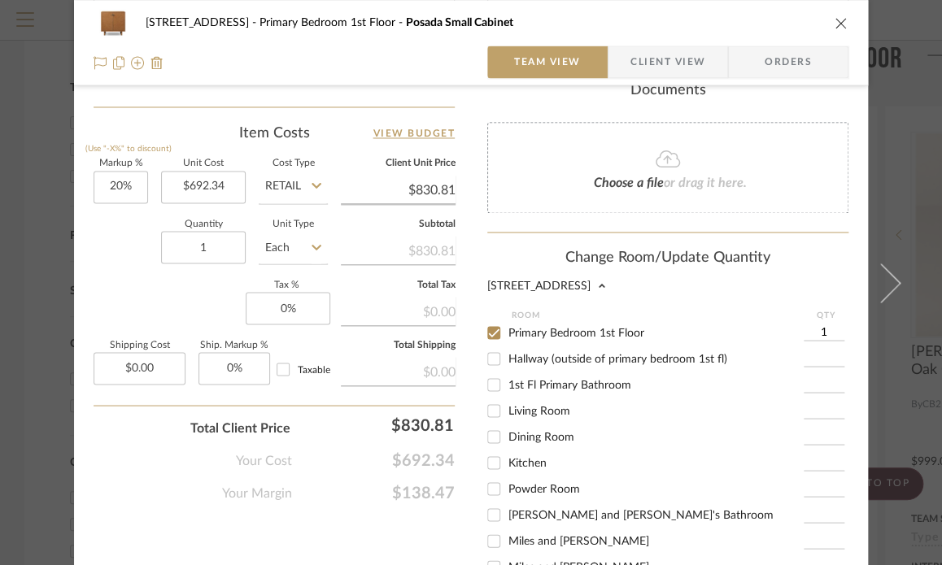
click at [497, 358] on input "Hallway (outside of primary bedroom 1st fl)" at bounding box center [494, 359] width 26 height 26
checkbox input "true"
type input "1"
click at [488, 329] on input "Primary Bedroom 1st Floor" at bounding box center [494, 333] width 26 height 26
checkbox input "false"
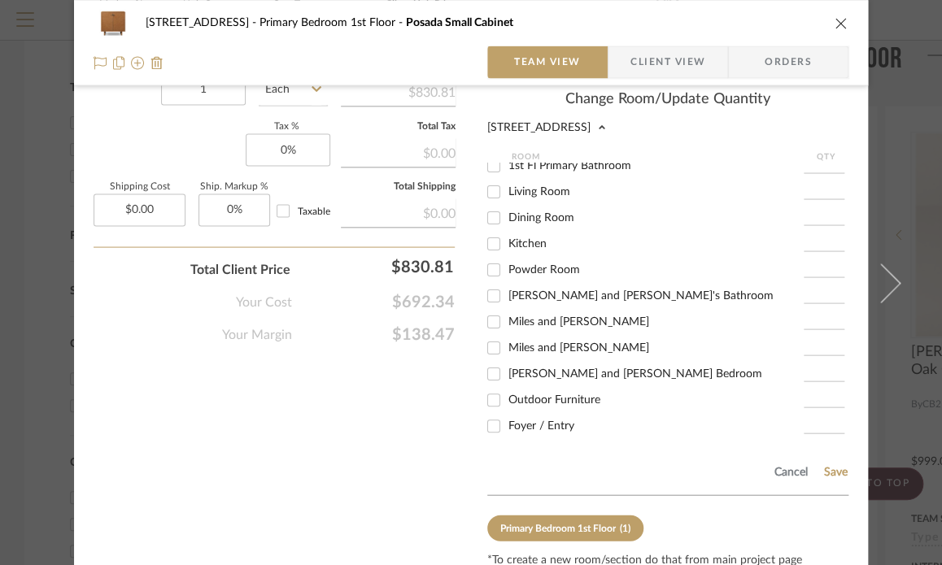
scroll to position [1170, 0]
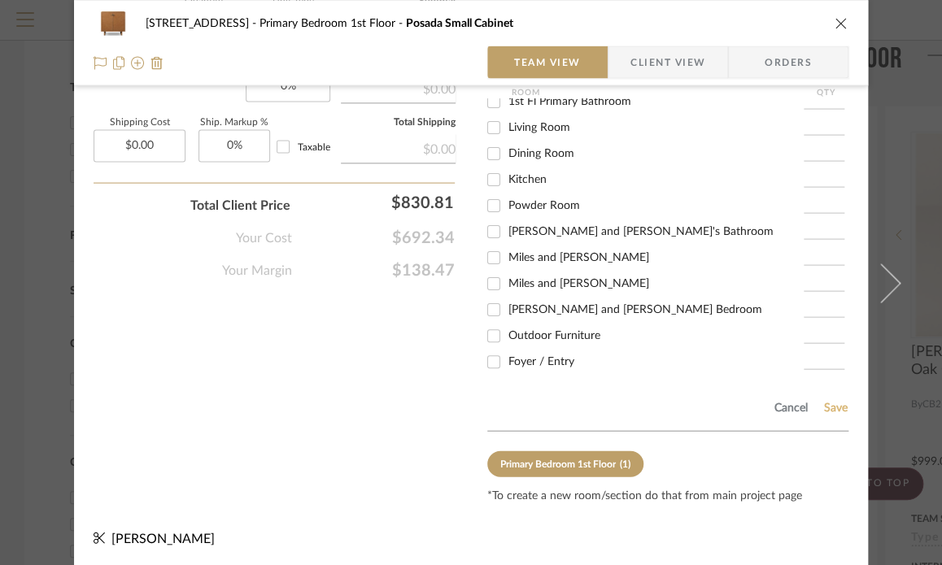
click at [829, 406] on button "Save" at bounding box center [835, 407] width 25 height 13
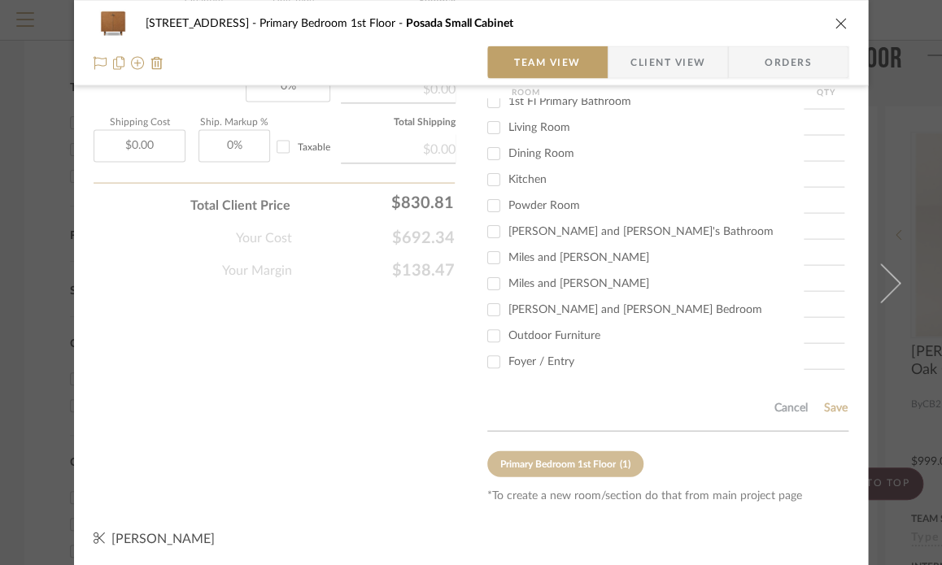
scroll to position [947, 0]
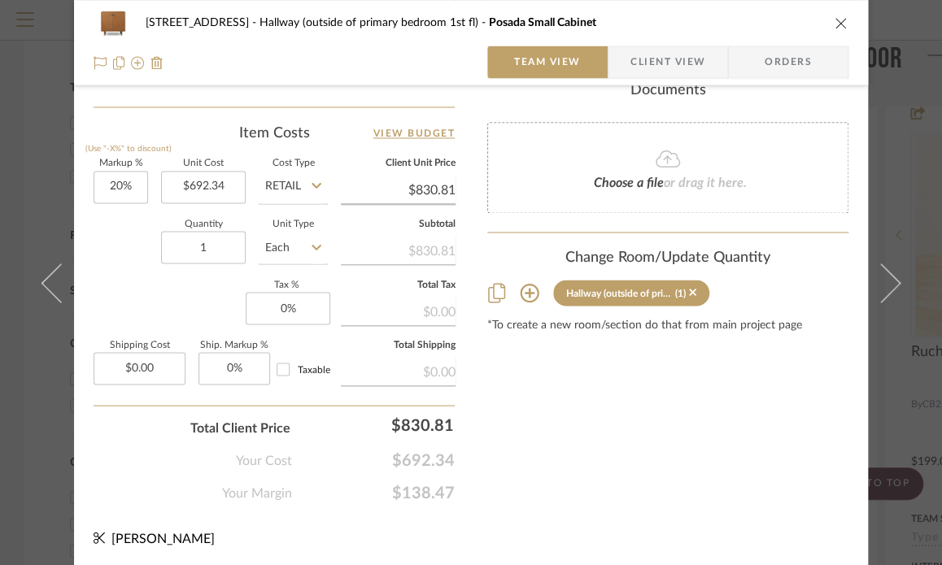
click at [844, 16] on div "2323 Race St Hallway (outside of primary bedroom 1st fl) Posada Small Cabinet T…" at bounding box center [471, 42] width 794 height 85
click at [834, 24] on icon "close" at bounding box center [840, 22] width 13 height 13
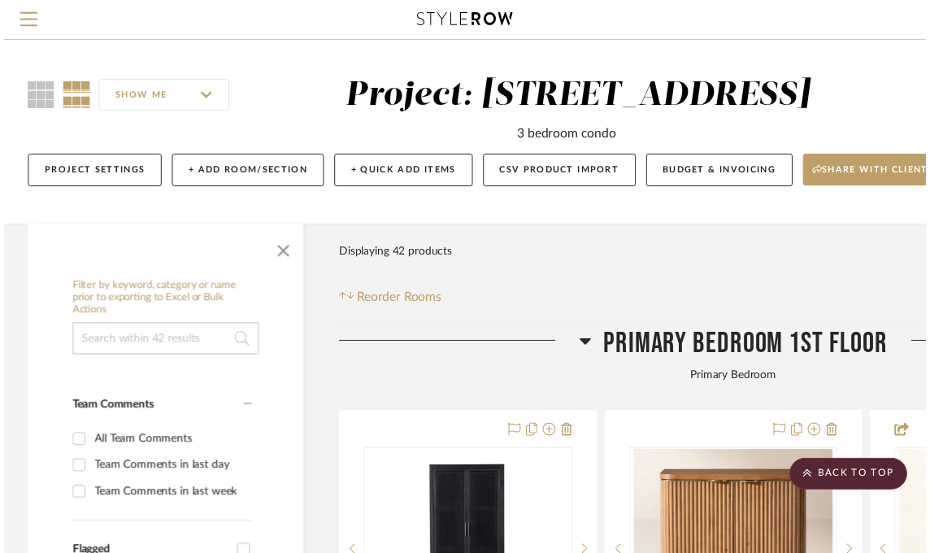
scroll to position [325, 0]
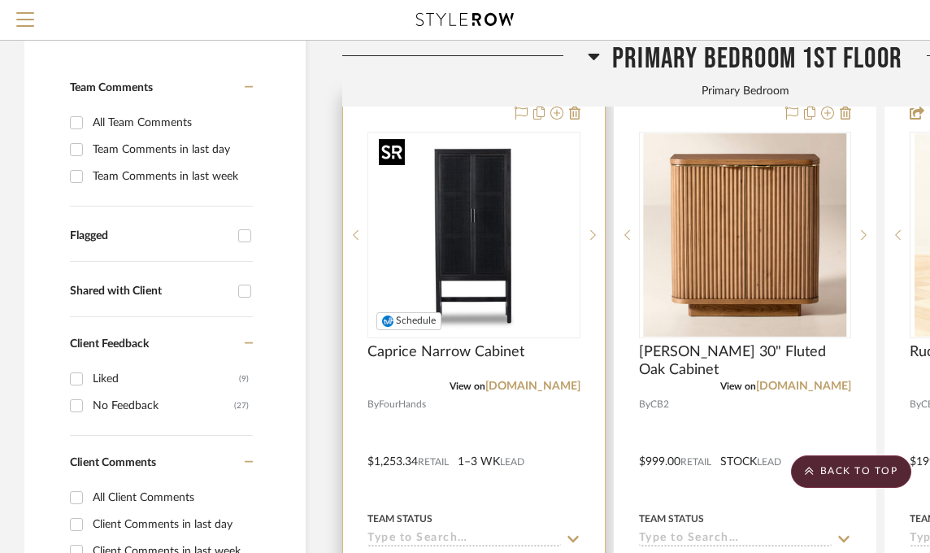
click at [503, 290] on img "0" at bounding box center [473, 234] width 203 height 203
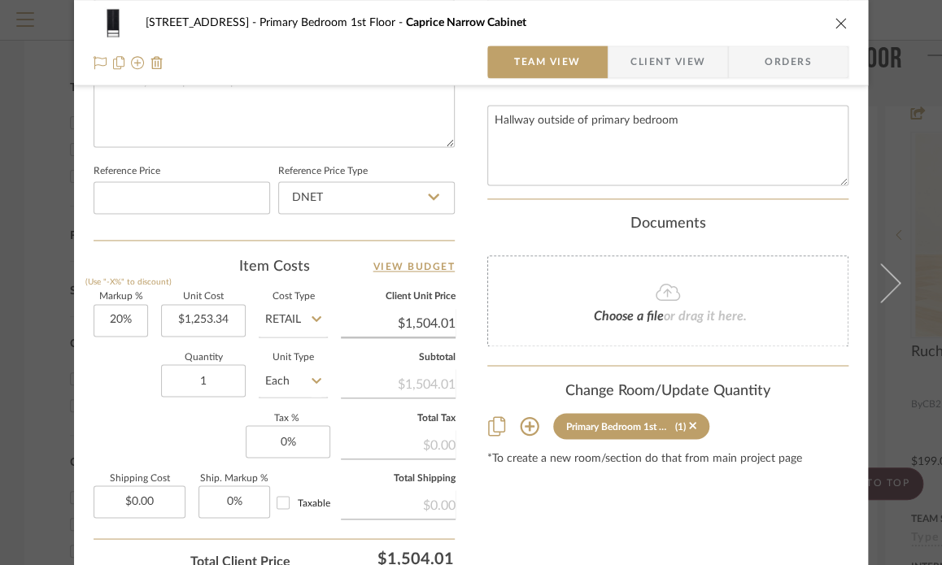
scroll to position [895, 0]
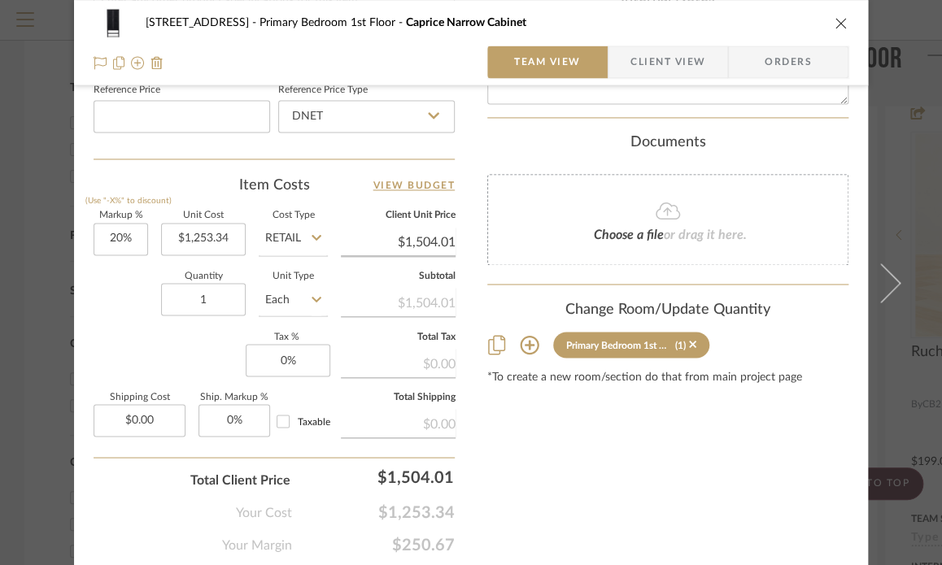
click at [522, 345] on icon at bounding box center [529, 345] width 19 height 19
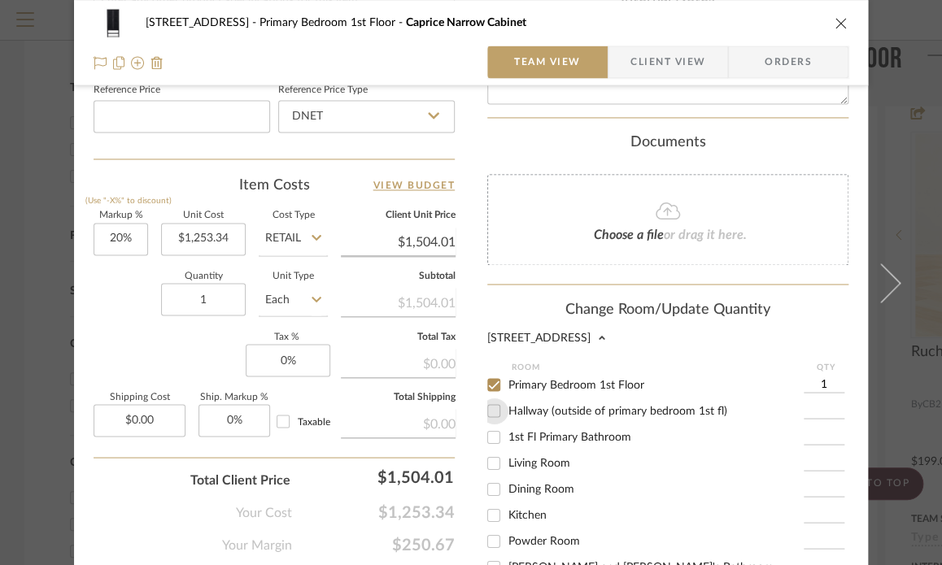
click at [490, 412] on input "Hallway (outside of primary bedroom 1st fl)" at bounding box center [494, 411] width 26 height 26
checkbox input "true"
type input "1"
click at [487, 374] on input "Primary Bedroom 1st Floor" at bounding box center [494, 385] width 26 height 26
checkbox input "false"
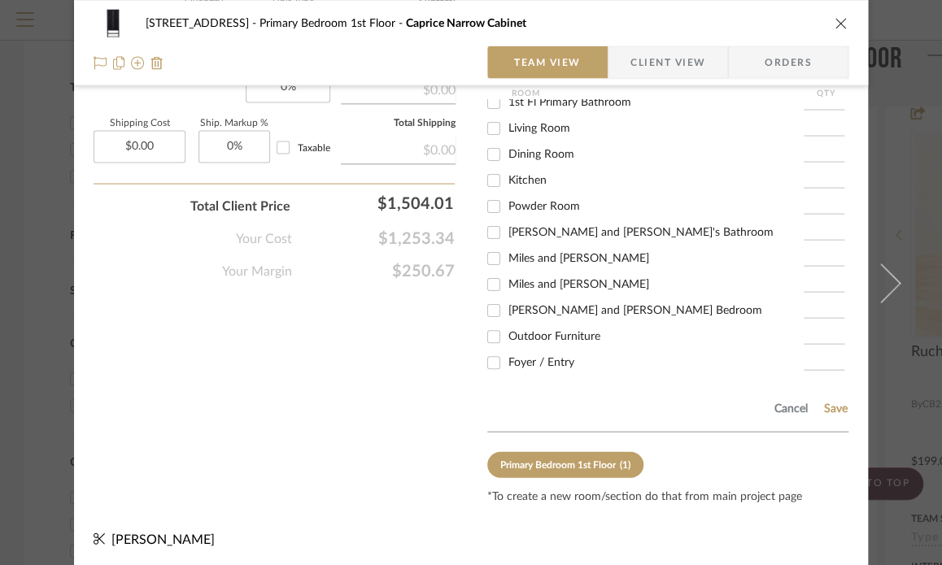
scroll to position [1170, 0]
click at [830, 404] on button "Save" at bounding box center [835, 407] width 25 height 13
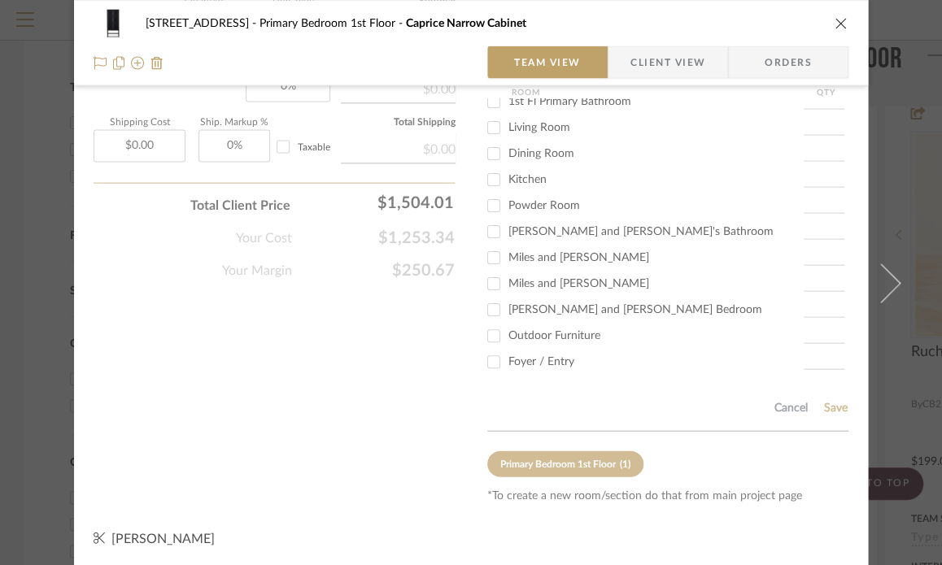
scroll to position [947, 0]
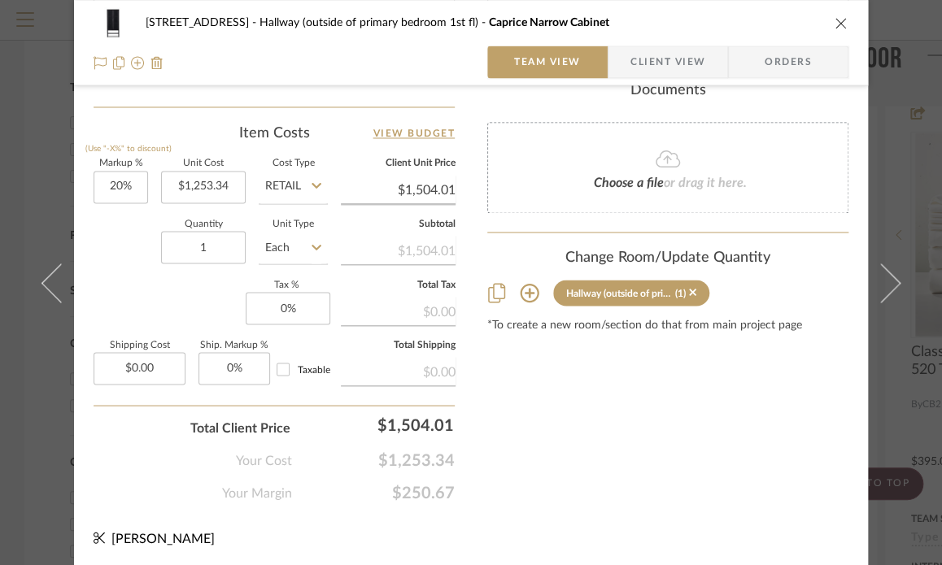
click at [834, 16] on icon "close" at bounding box center [840, 22] width 13 height 13
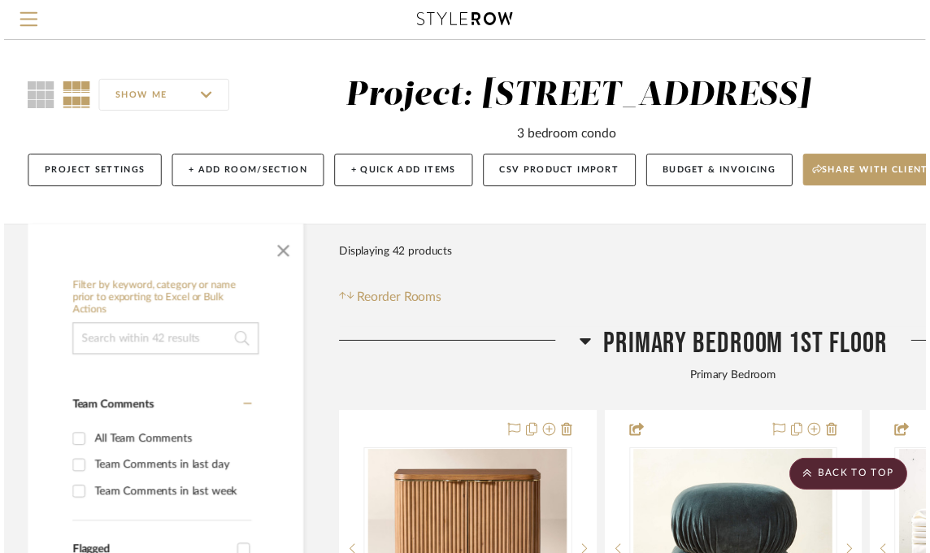
scroll to position [325, 0]
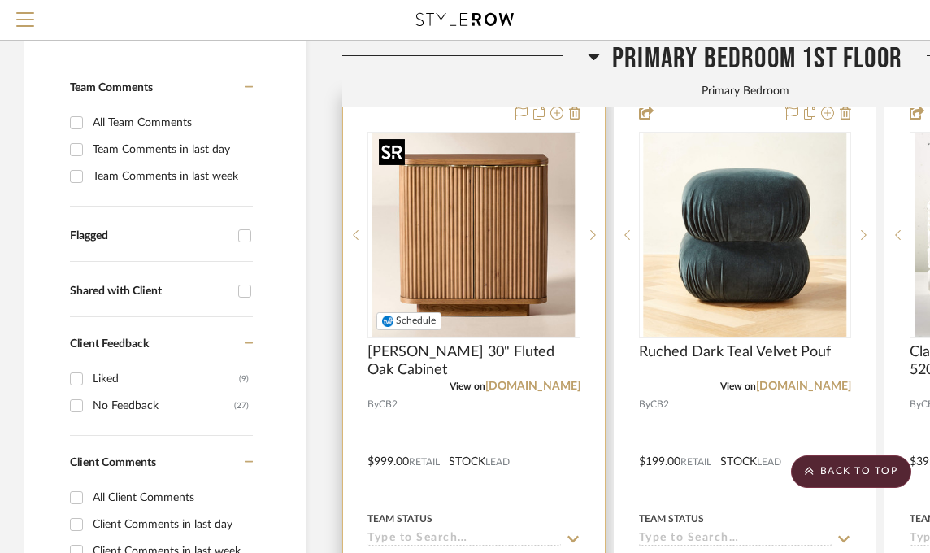
click at [485, 265] on img "0" at bounding box center [473, 234] width 203 height 203
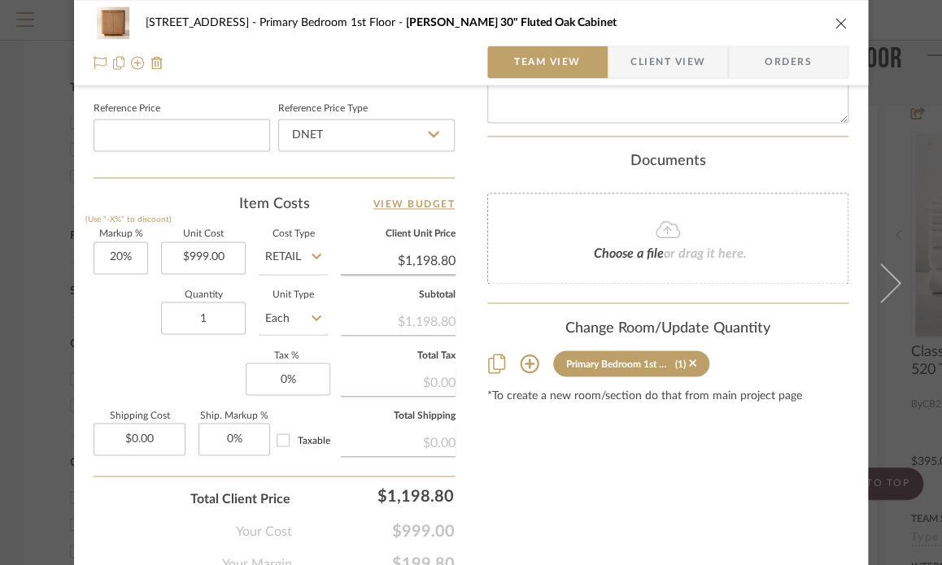
scroll to position [895, 0]
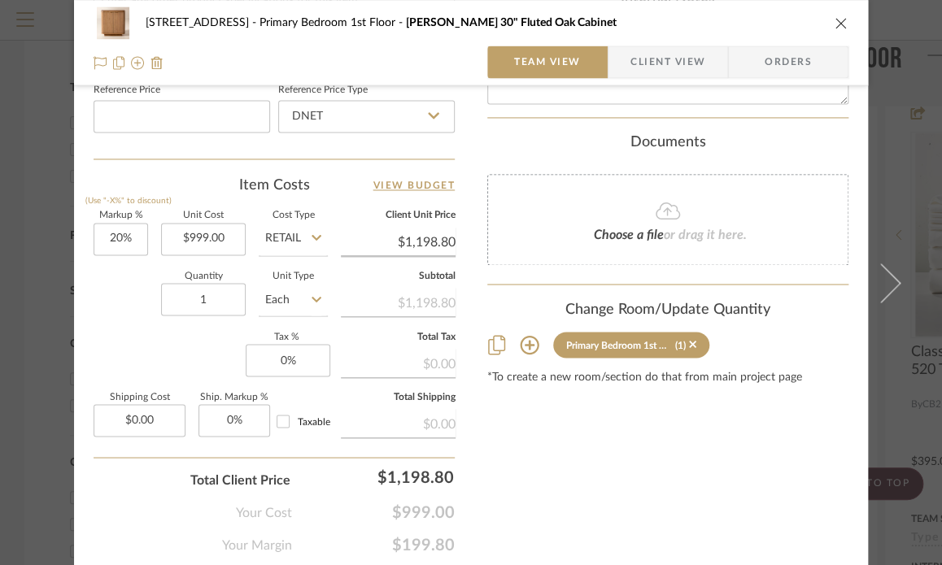
click at [520, 341] on icon at bounding box center [530, 345] width 20 height 20
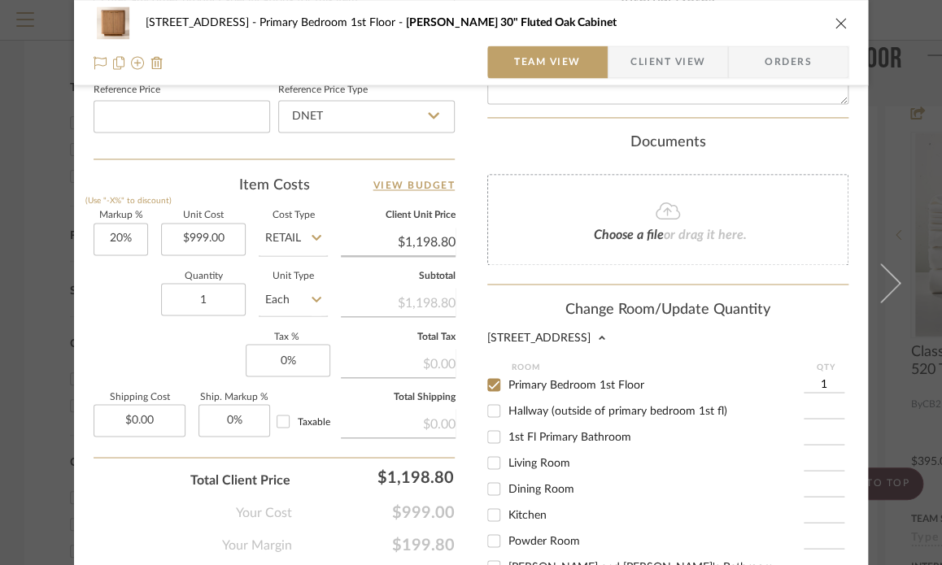
click at [491, 405] on input "Hallway (outside of primary bedroom 1st fl)" at bounding box center [494, 411] width 26 height 26
checkbox input "true"
type input "1"
click at [482, 381] on input "Primary Bedroom 1st Floor" at bounding box center [494, 385] width 26 height 26
checkbox input "false"
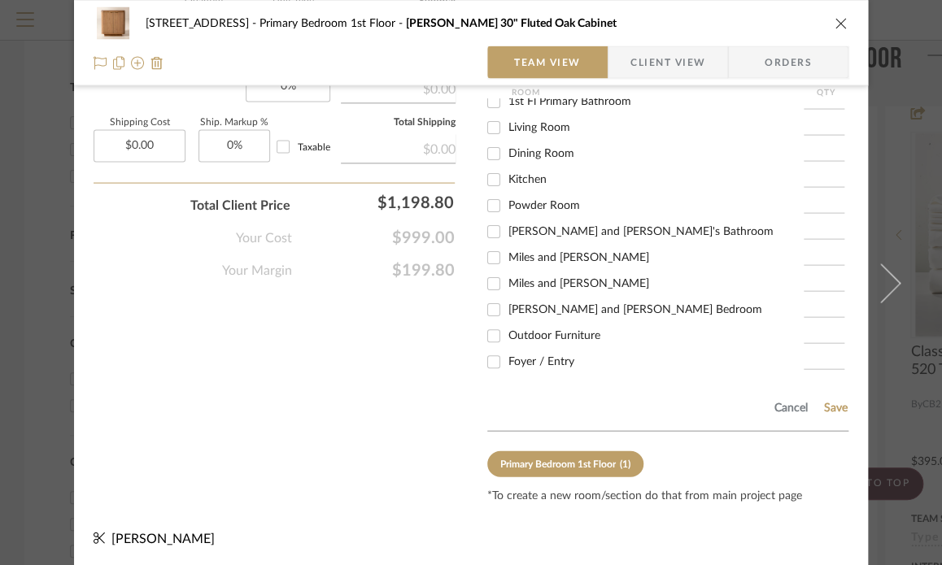
scroll to position [62, 0]
click at [830, 405] on button "Save" at bounding box center [835, 407] width 25 height 13
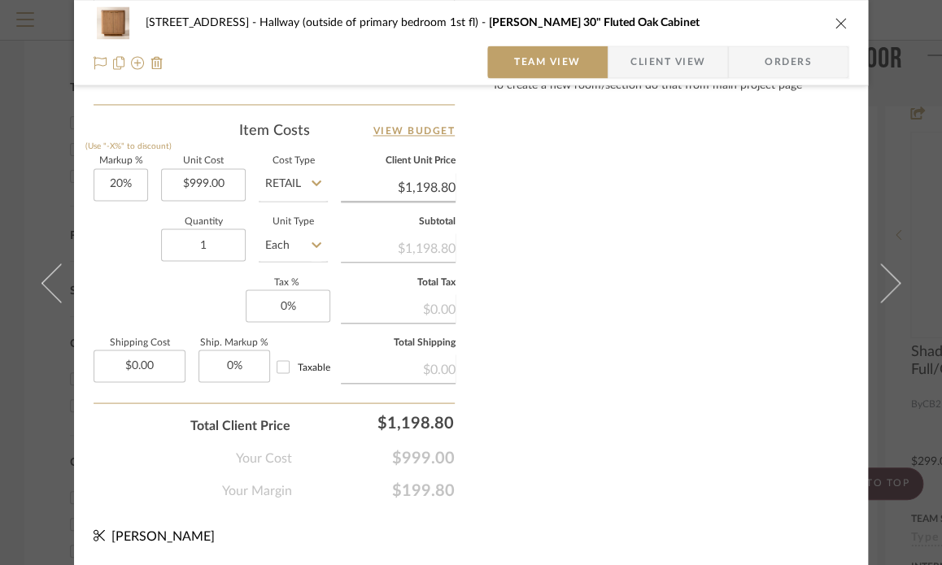
scroll to position [947, 0]
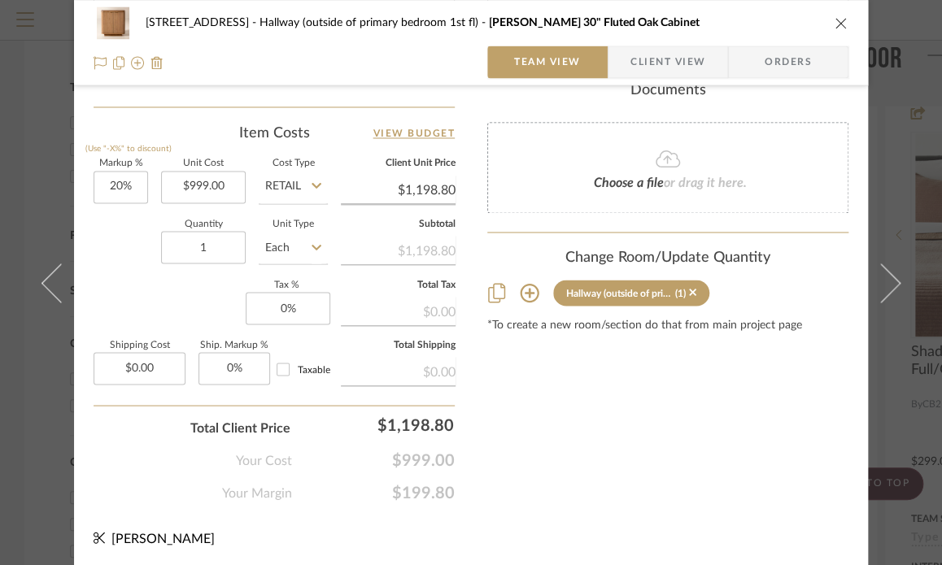
click at [834, 22] on icon "close" at bounding box center [840, 22] width 13 height 13
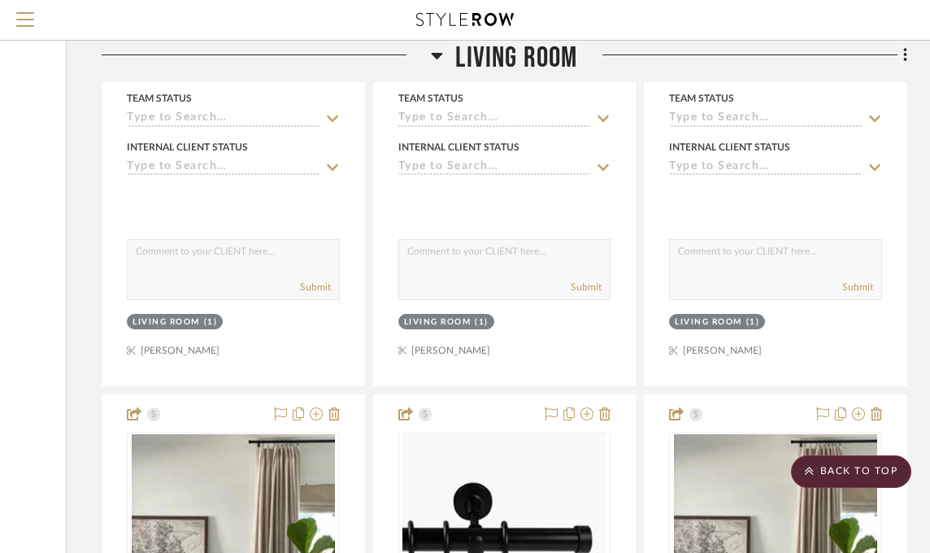
scroll to position [4636, 241]
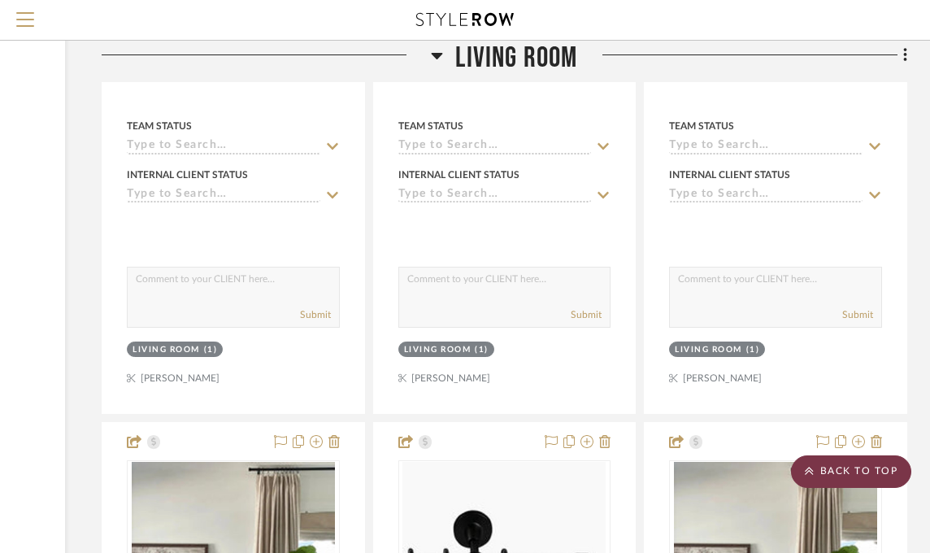
drag, startPoint x: 869, startPoint y: 470, endPoint x: 869, endPoint y: 461, distance: 9.0
click at [869, 468] on scroll-to-top-button "BACK TO TOP" at bounding box center [851, 471] width 120 height 33
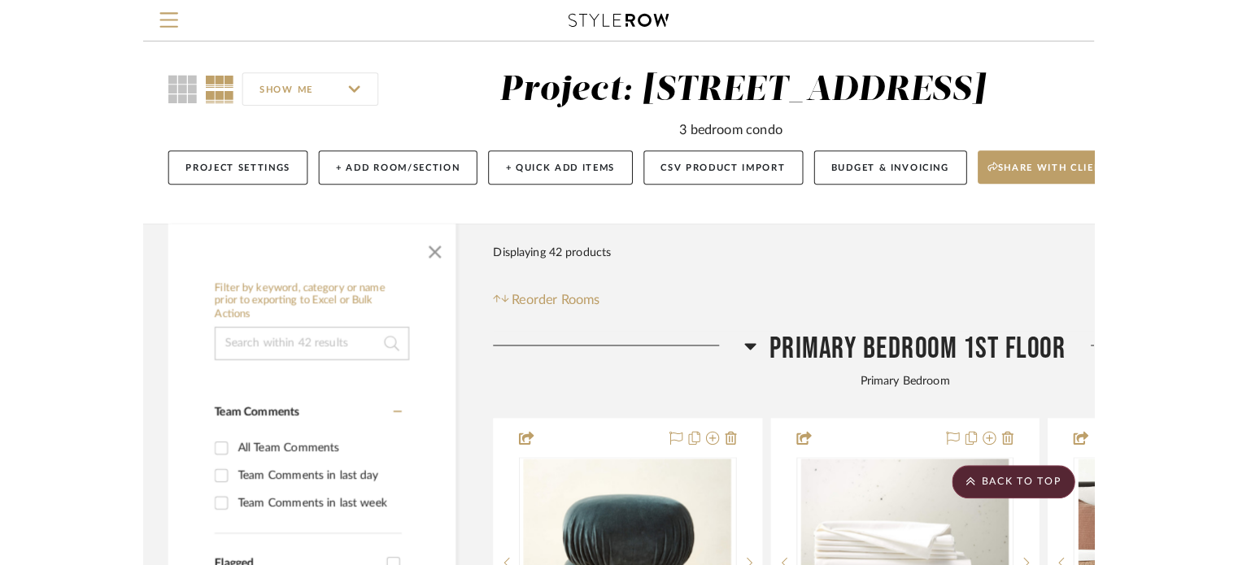
scroll to position [0, 0]
